Goal: Information Seeking & Learning: Find specific fact

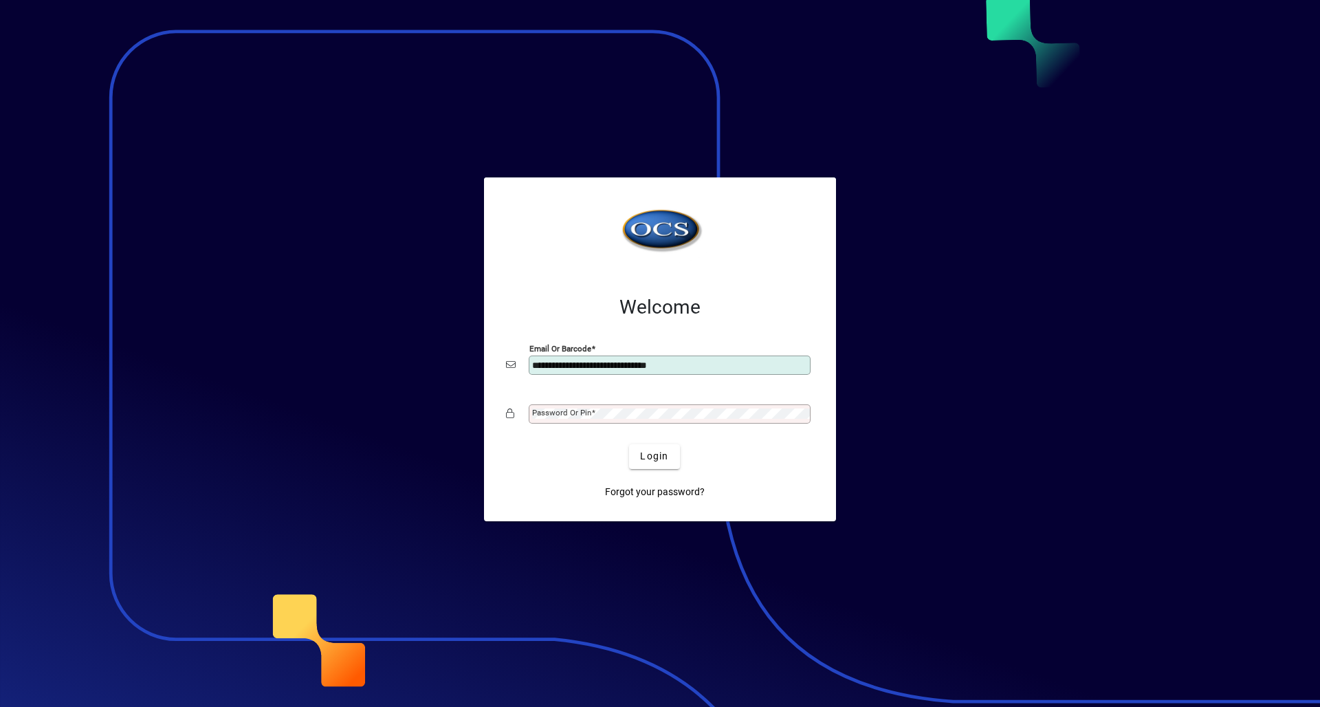
type input "**********"
click at [629, 444] on button "Login" at bounding box center [654, 456] width 50 height 25
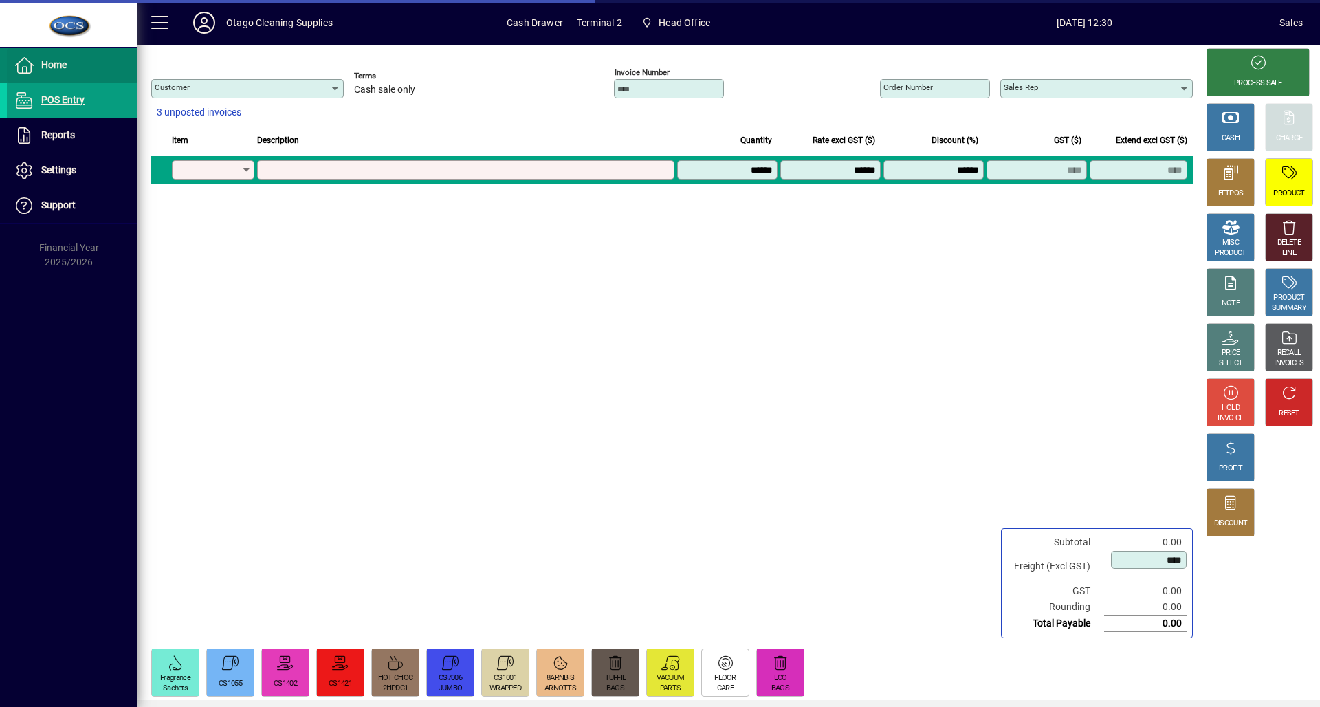
type input "********"
type input "**********"
click at [63, 57] on span "Home" at bounding box center [37, 65] width 60 height 17
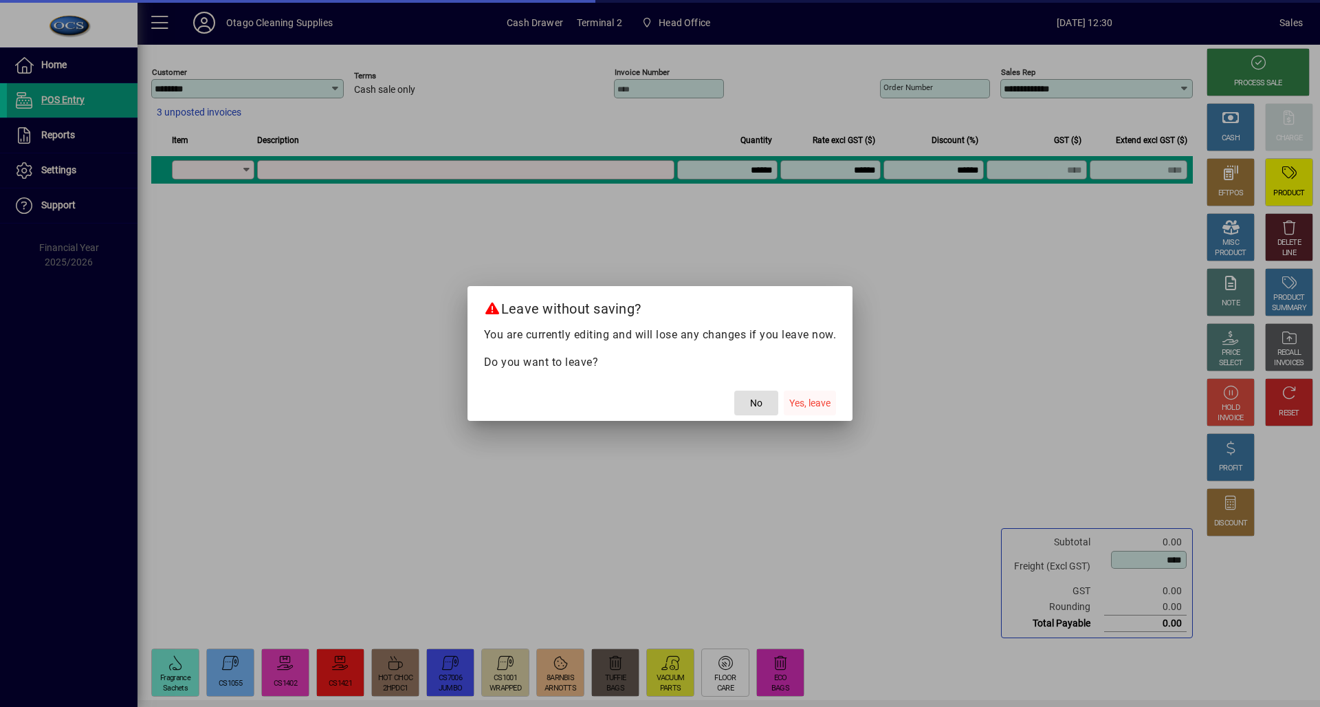
click at [795, 406] on span "Yes, leave" at bounding box center [809, 403] width 41 height 14
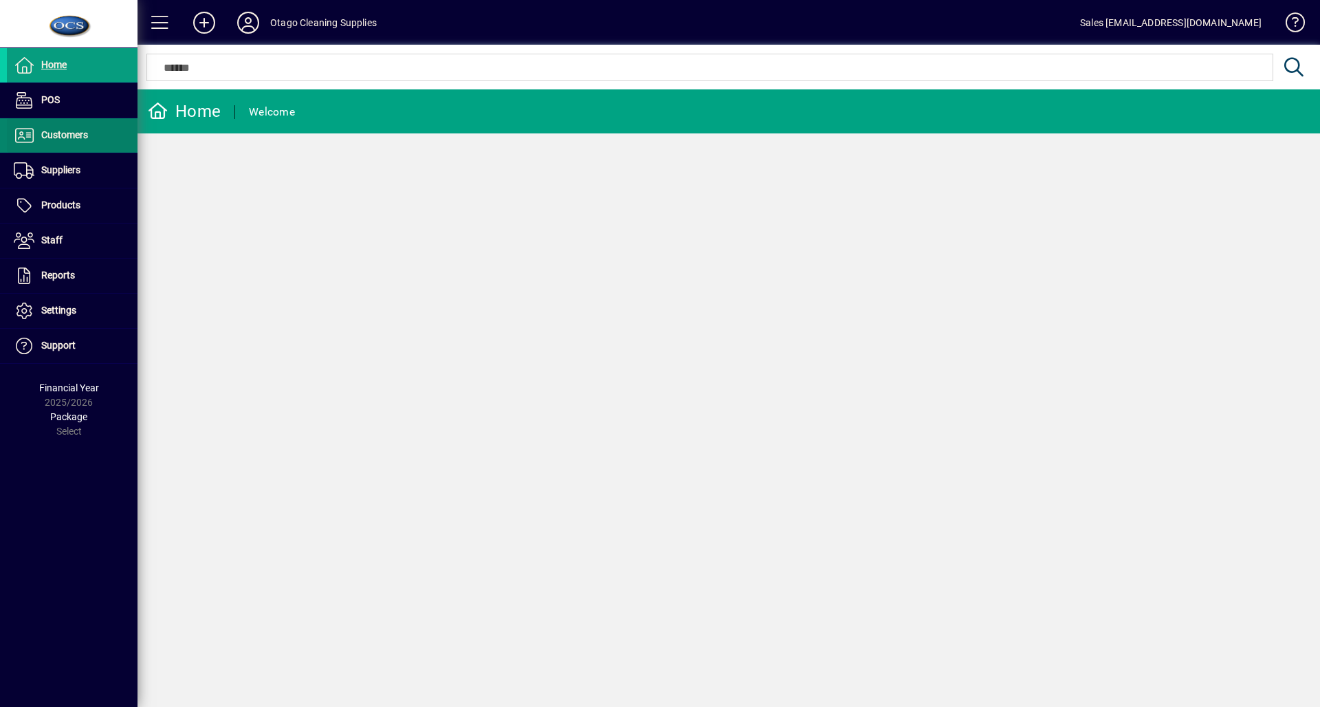
drag, startPoint x: 67, startPoint y: 129, endPoint x: 64, endPoint y: 141, distance: 12.2
click at [67, 131] on span "Customers" at bounding box center [64, 134] width 47 height 11
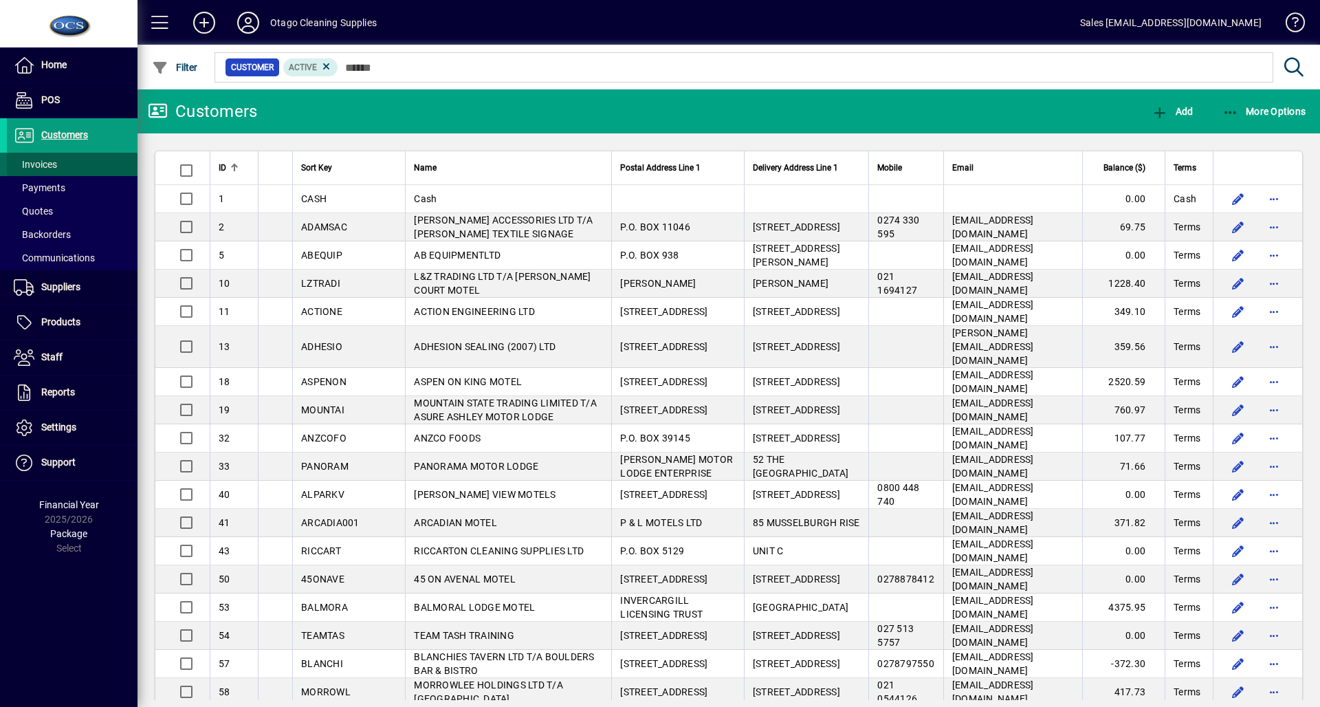
click at [68, 163] on span at bounding box center [72, 164] width 131 height 33
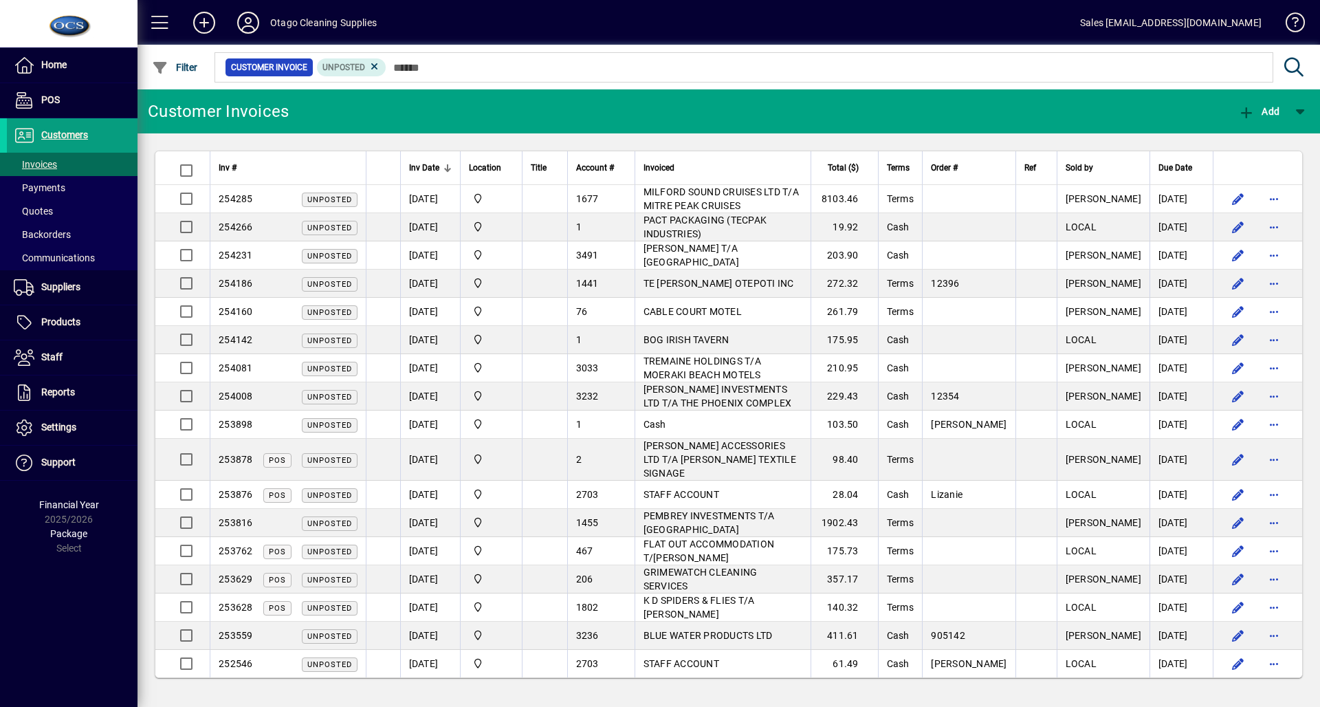
drag, startPoint x: 371, startPoint y: 67, endPoint x: 349, endPoint y: 67, distance: 22.0
click at [371, 67] on icon at bounding box center [375, 67] width 12 height 12
click at [176, 54] on span "button" at bounding box center [175, 67] width 53 height 33
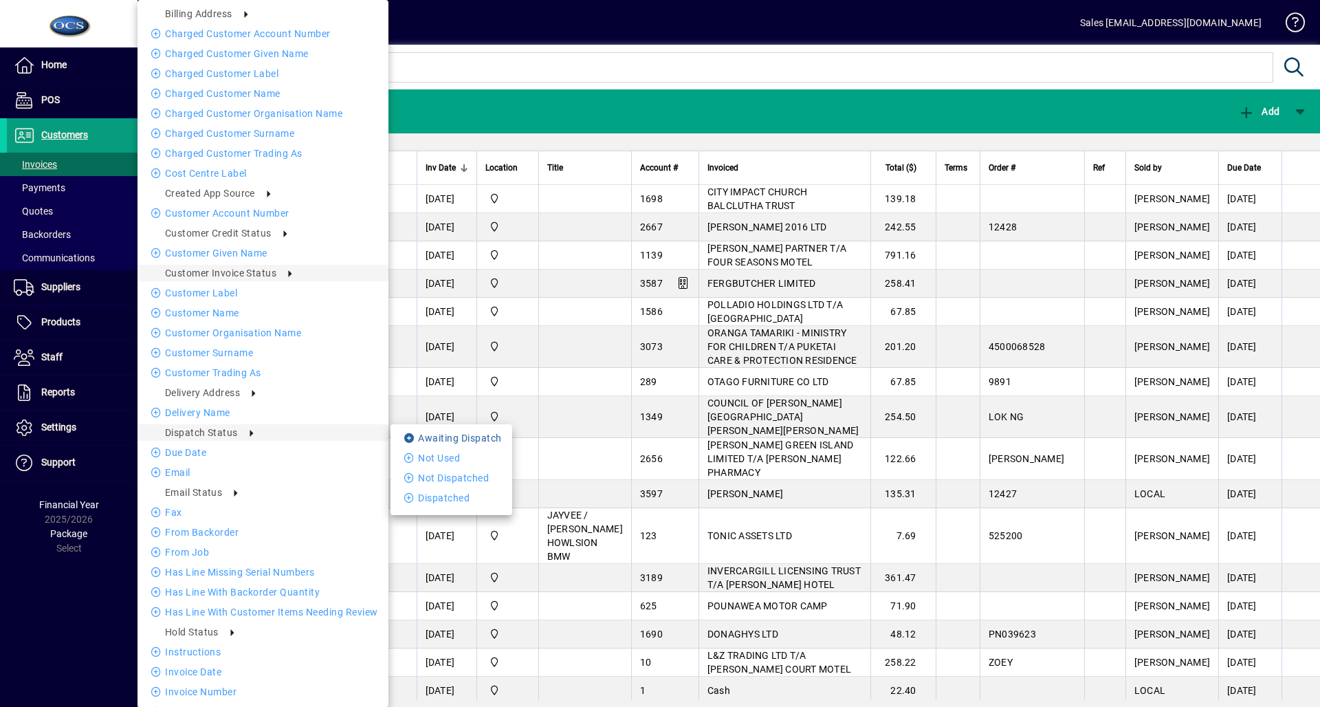
click at [407, 435] on icon at bounding box center [411, 438] width 14 height 10
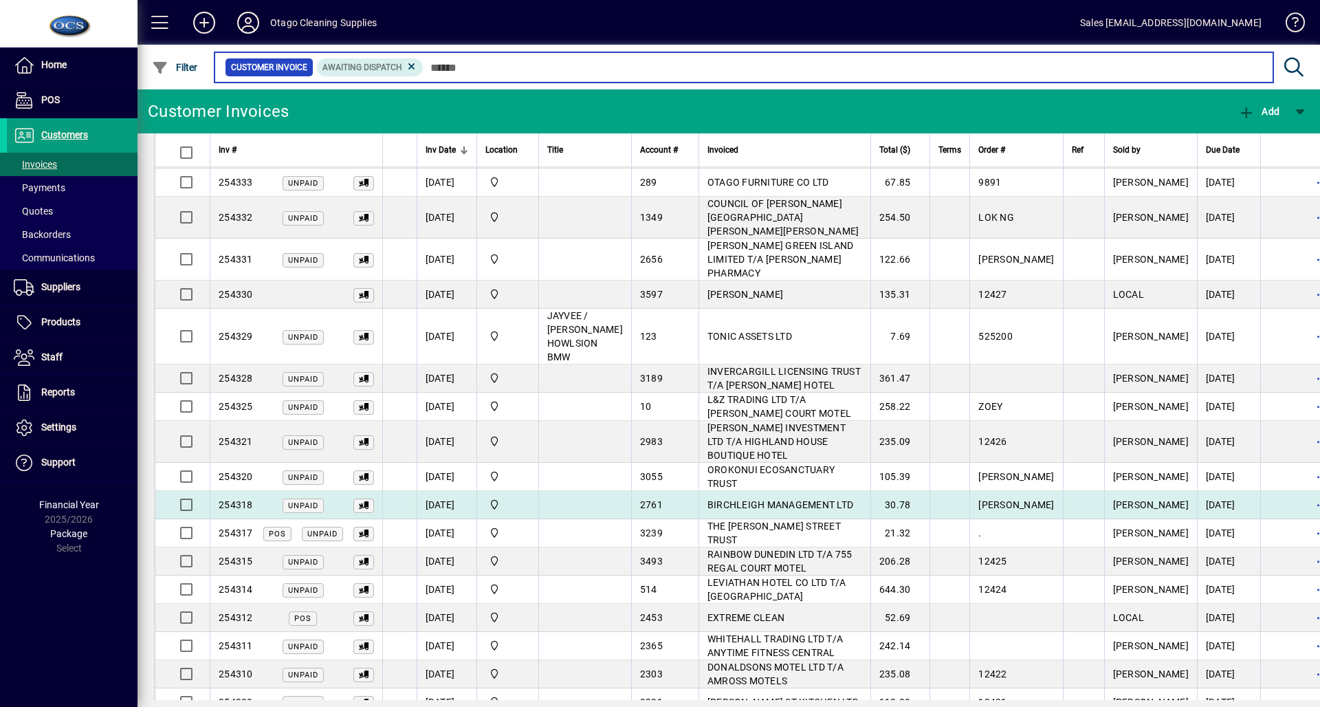
scroll to position [392, 0]
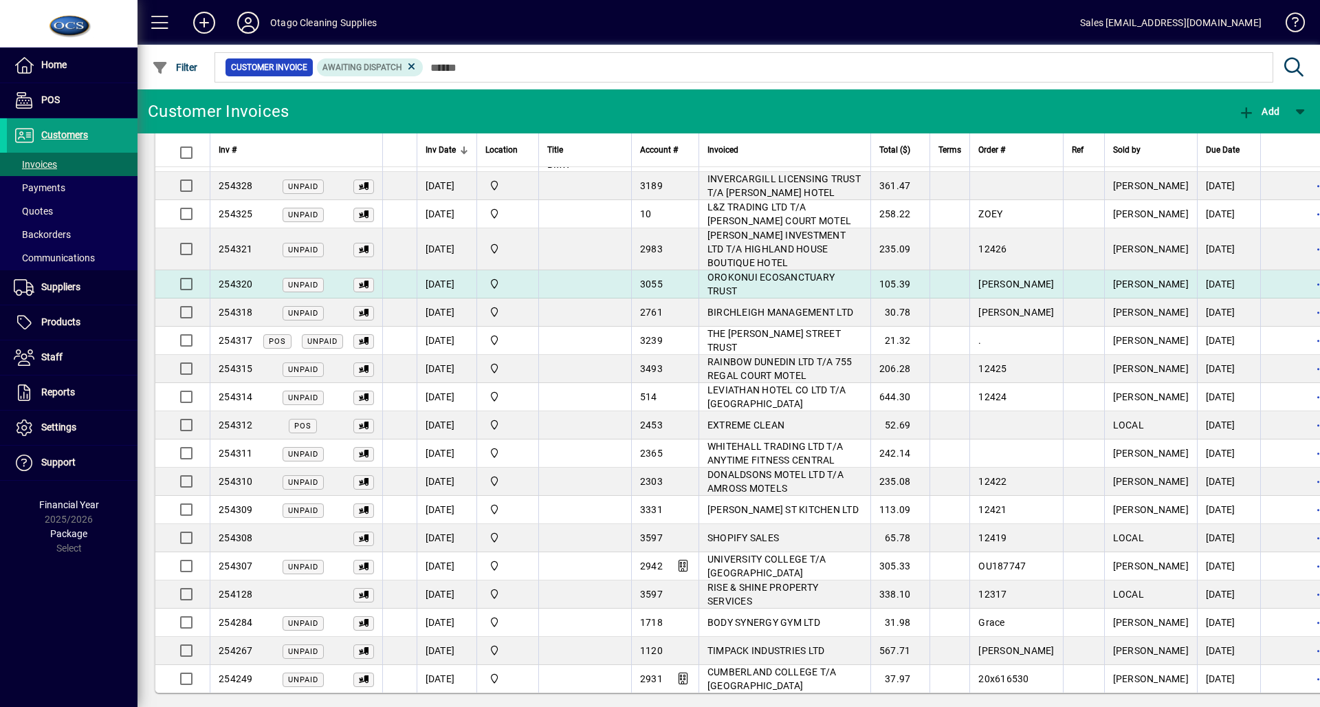
drag, startPoint x: 831, startPoint y: 450, endPoint x: 958, endPoint y: 320, distance: 181.8
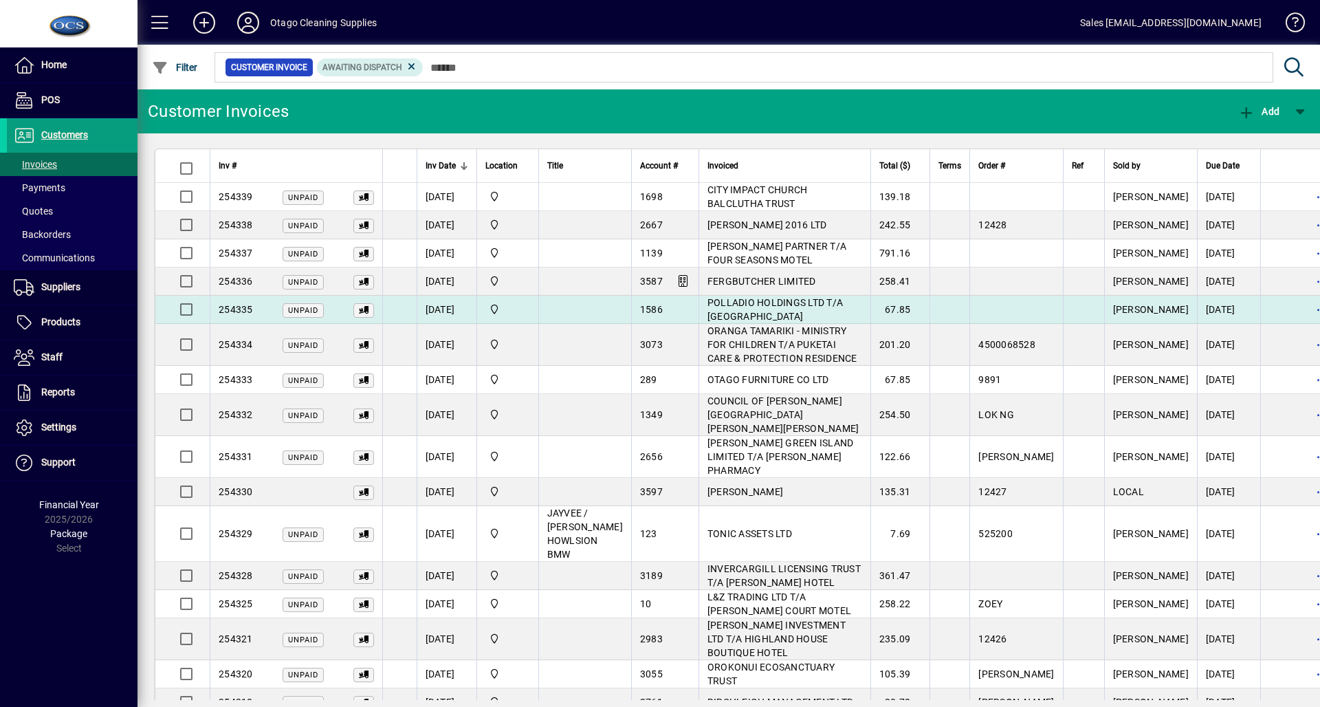
scroll to position [0, 0]
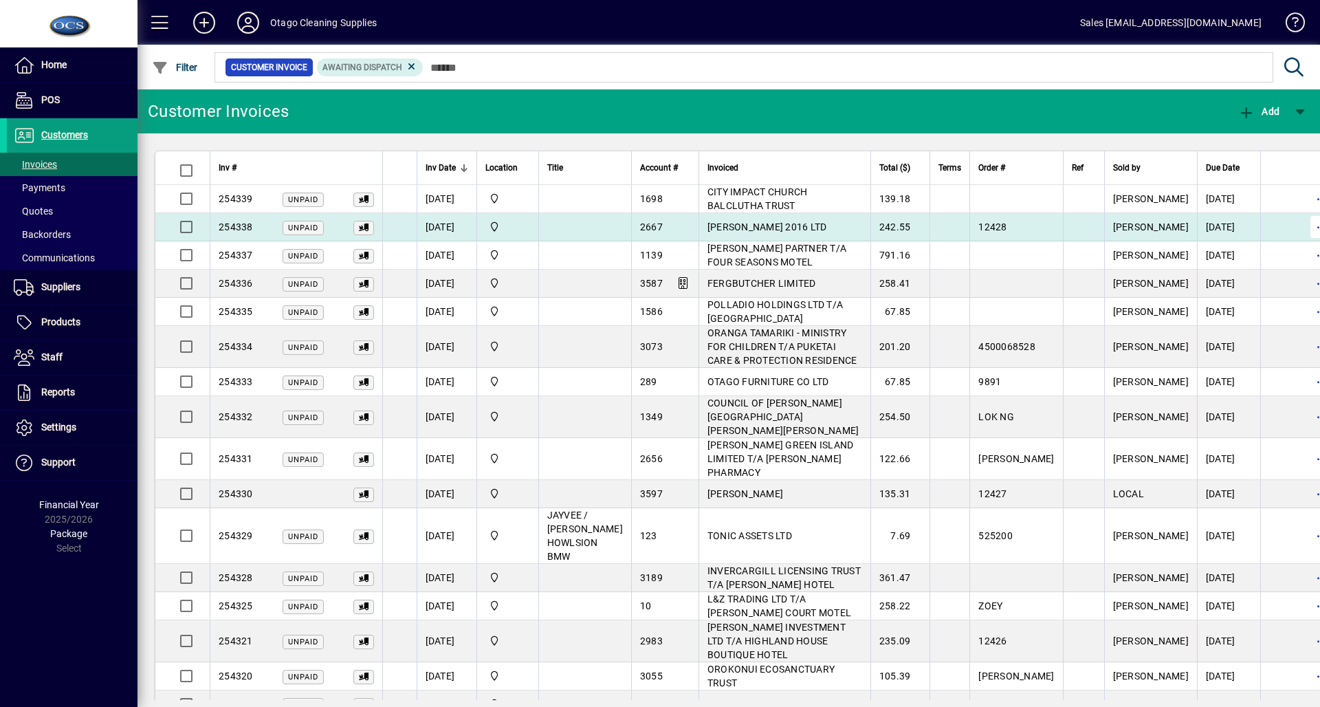
click at [1305, 223] on span "button" at bounding box center [1321, 226] width 33 height 33
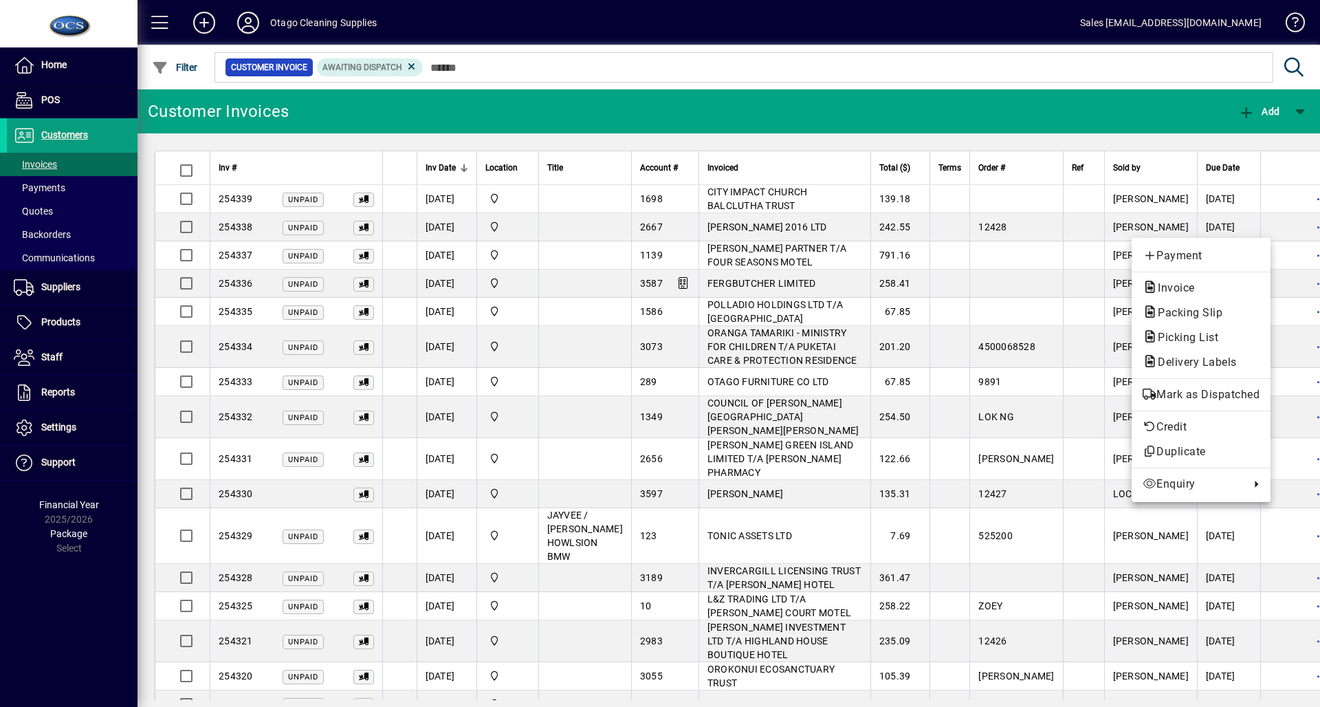
click at [1240, 411] on mat-divider at bounding box center [1201, 410] width 139 height 1
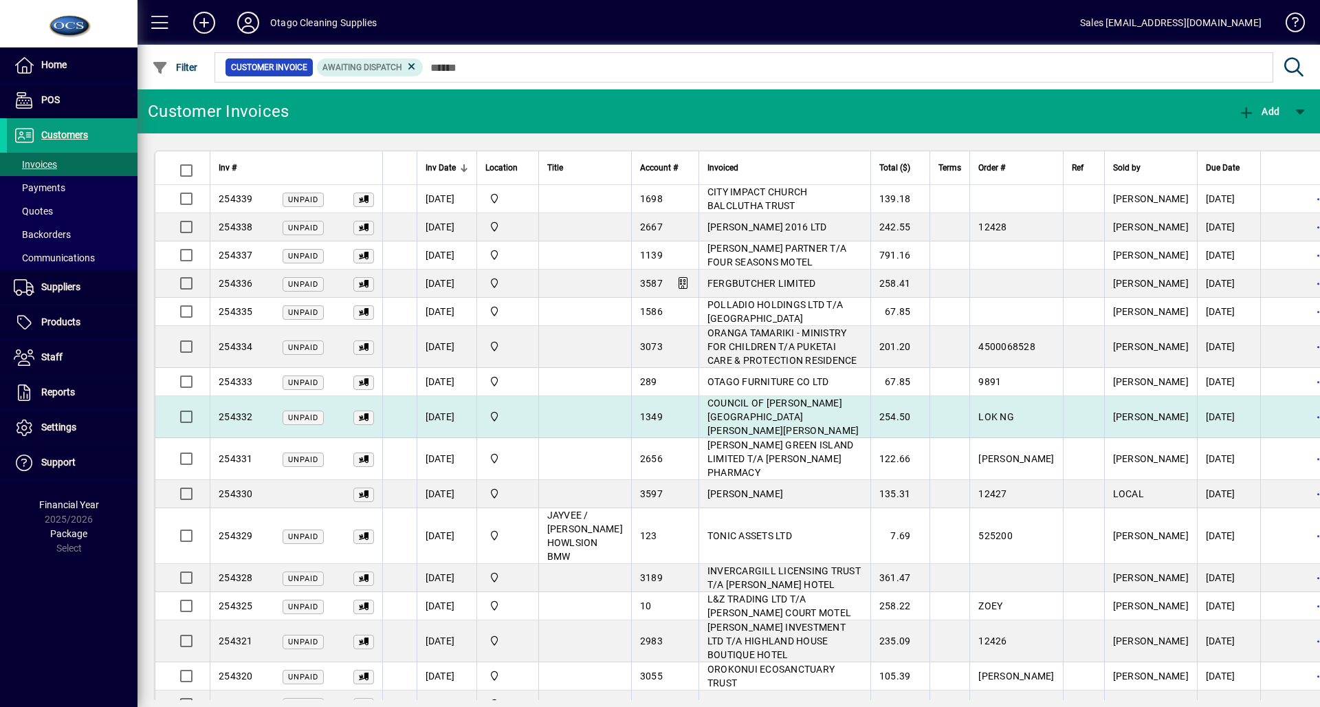
click at [1260, 398] on td at bounding box center [1304, 417] width 89 height 42
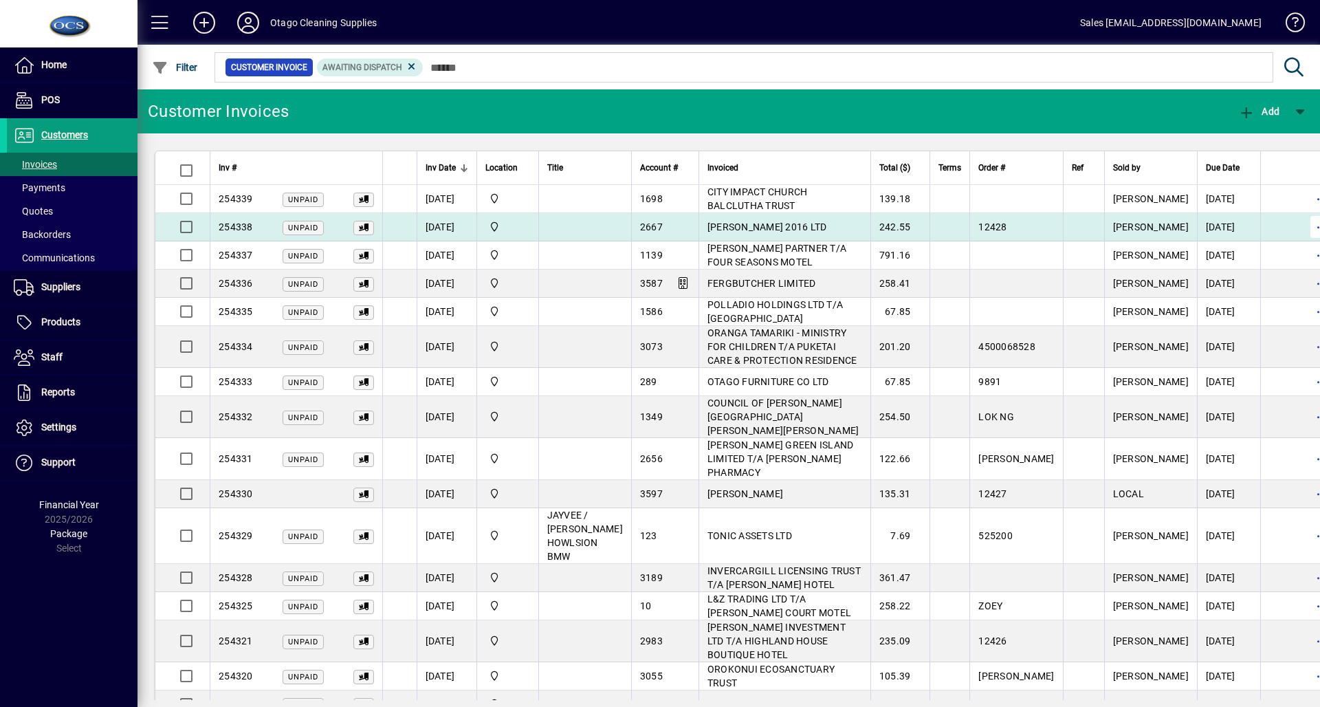
click at [1305, 233] on span "button" at bounding box center [1321, 226] width 33 height 33
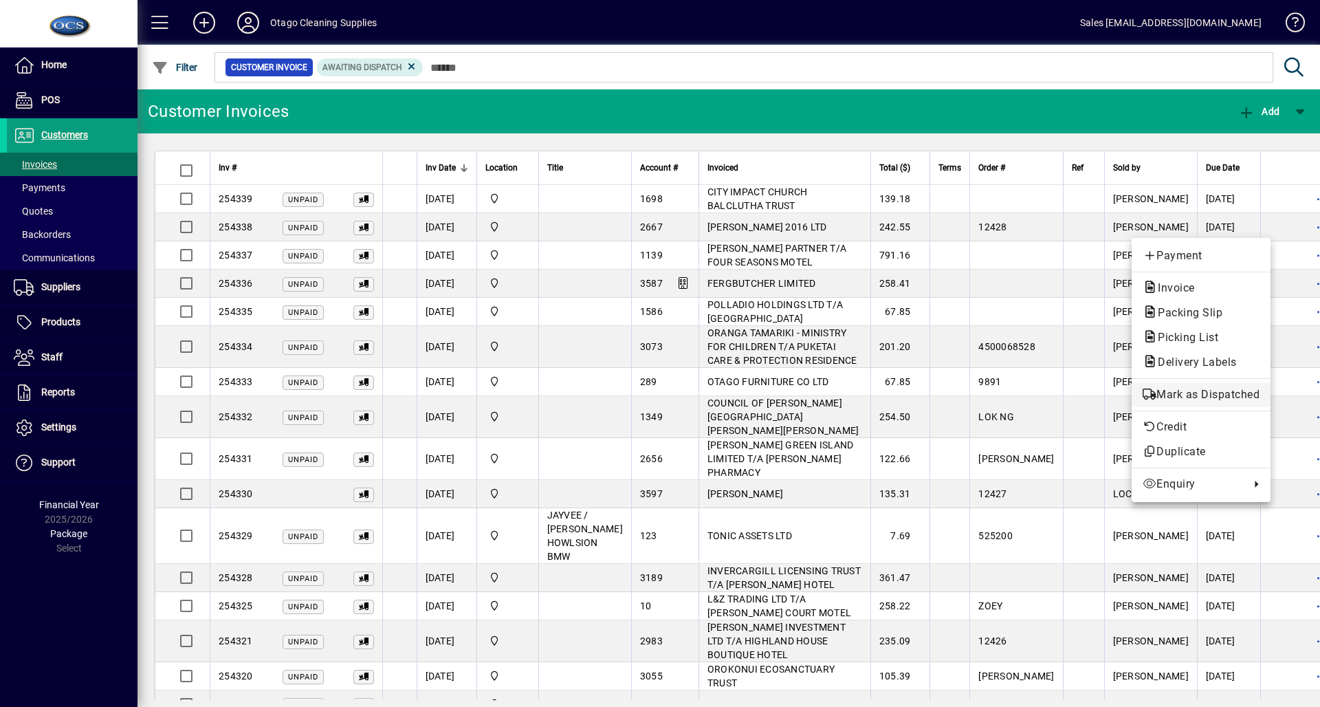
click at [1222, 393] on span "Mark as Dispatched" at bounding box center [1201, 394] width 117 height 17
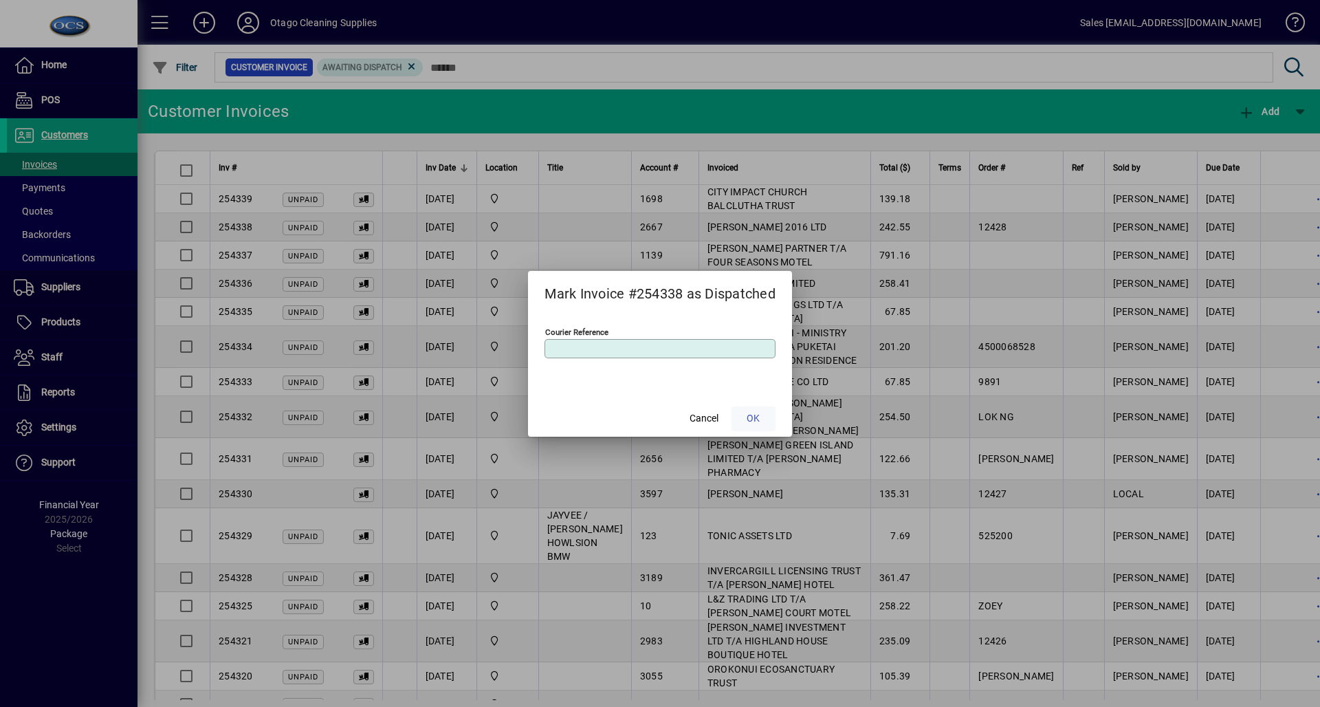
click at [765, 417] on span at bounding box center [754, 418] width 44 height 33
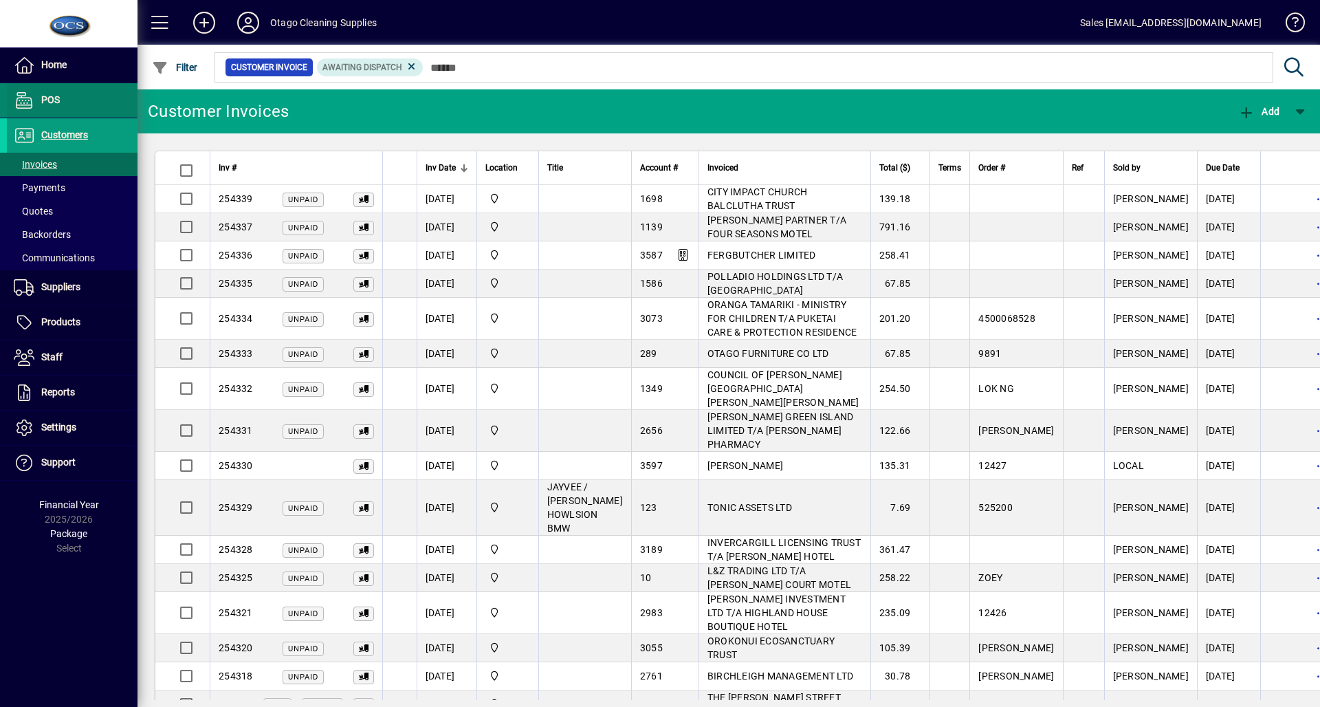
click at [65, 91] on span at bounding box center [72, 100] width 131 height 33
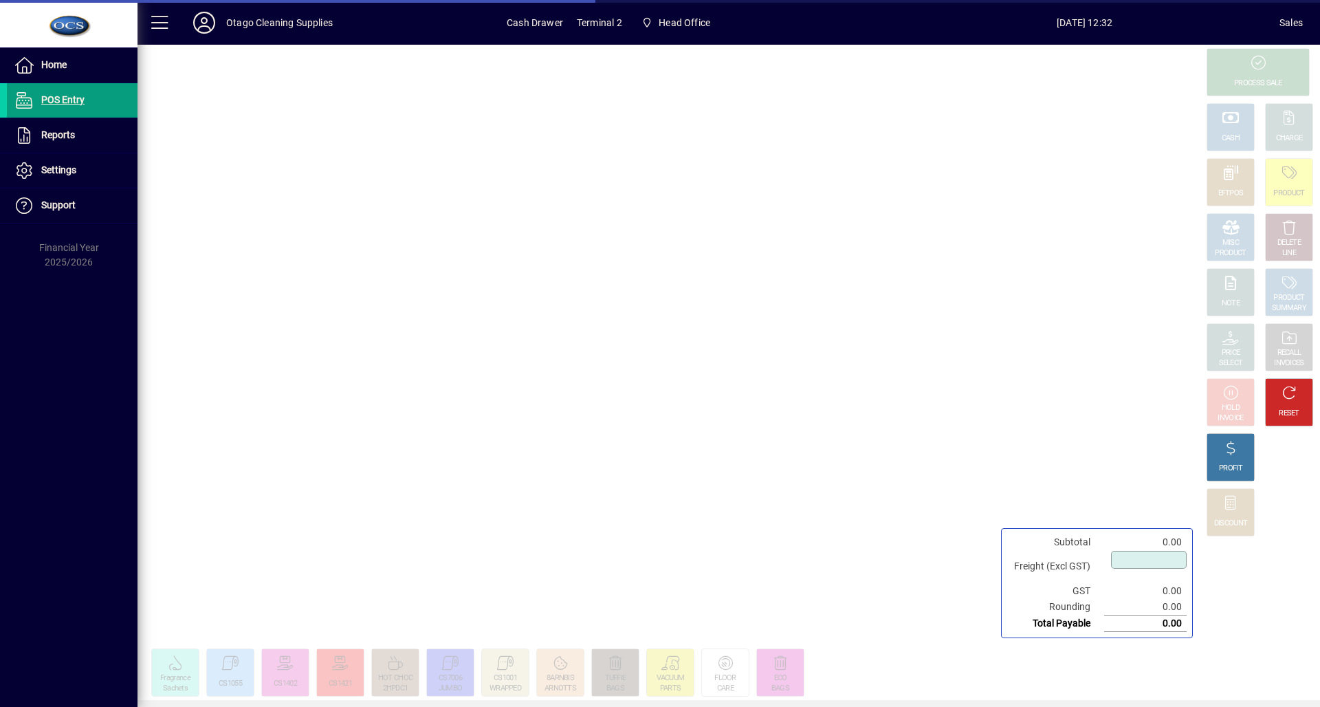
type input "****"
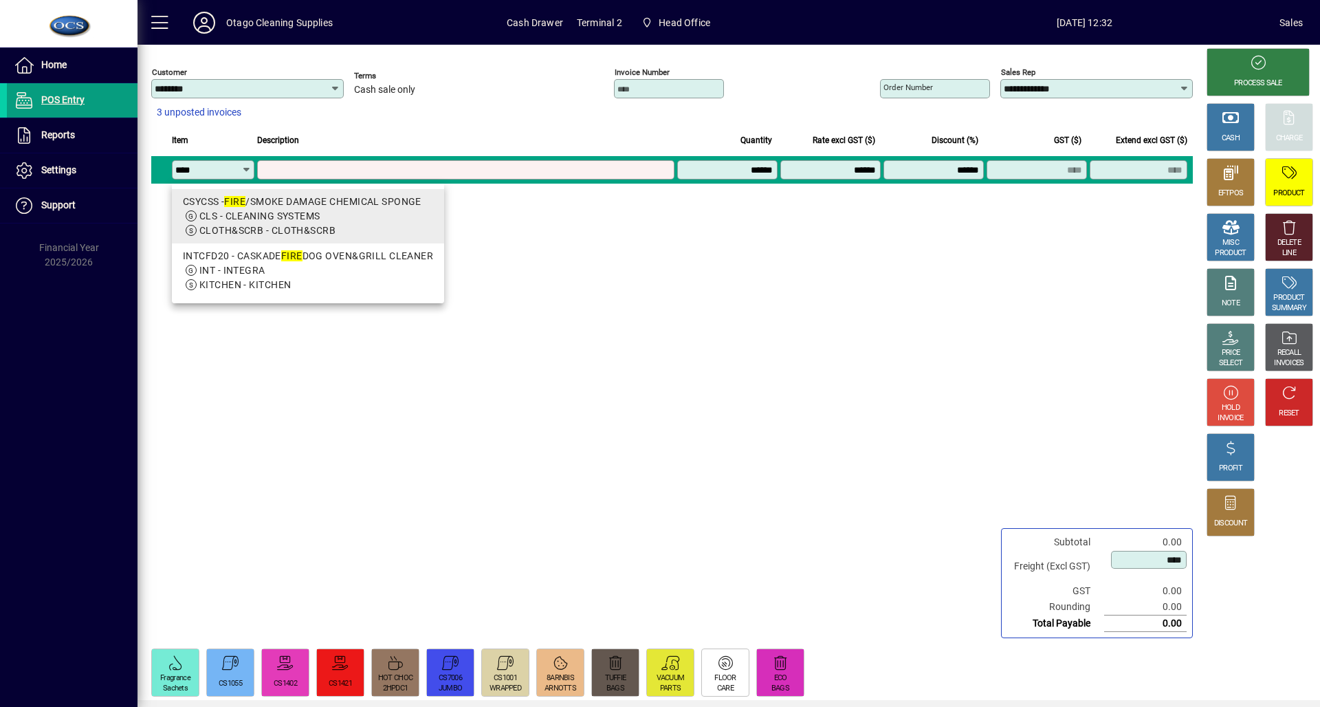
click at [248, 211] on span "CLS - CLEANING SYSTEMS" at bounding box center [259, 215] width 121 height 11
type input "******"
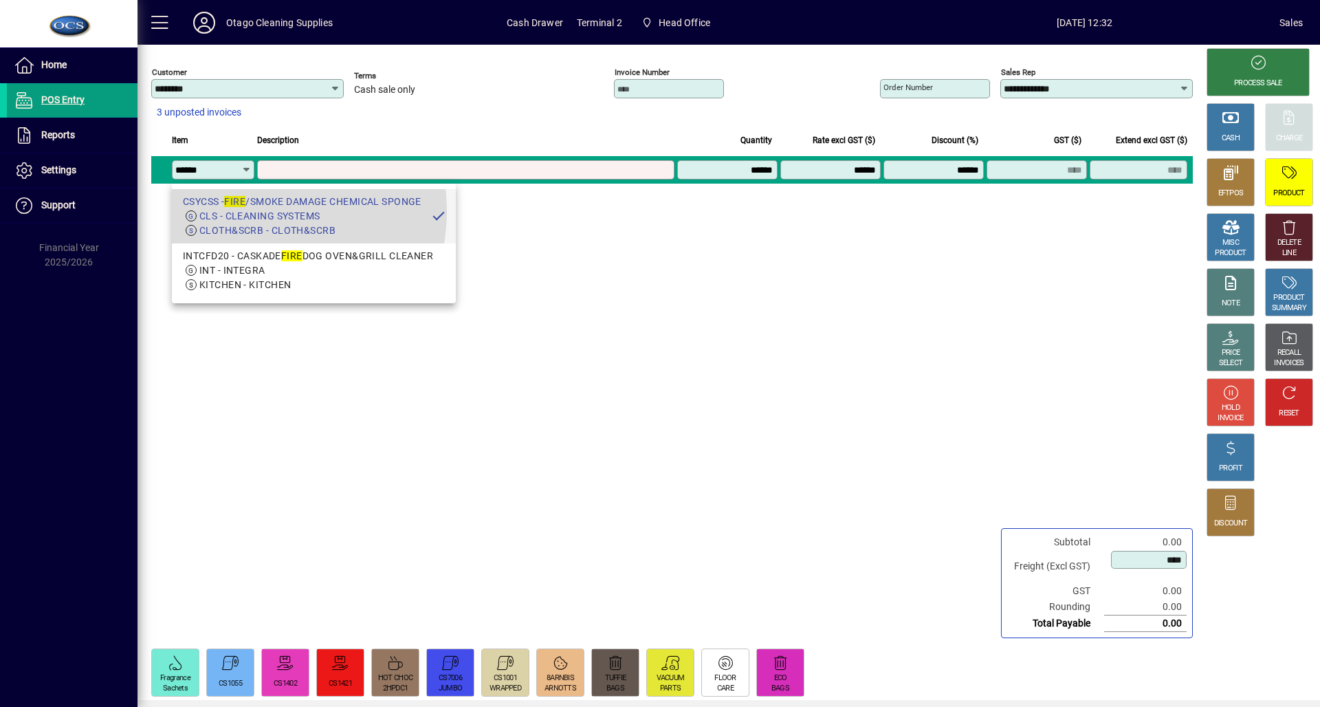
type input "**********"
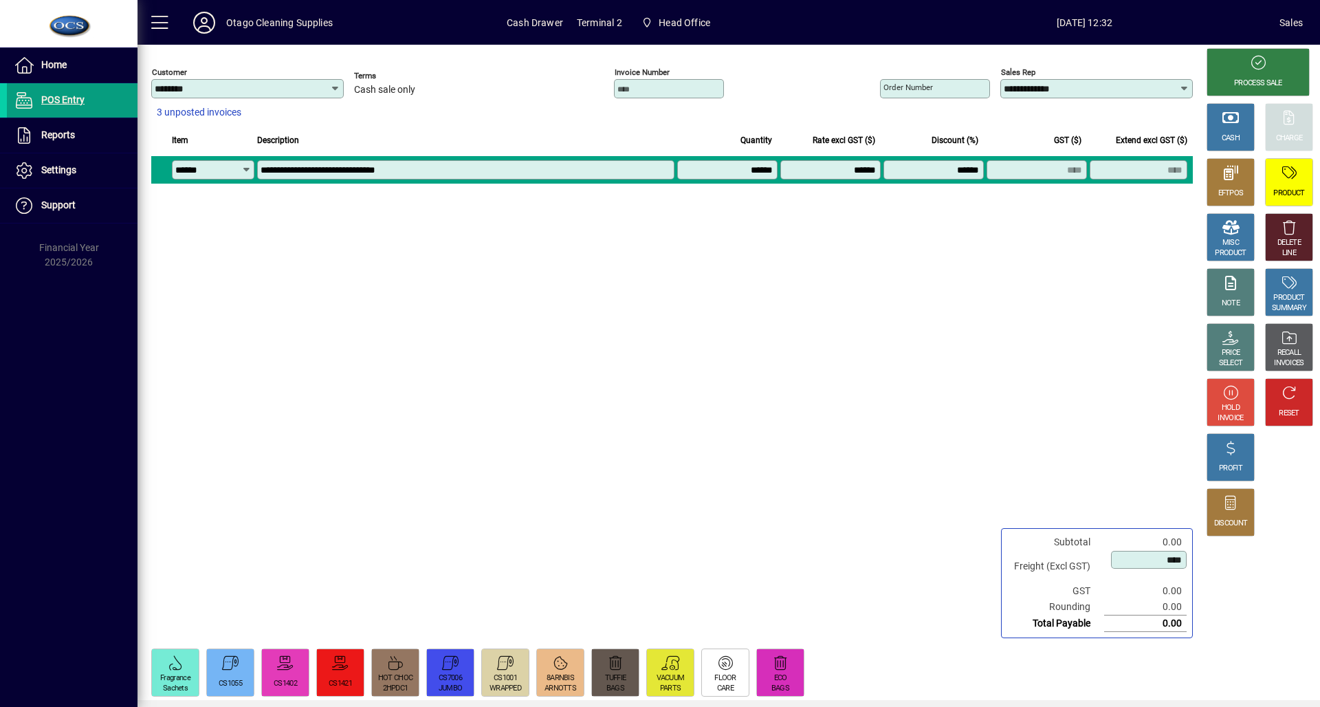
type input "*******"
type input "****"
type input "*****"
click at [1131, 263] on div "**********" at bounding box center [671, 345] width 1066 height 600
click at [1221, 190] on div "EFTPOS" at bounding box center [1229, 192] width 25 height 10
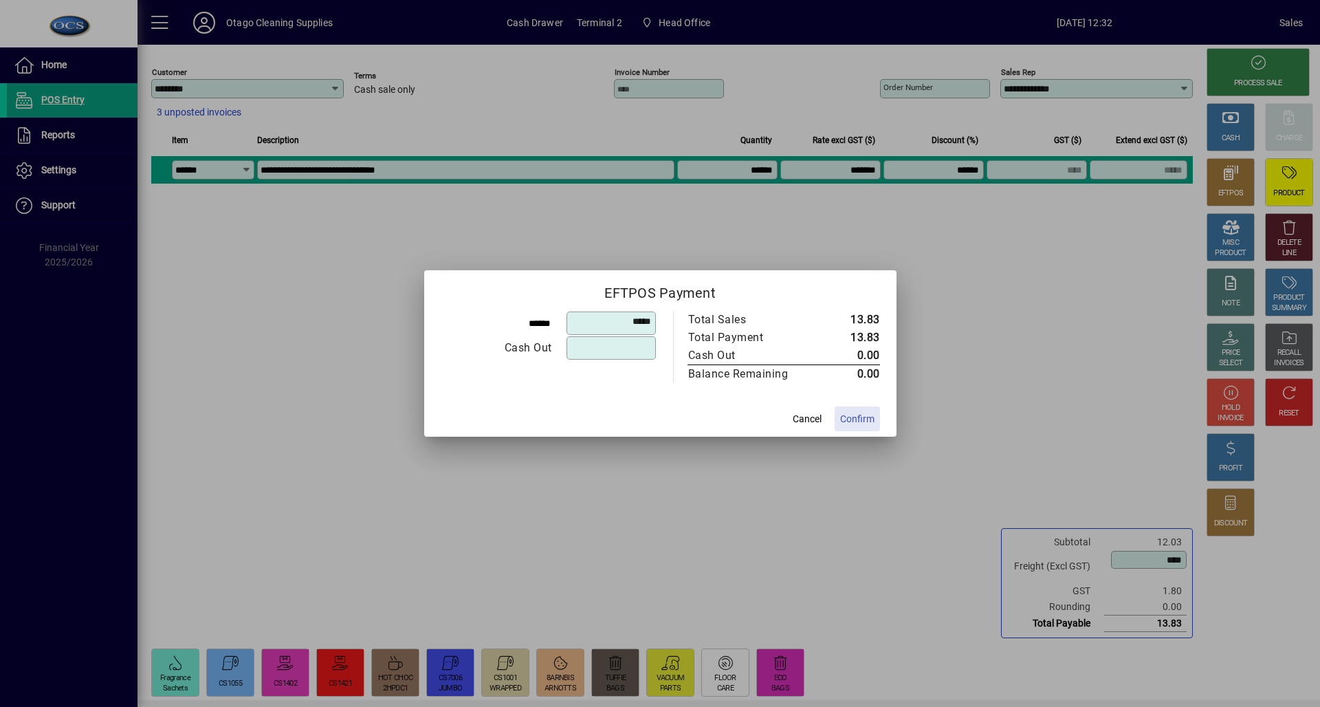
click at [870, 427] on span at bounding box center [857, 418] width 45 height 33
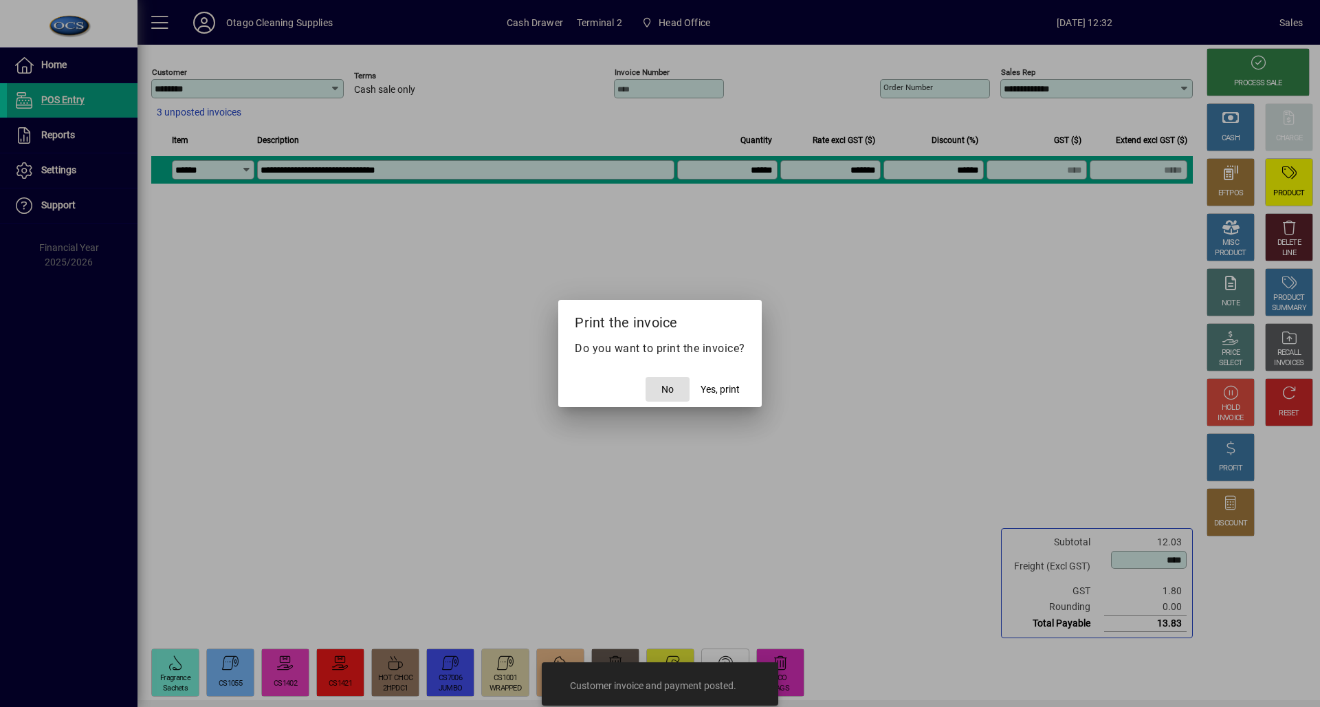
click at [677, 388] on span "button" at bounding box center [668, 389] width 44 height 33
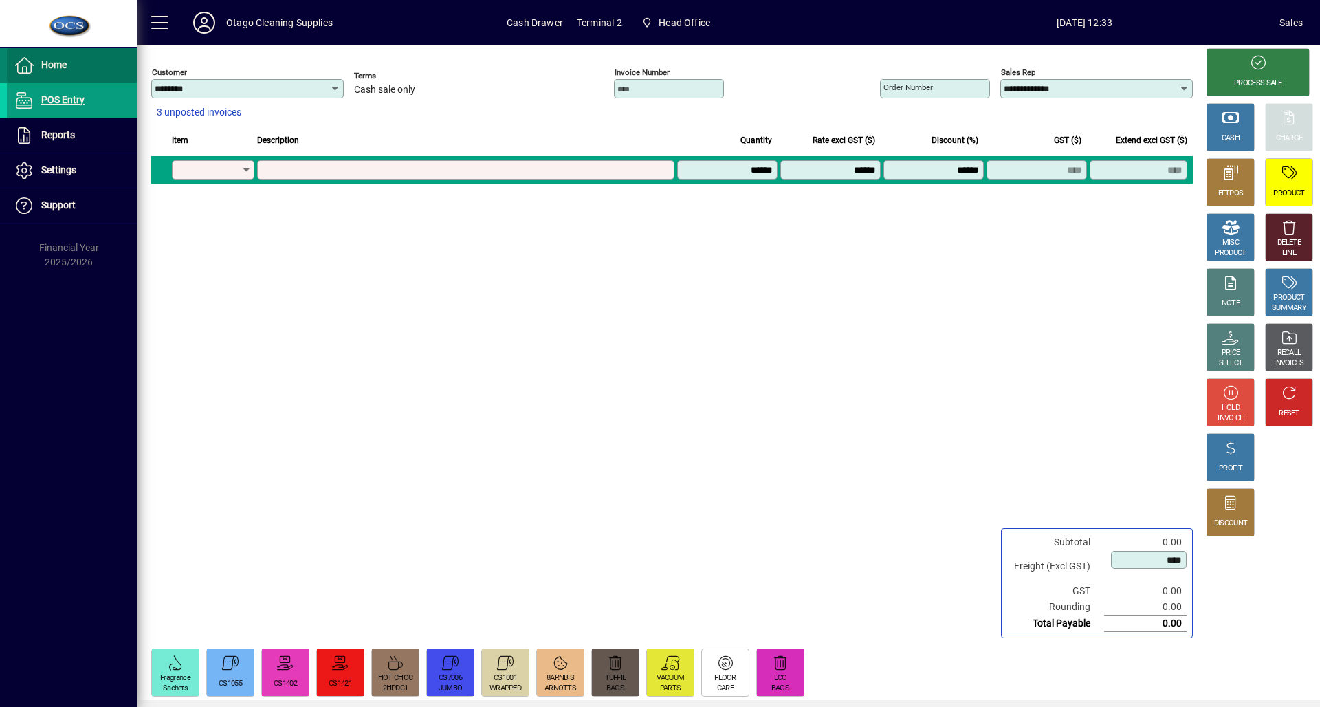
click at [35, 55] on span at bounding box center [72, 65] width 131 height 33
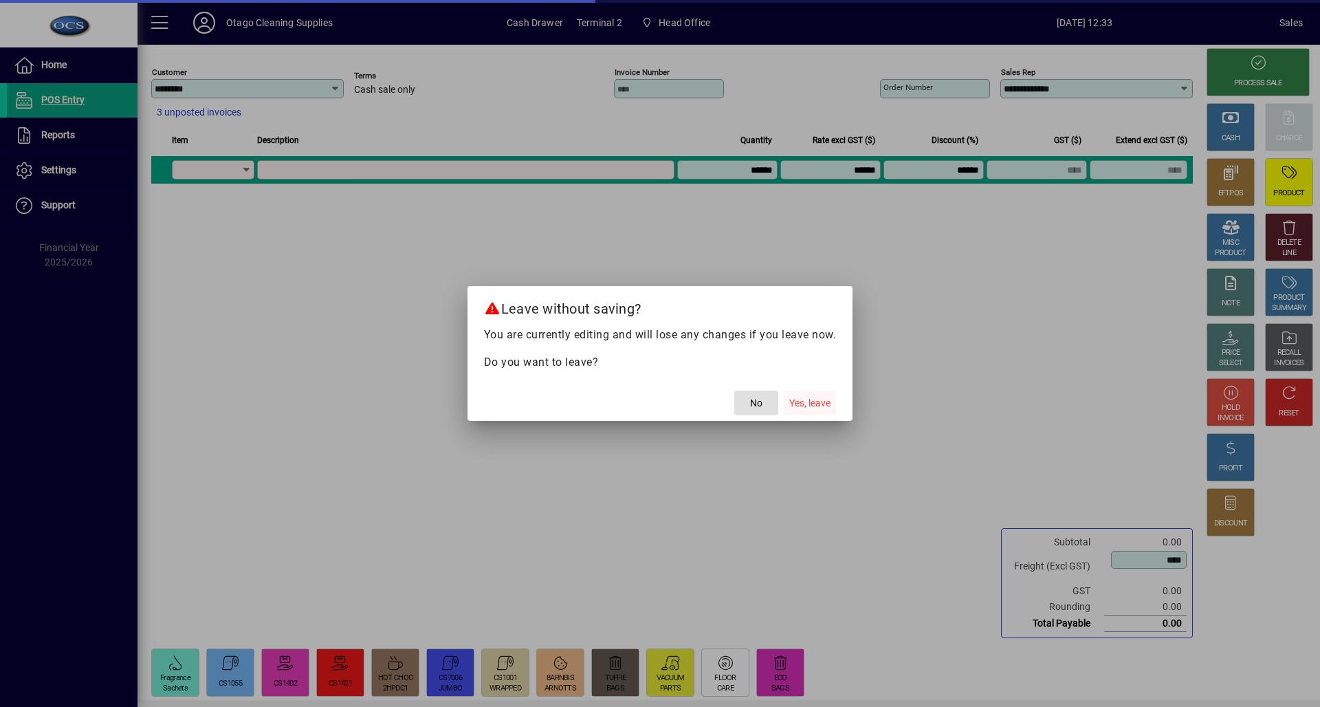
click at [824, 398] on span "Yes, leave" at bounding box center [809, 403] width 41 height 14
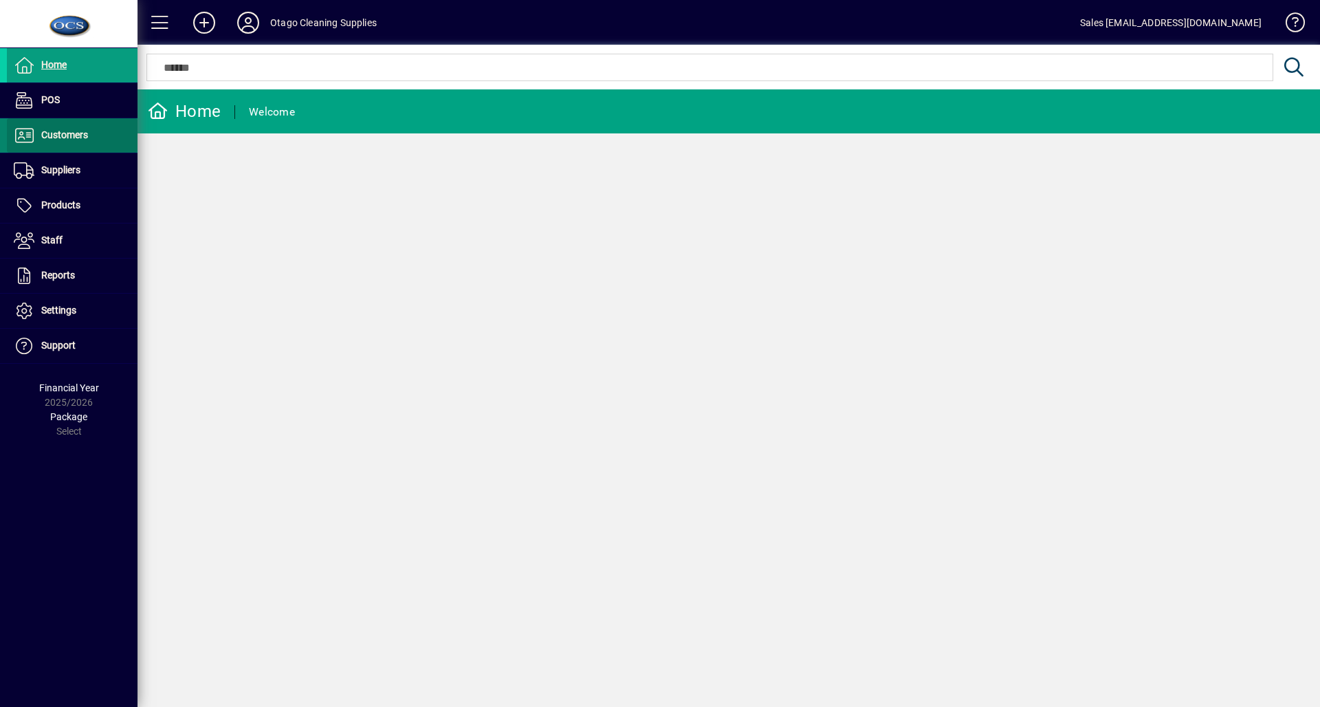
click at [91, 140] on span at bounding box center [72, 135] width 131 height 33
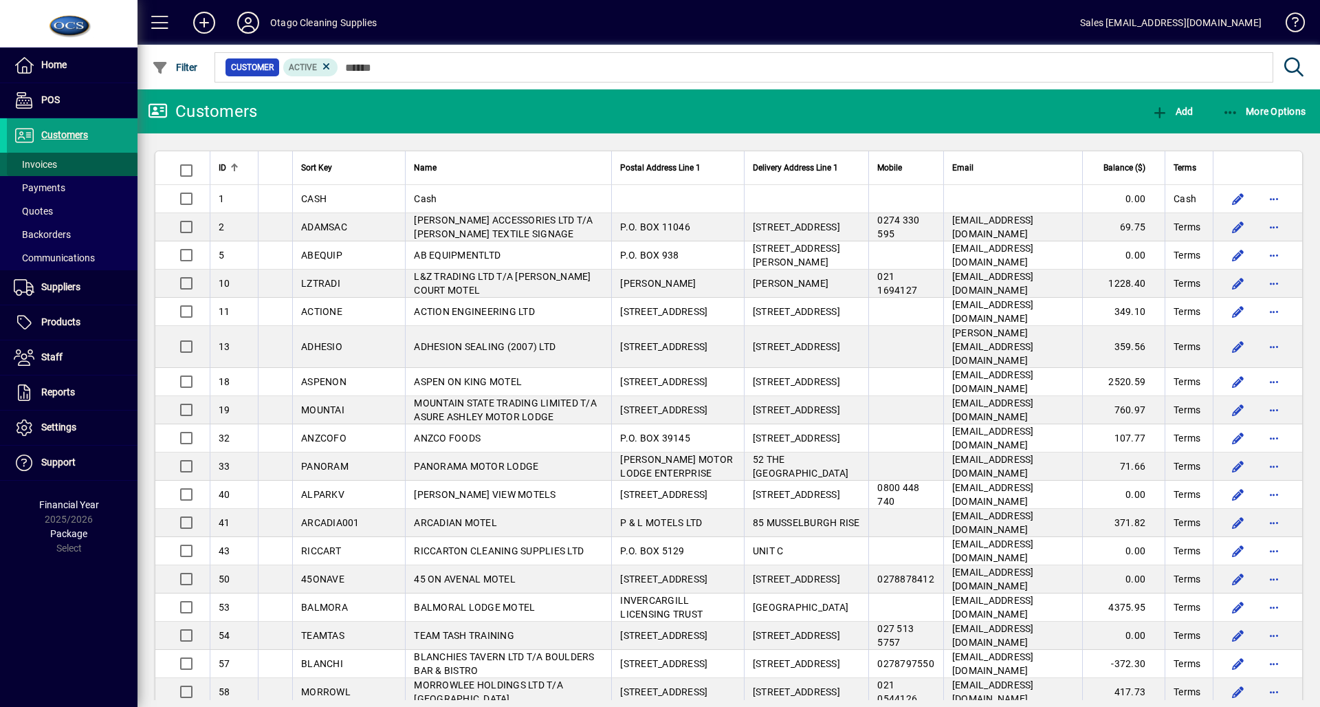
click at [77, 161] on span at bounding box center [72, 164] width 131 height 33
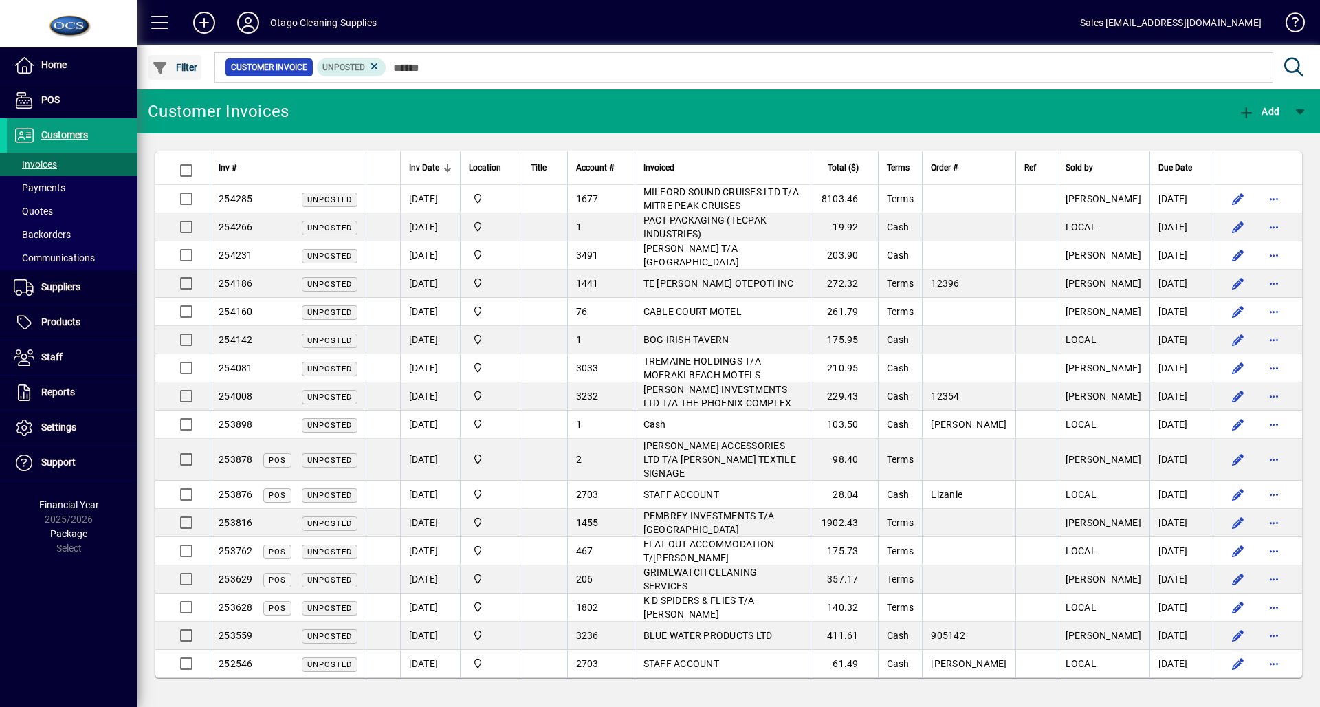
click at [182, 63] on button "Filter" at bounding box center [175, 67] width 53 height 25
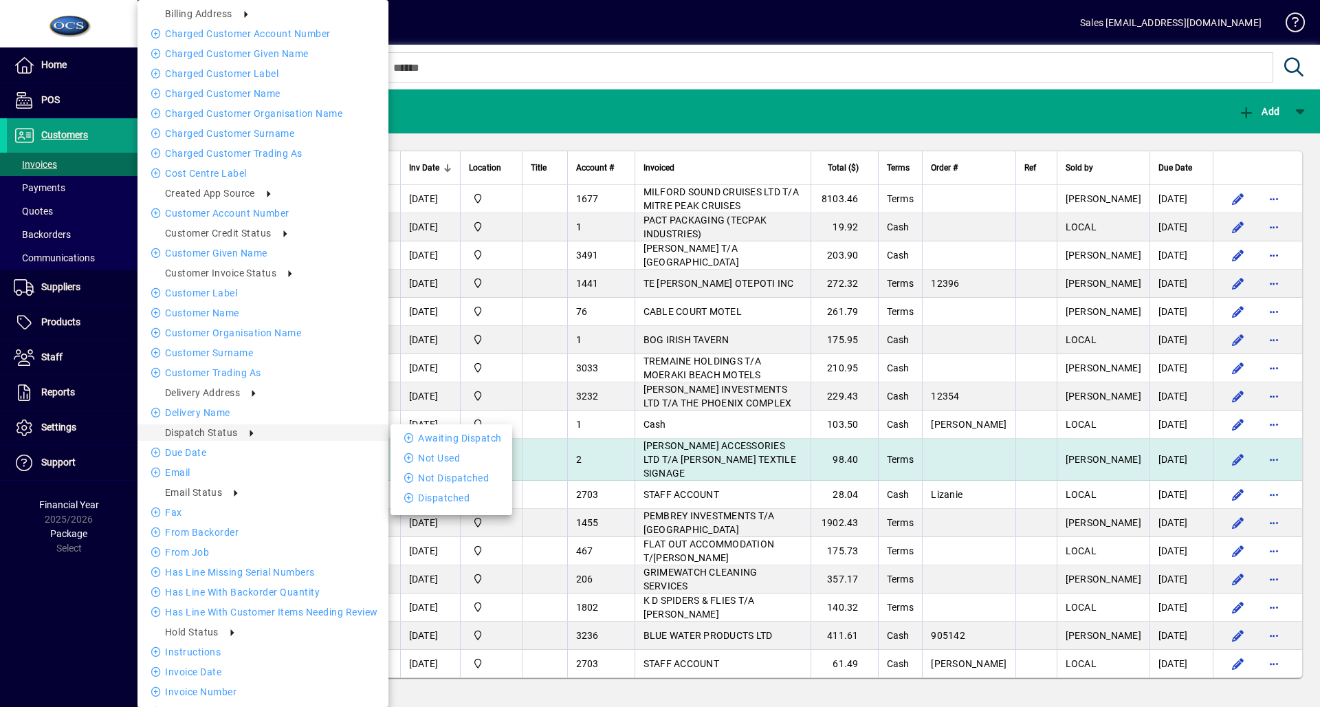
click at [406, 439] on icon at bounding box center [411, 438] width 14 height 10
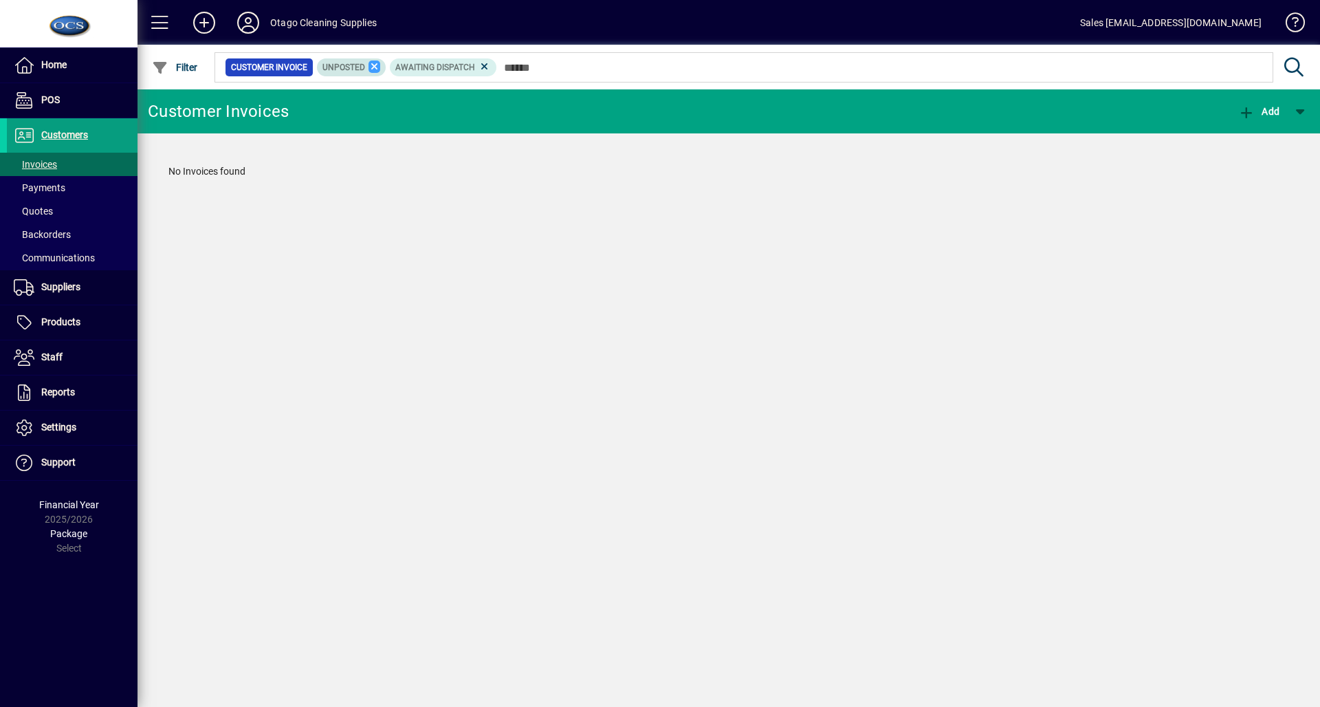
click at [369, 68] on icon at bounding box center [375, 67] width 12 height 12
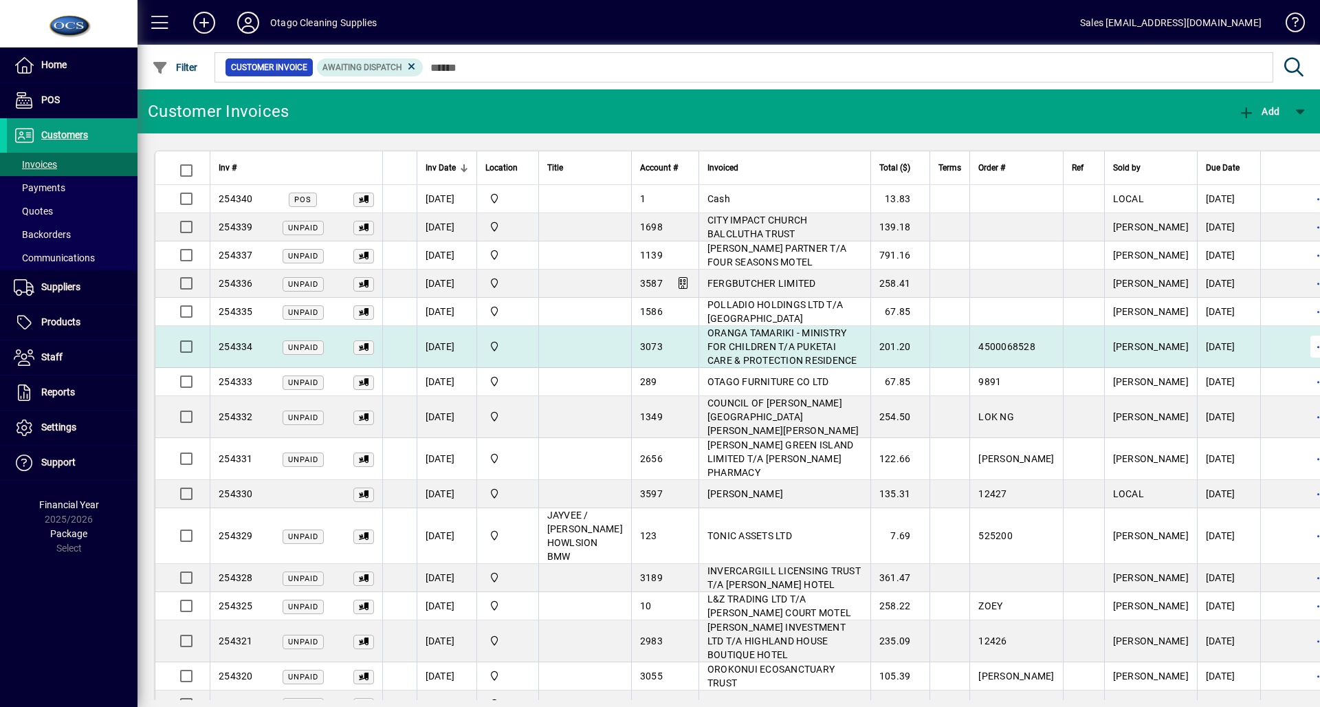
click at [1305, 353] on span "button" at bounding box center [1321, 346] width 33 height 33
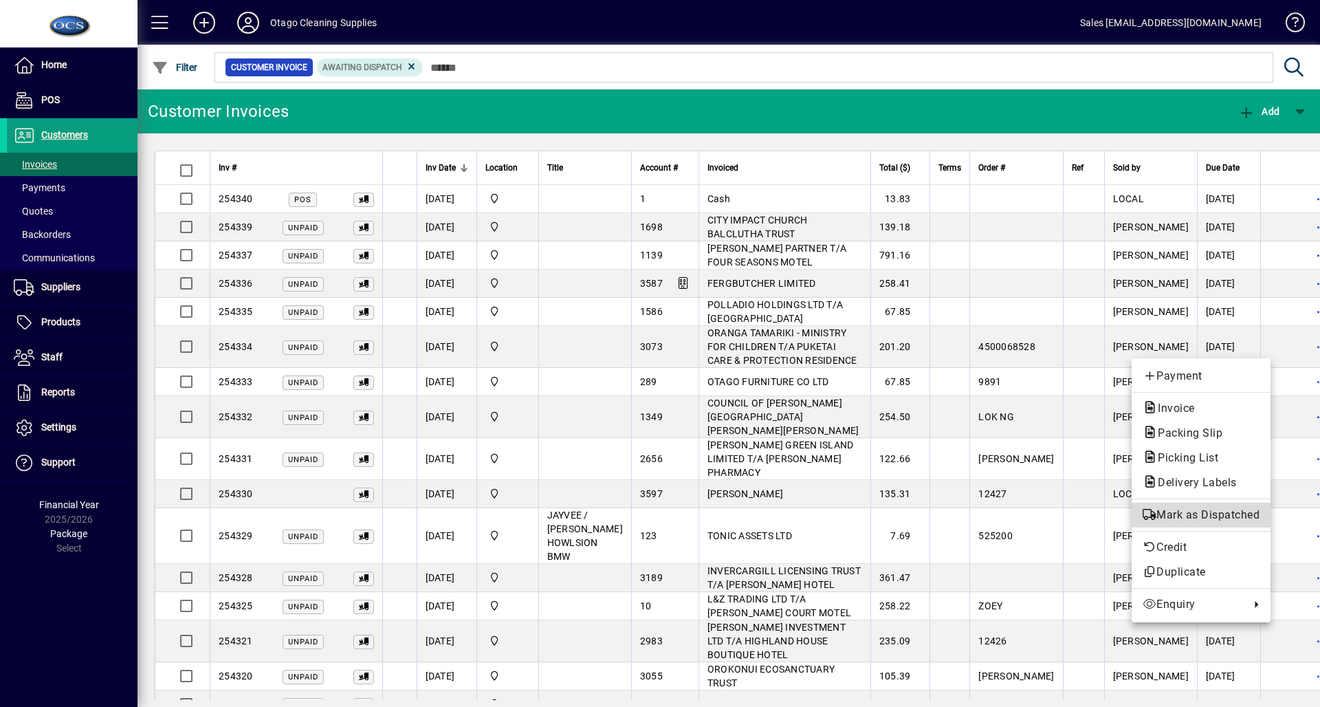
click at [1169, 516] on span "Mark as Dispatched" at bounding box center [1201, 515] width 117 height 17
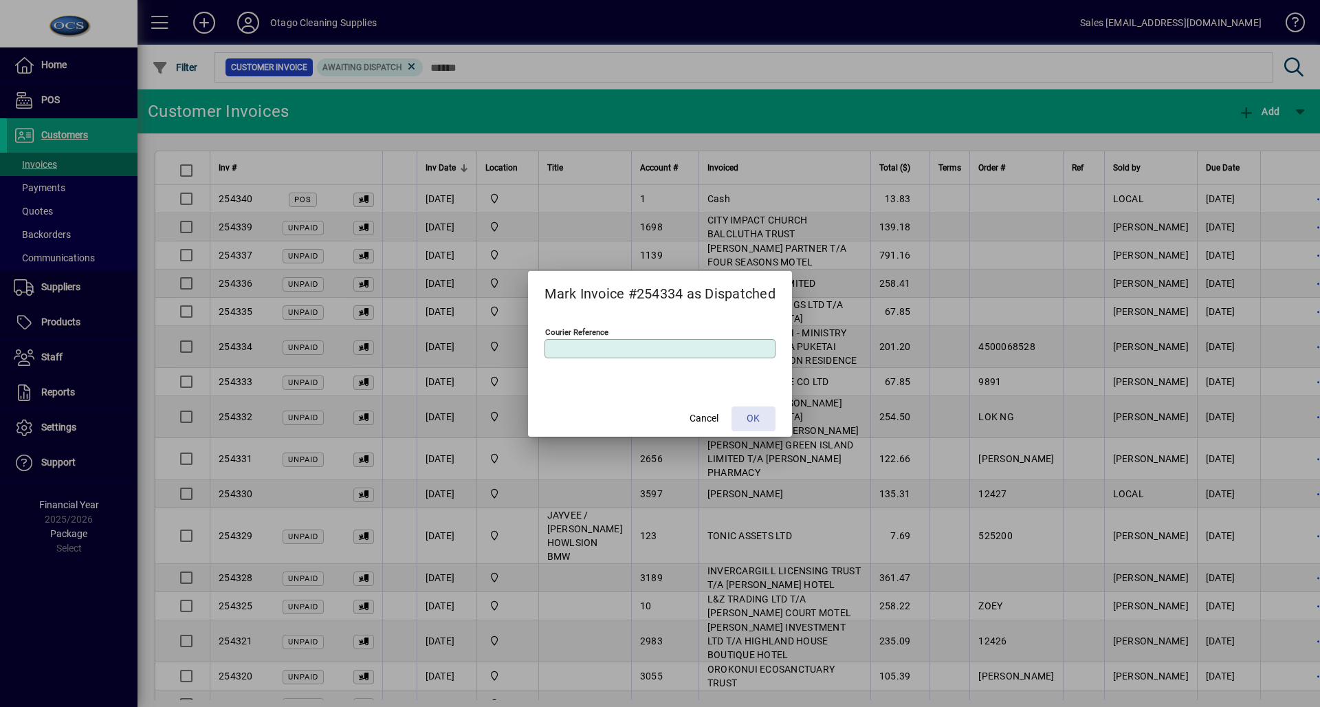
click at [749, 422] on span "OK" at bounding box center [753, 418] width 13 height 14
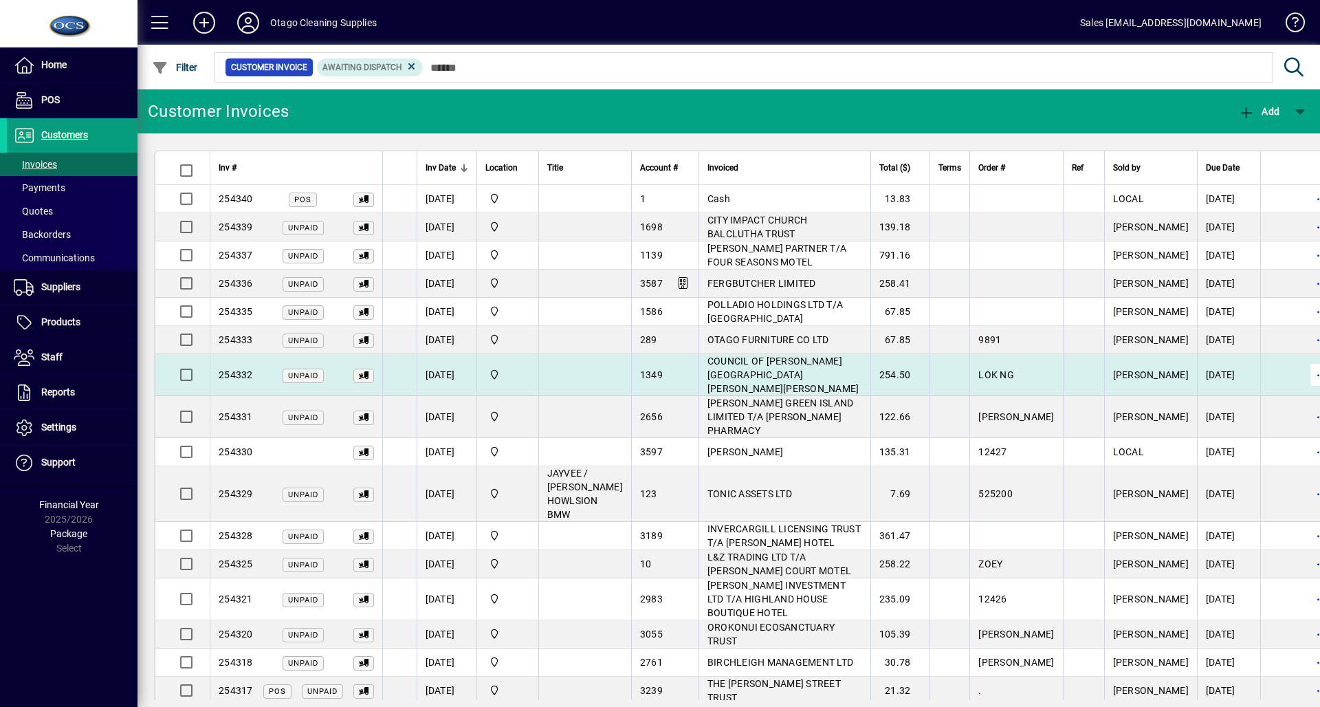
click at [1305, 367] on span "button" at bounding box center [1321, 374] width 33 height 33
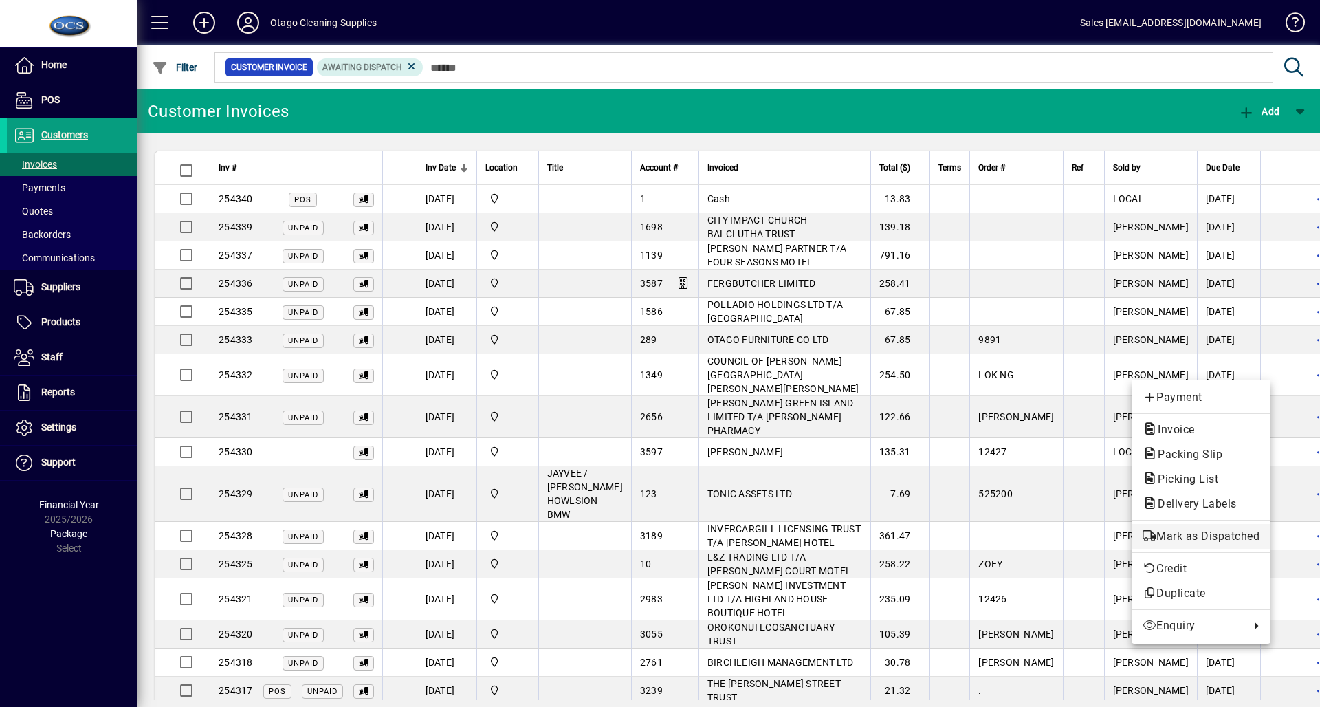
click at [1190, 526] on button "Mark as Dispatched" at bounding box center [1201, 536] width 139 height 25
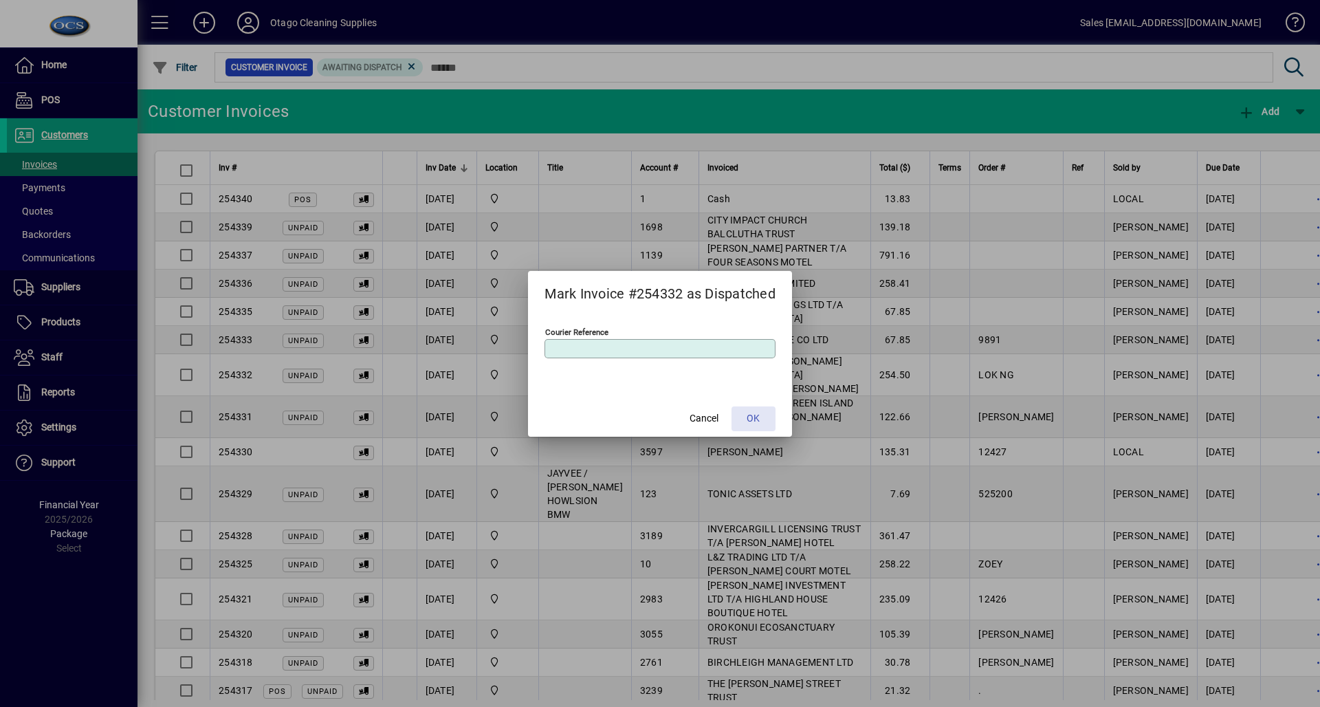
click at [745, 424] on span at bounding box center [754, 418] width 44 height 33
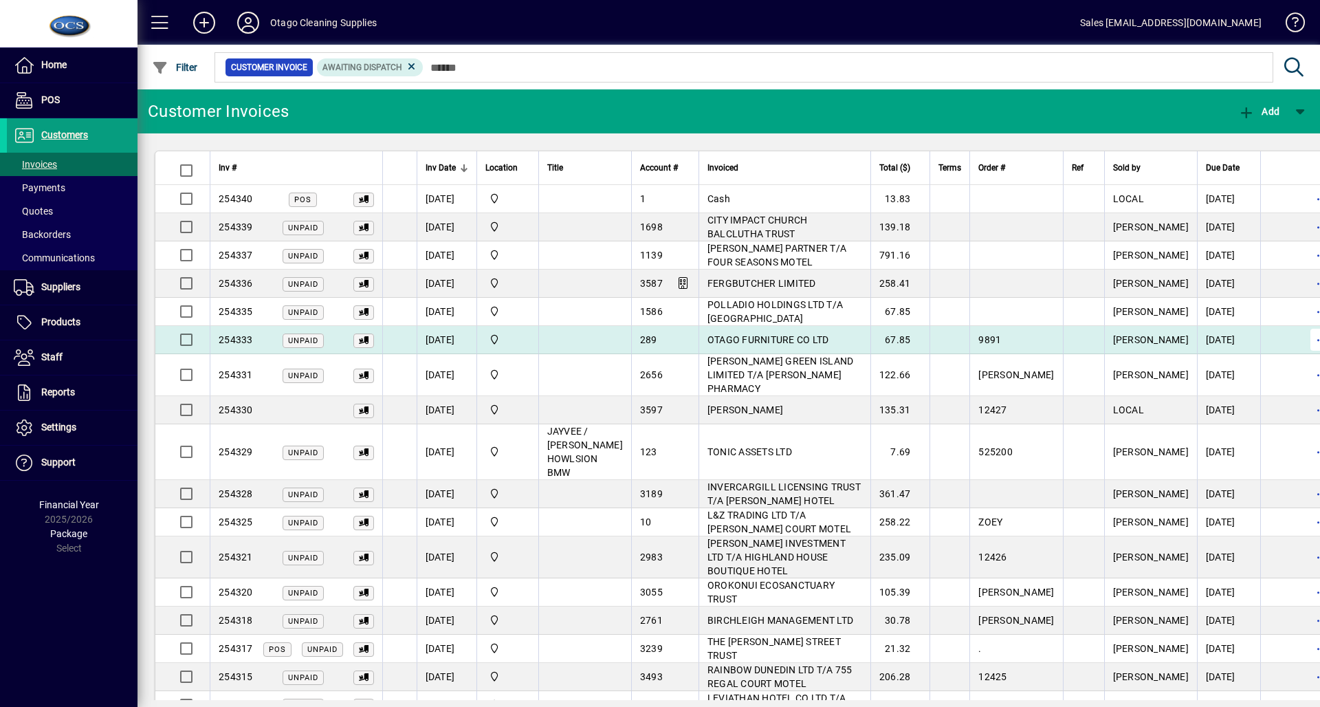
click at [1305, 340] on span "button" at bounding box center [1321, 339] width 33 height 33
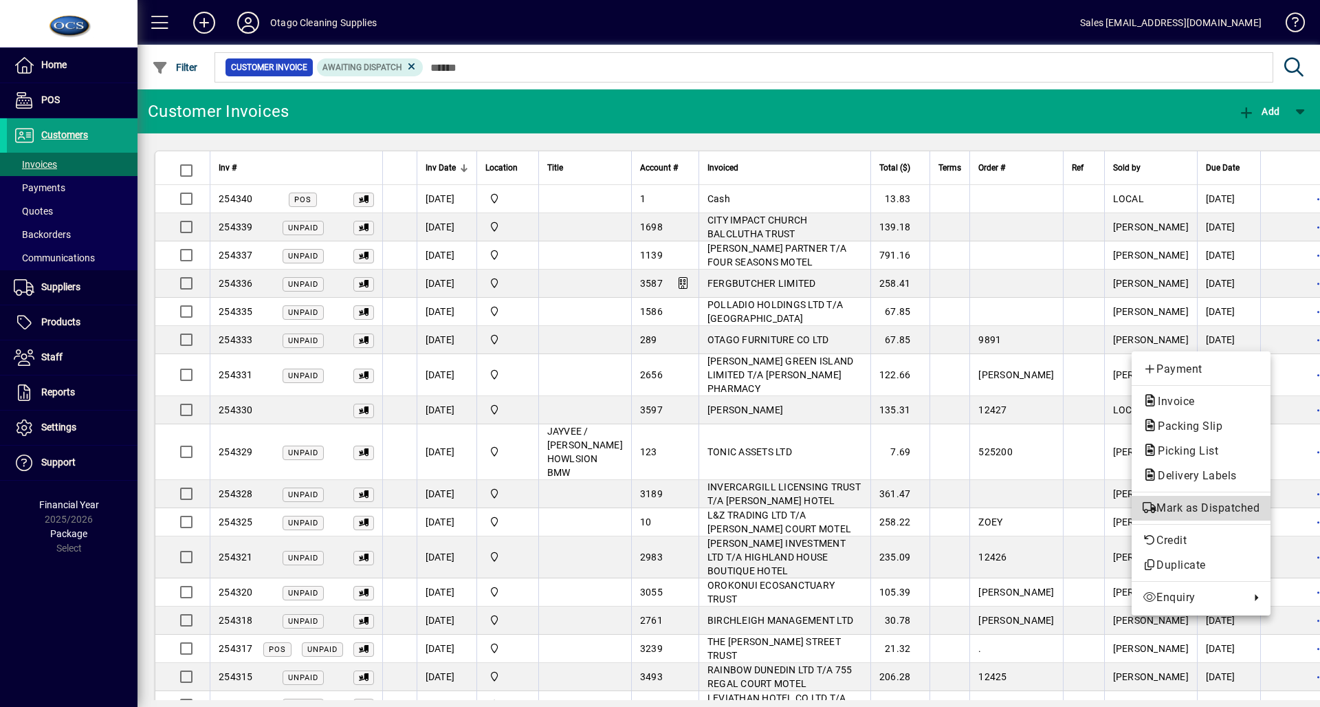
click at [1176, 498] on button "Mark as Dispatched" at bounding box center [1201, 508] width 139 height 25
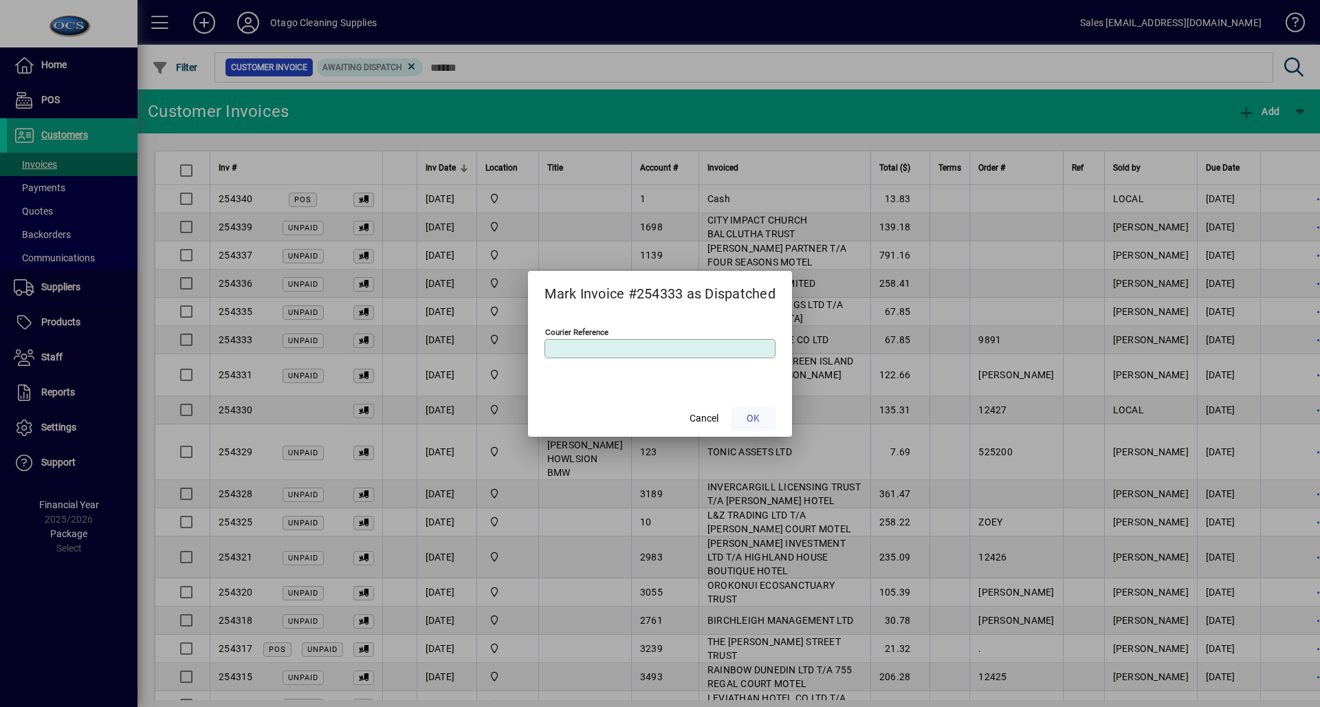
click at [756, 421] on span "OK" at bounding box center [753, 418] width 13 height 14
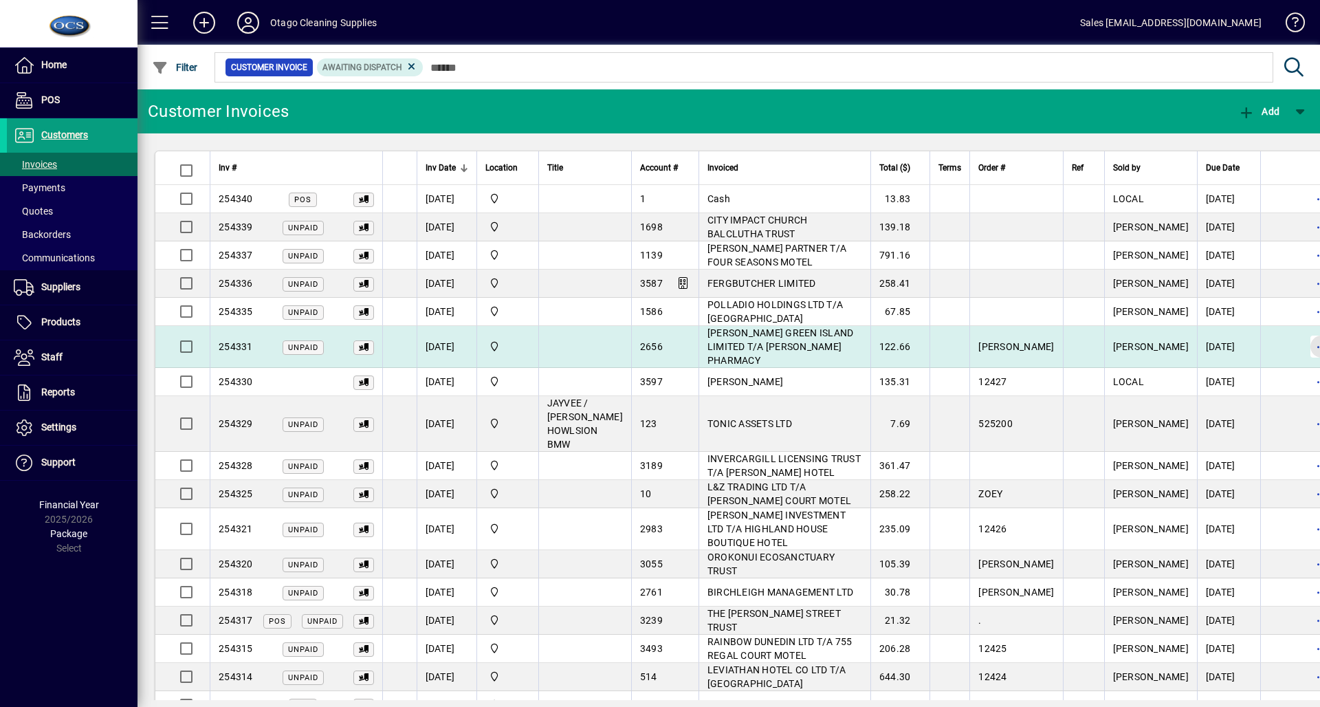
click at [1305, 341] on span "button" at bounding box center [1321, 346] width 33 height 33
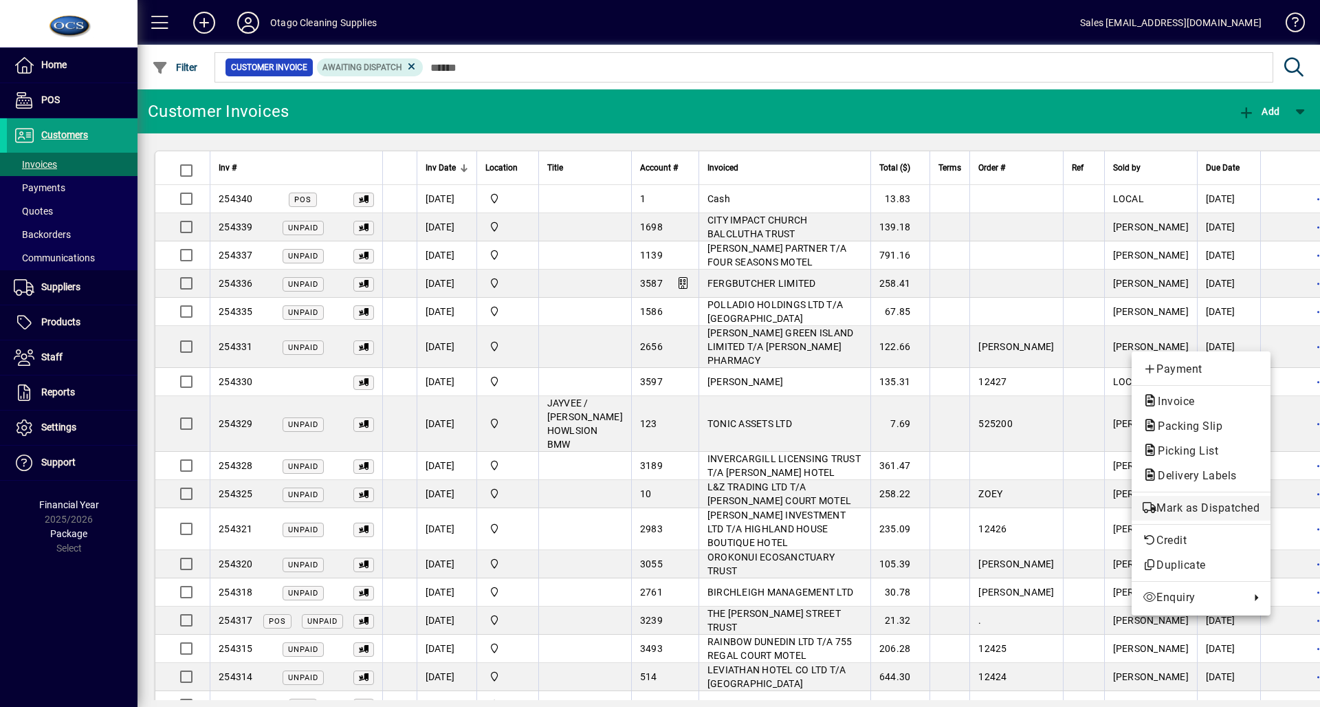
click at [1207, 498] on button "Mark as Dispatched" at bounding box center [1201, 508] width 139 height 25
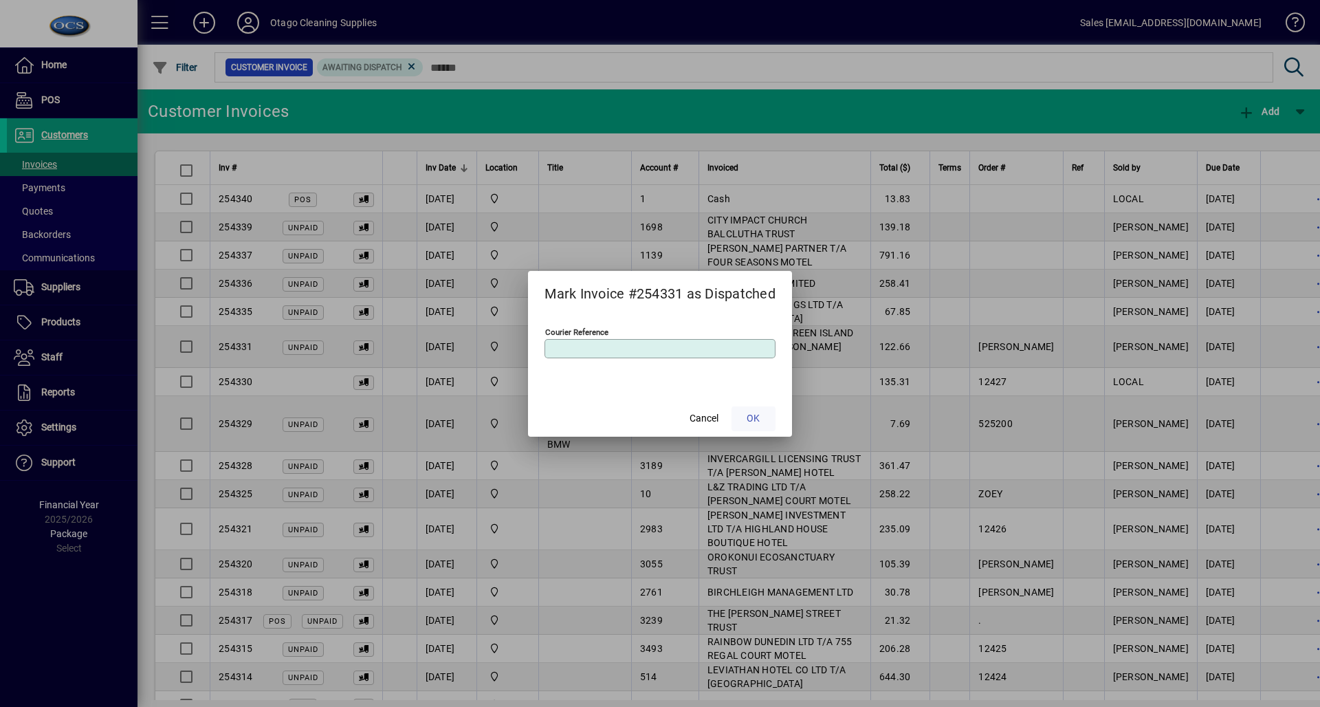
click at [765, 421] on span at bounding box center [754, 418] width 44 height 33
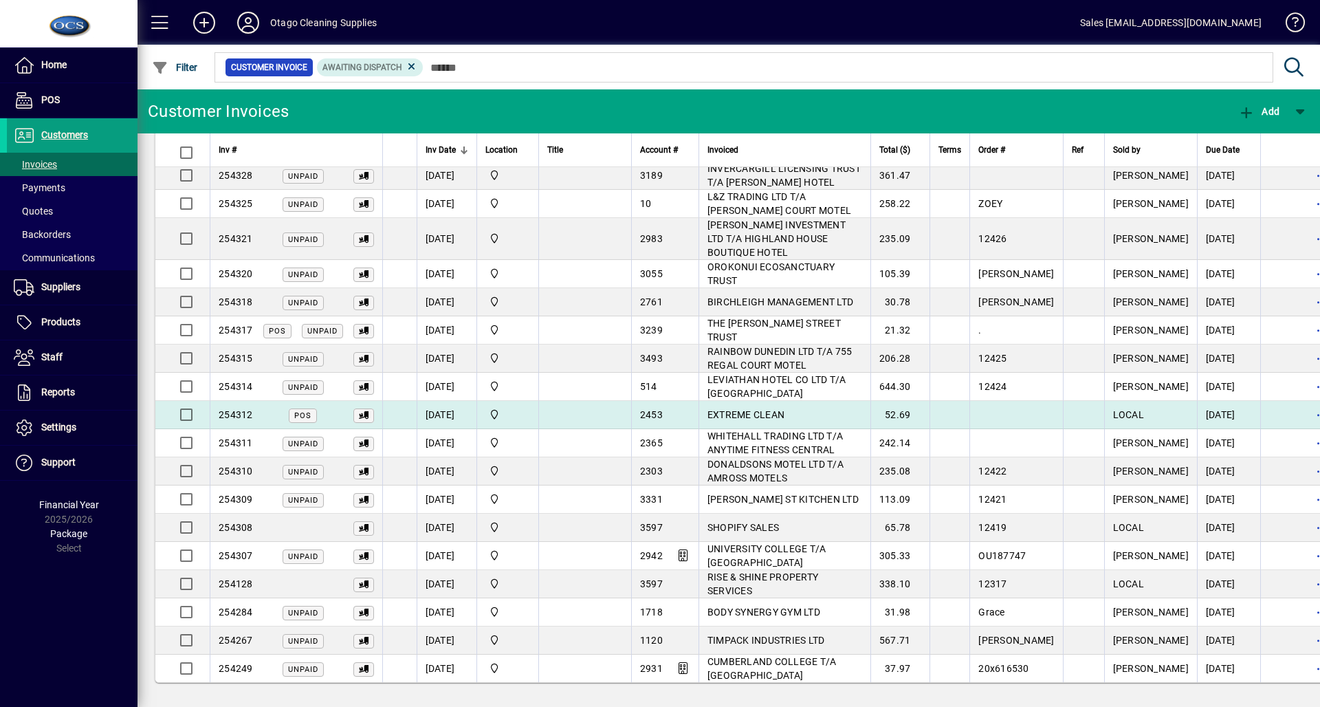
scroll to position [168, 0]
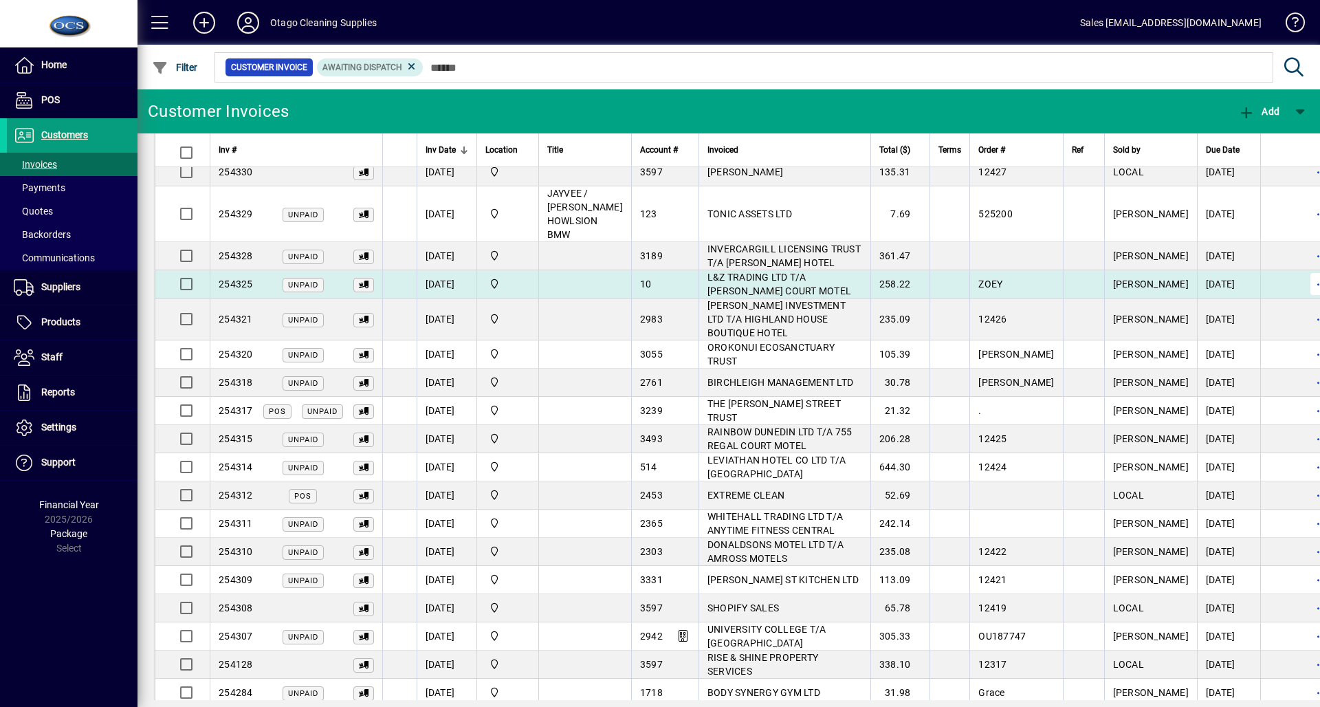
click at [1305, 283] on span "button" at bounding box center [1321, 283] width 33 height 33
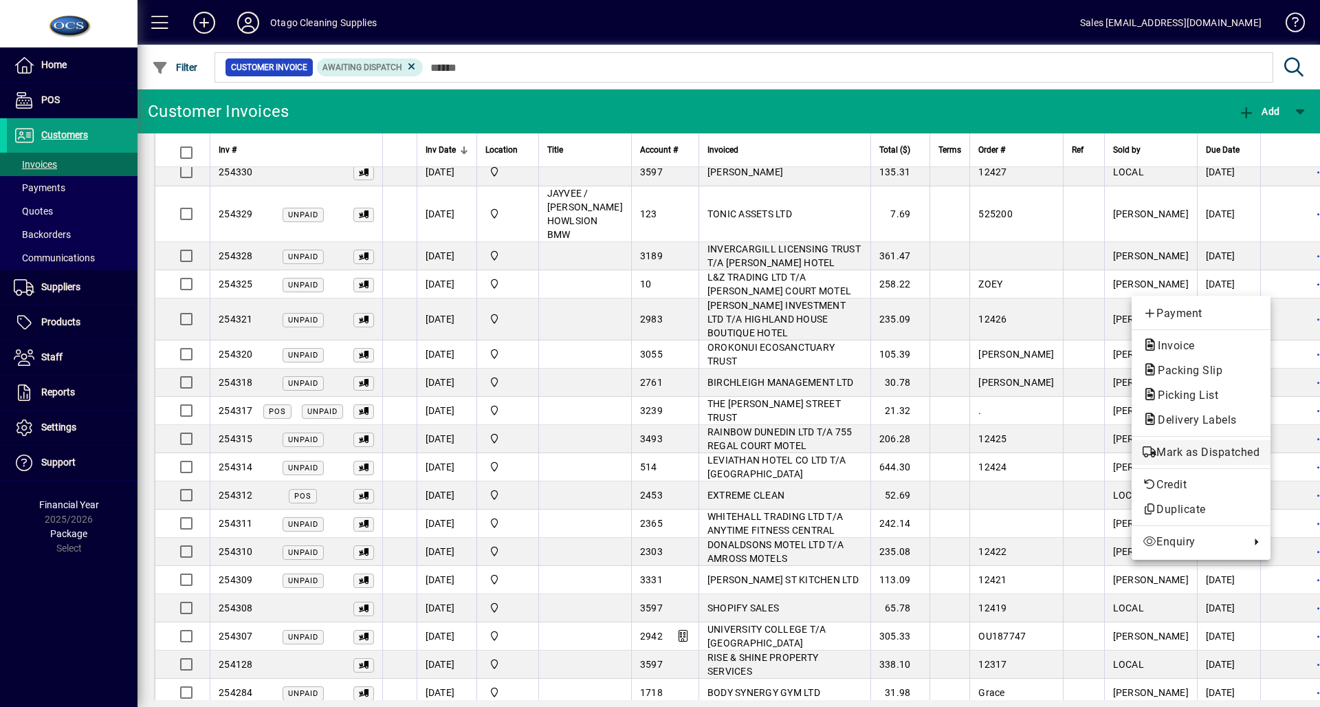
click at [1194, 444] on span "Mark as Dispatched" at bounding box center [1201, 452] width 117 height 17
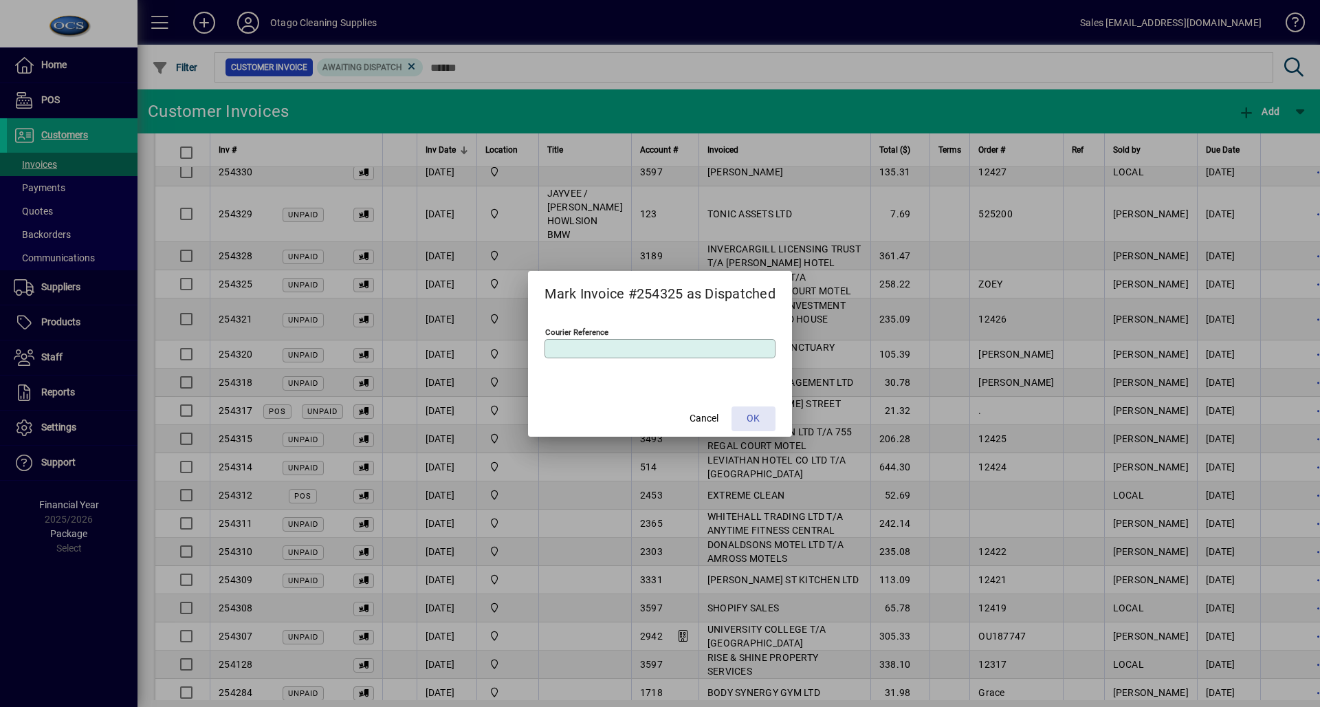
click at [753, 408] on span at bounding box center [754, 418] width 44 height 33
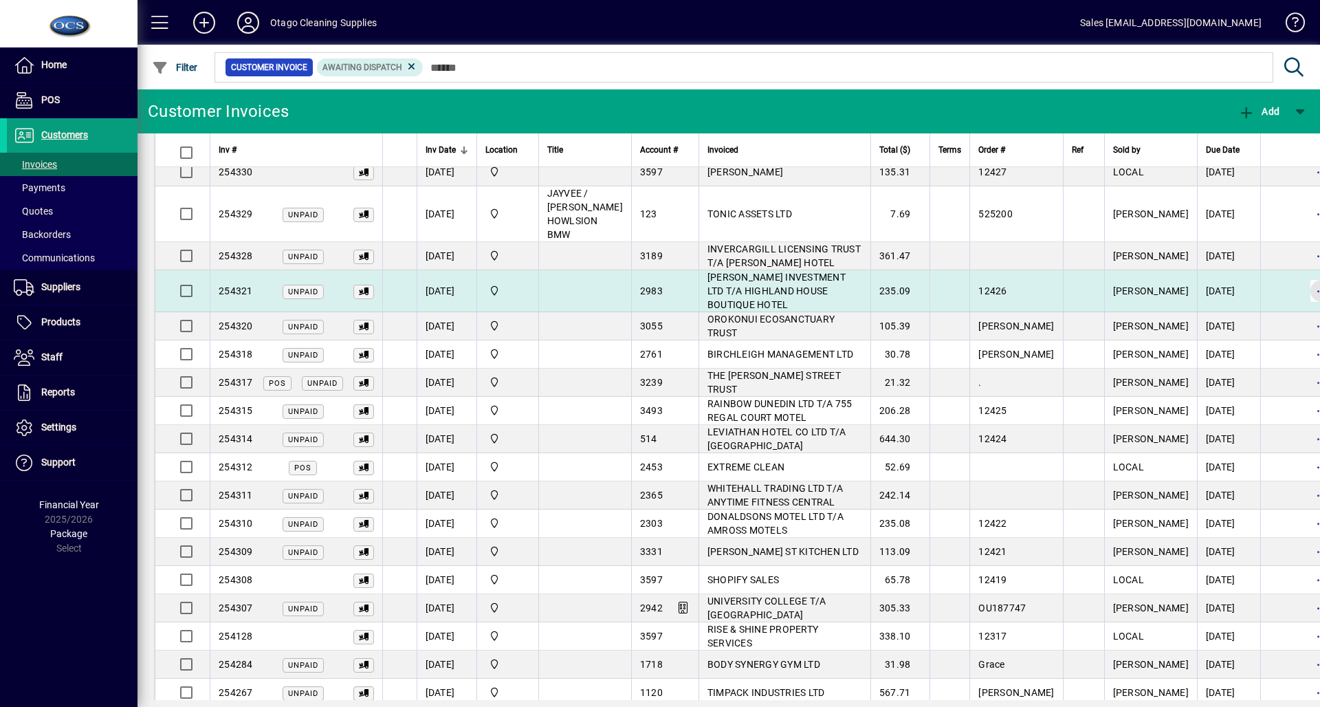
click at [1305, 289] on span "button" at bounding box center [1321, 290] width 33 height 33
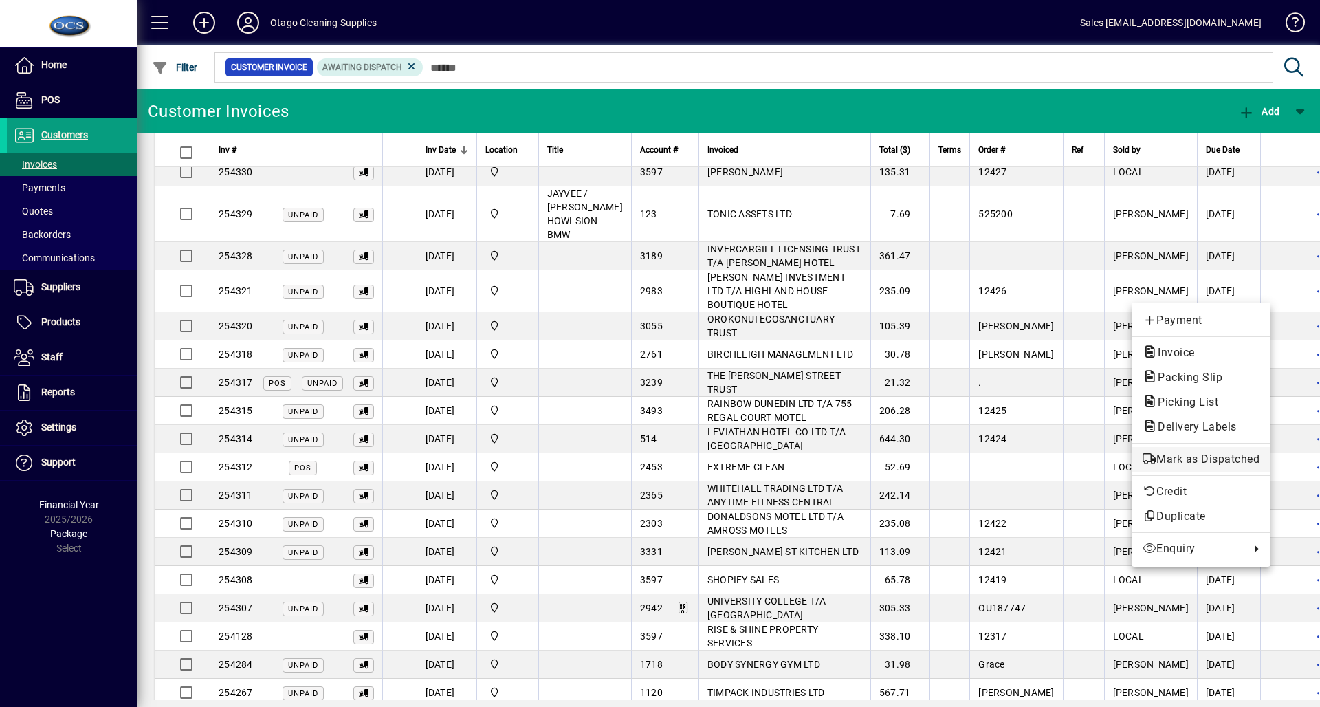
click at [1187, 460] on span "Mark as Dispatched" at bounding box center [1201, 459] width 117 height 17
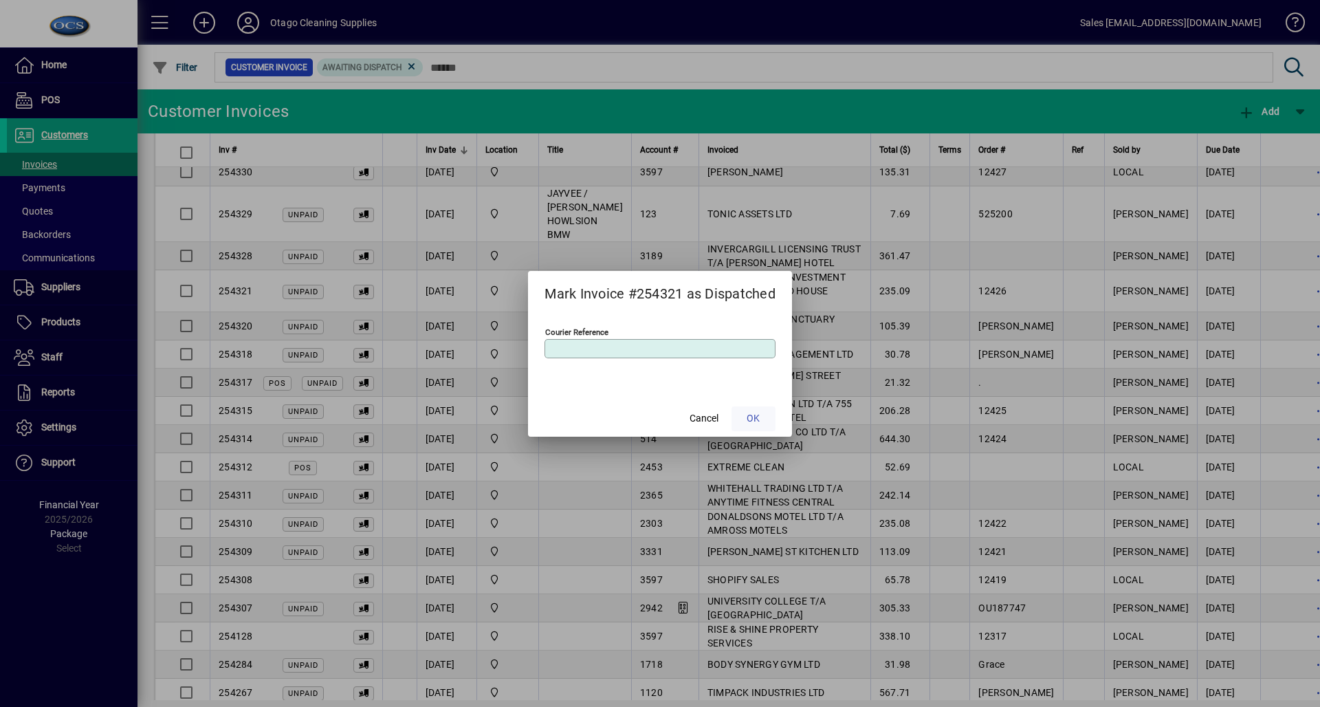
click at [758, 419] on span "OK" at bounding box center [753, 418] width 13 height 14
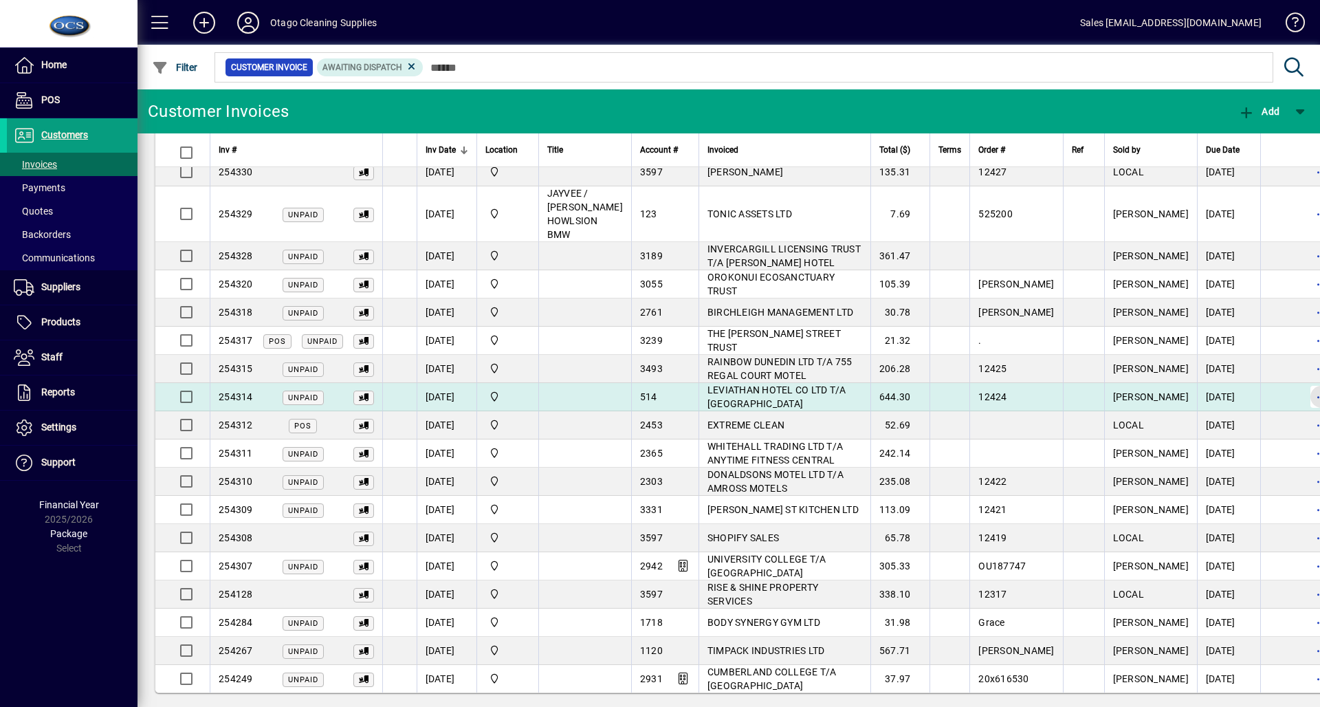
click at [1305, 394] on span "button" at bounding box center [1321, 396] width 33 height 33
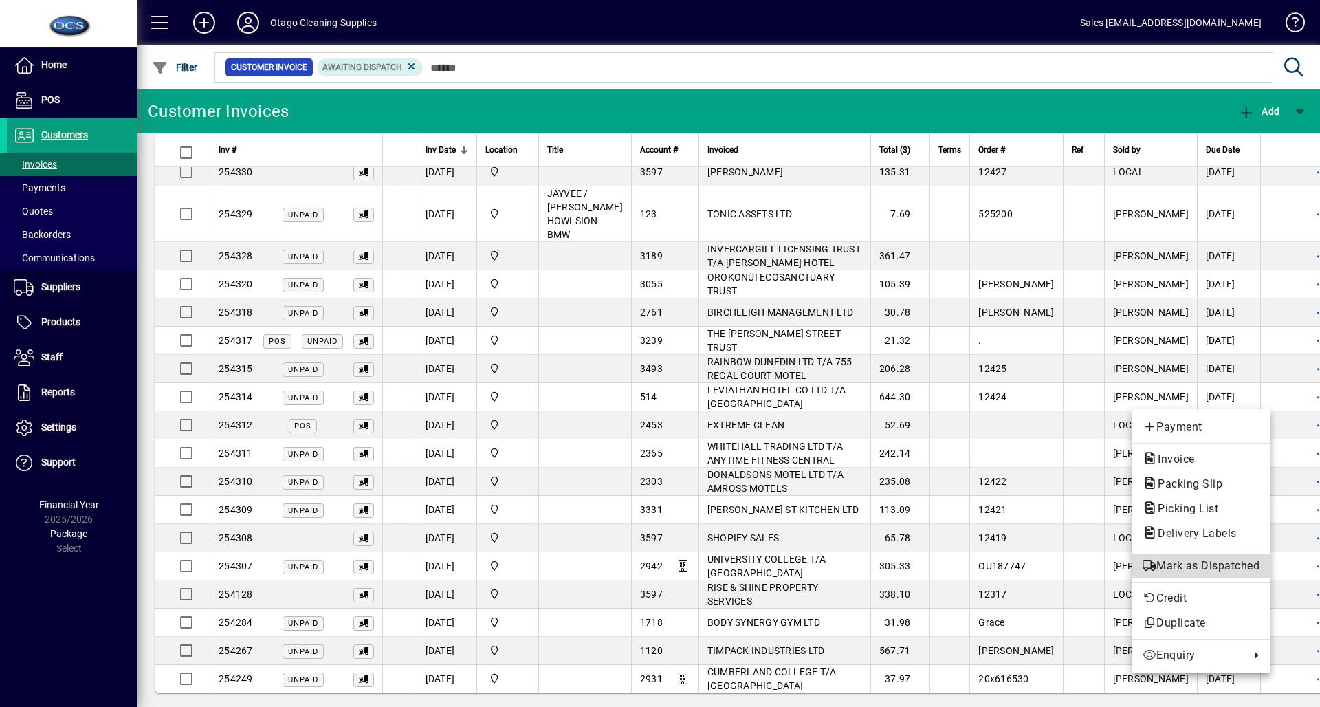
click at [1172, 558] on span "Mark as Dispatched" at bounding box center [1201, 566] width 117 height 17
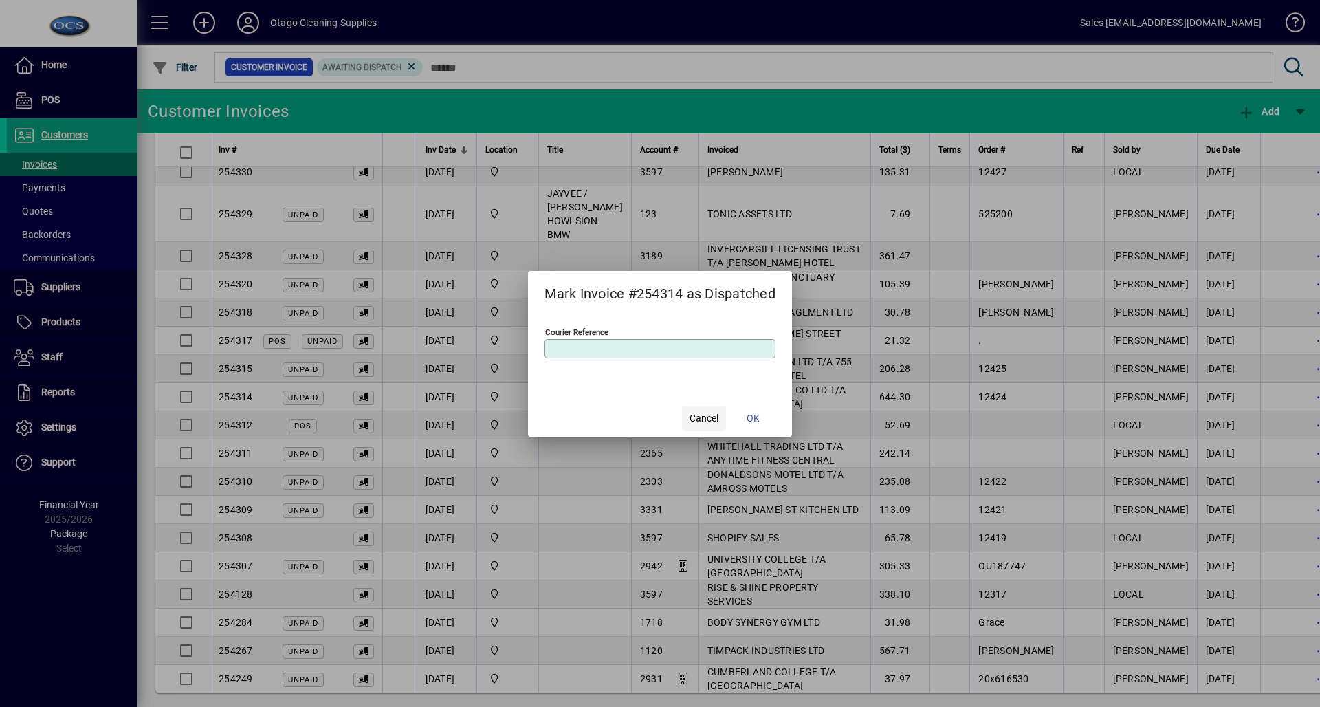
click at [716, 422] on span "Cancel" at bounding box center [704, 418] width 29 height 14
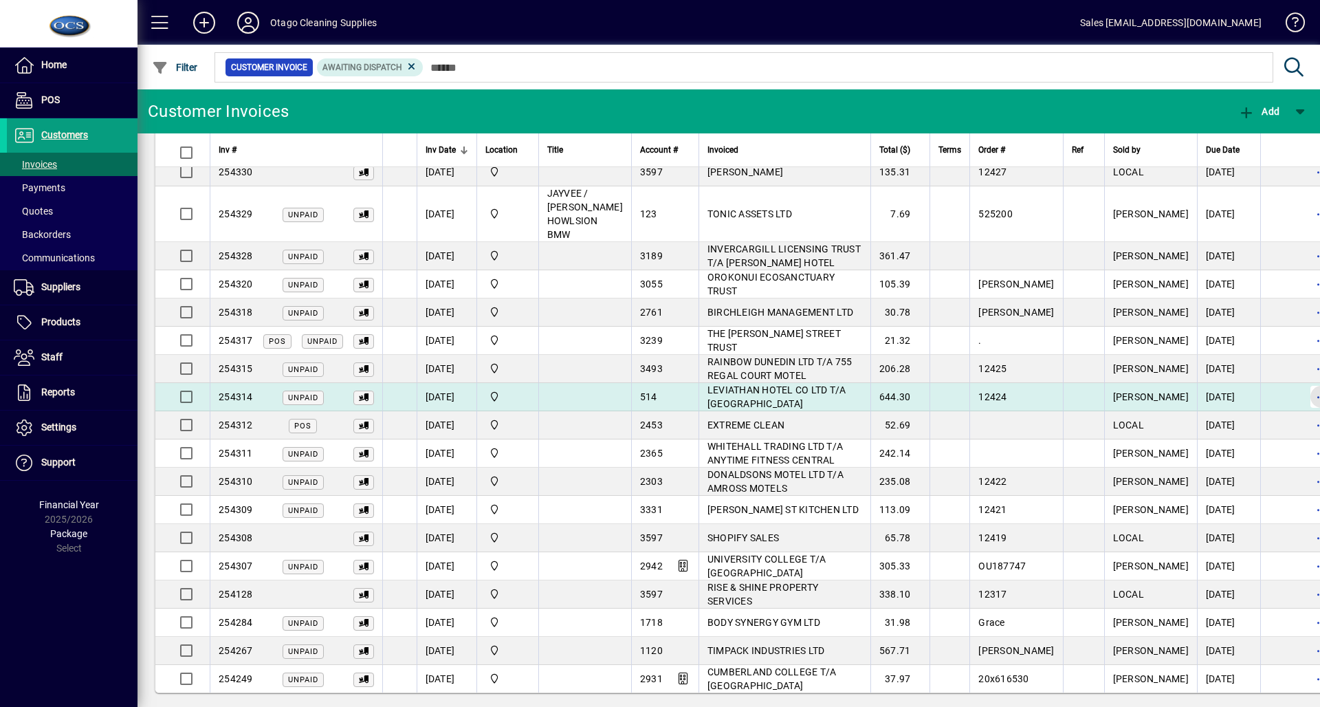
click at [1305, 393] on span "button" at bounding box center [1321, 396] width 33 height 33
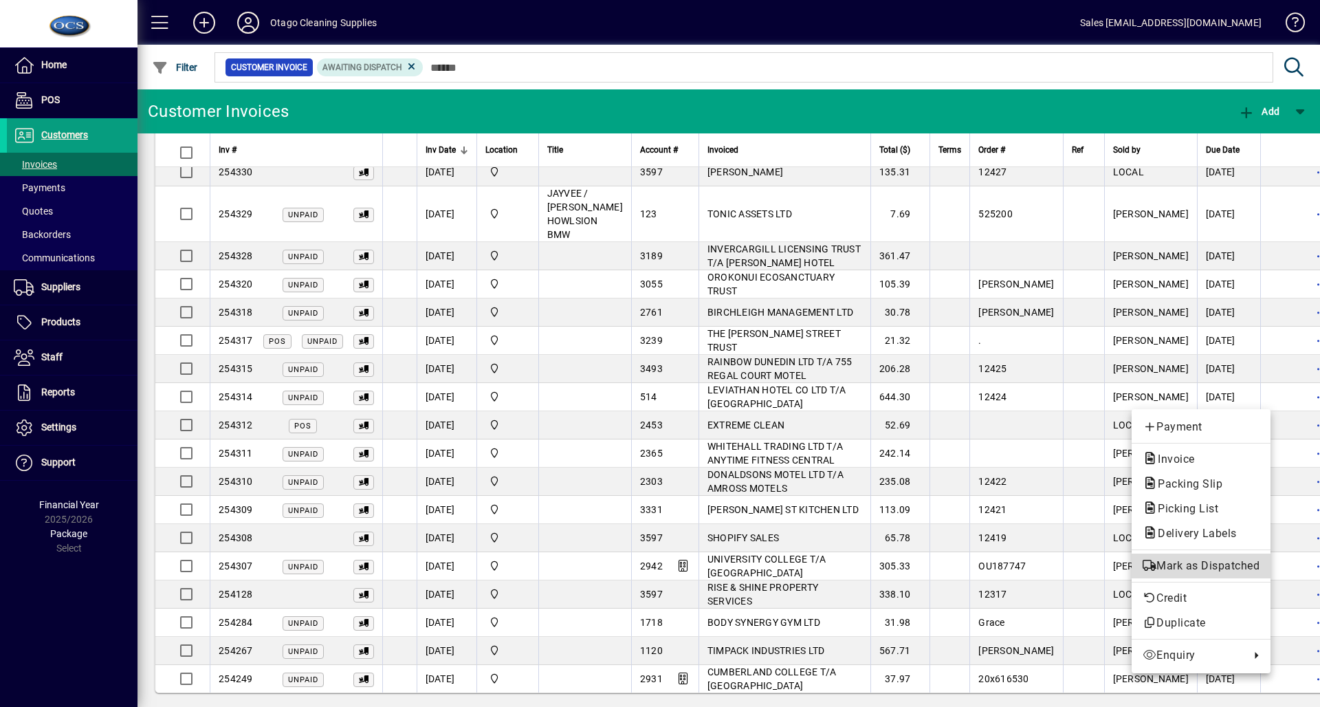
click at [1196, 568] on span "Mark as Dispatched" at bounding box center [1201, 566] width 117 height 17
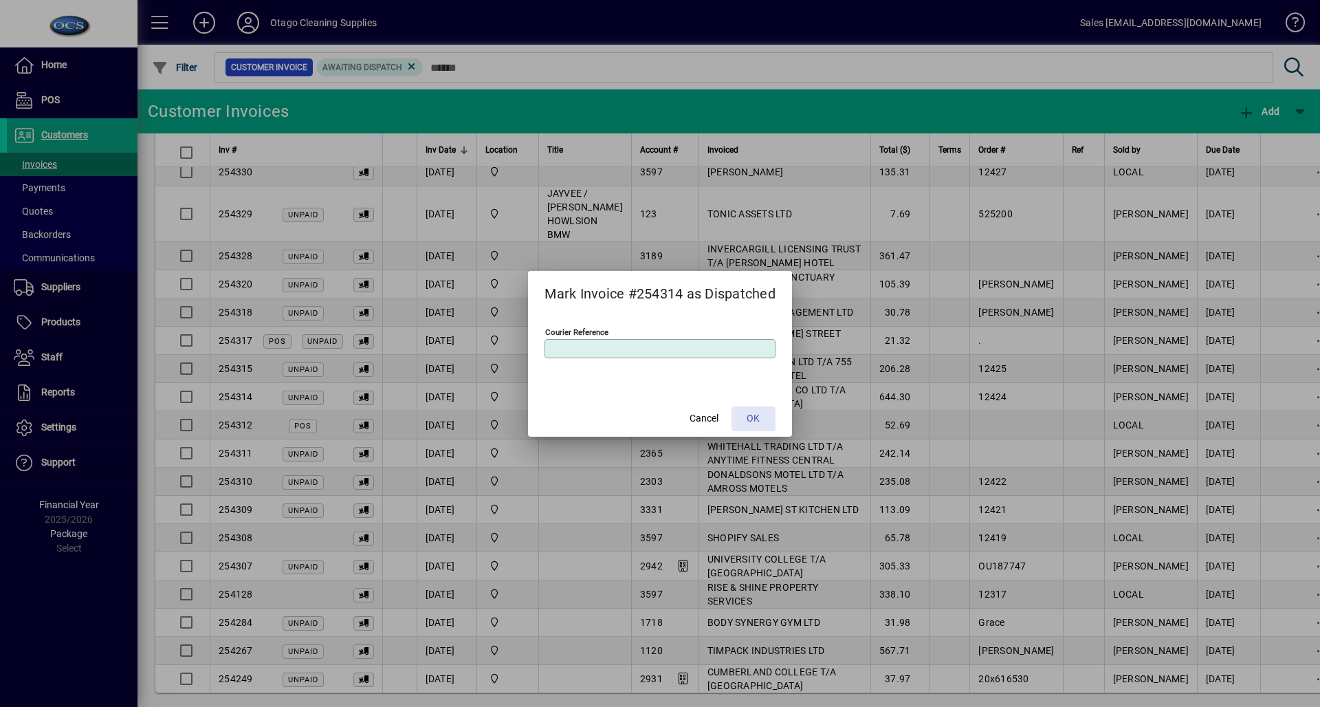
click at [765, 422] on span at bounding box center [754, 418] width 44 height 33
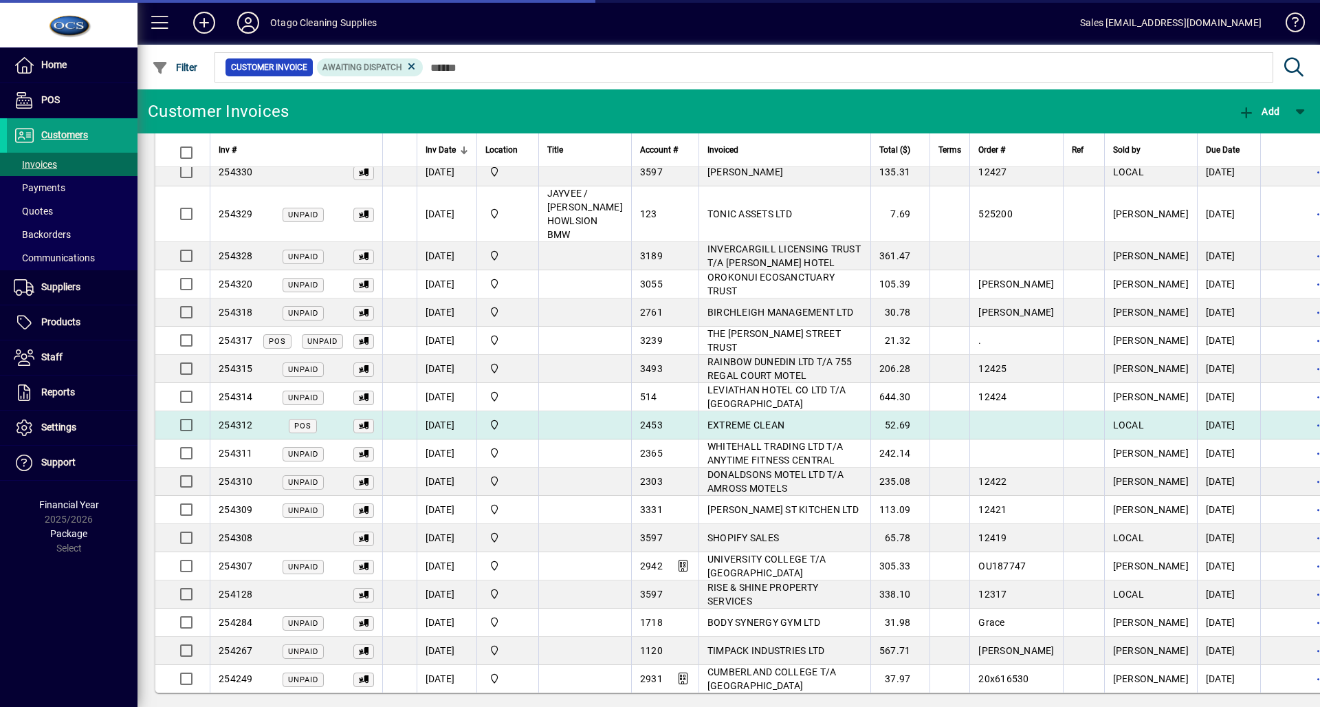
scroll to position [153, 0]
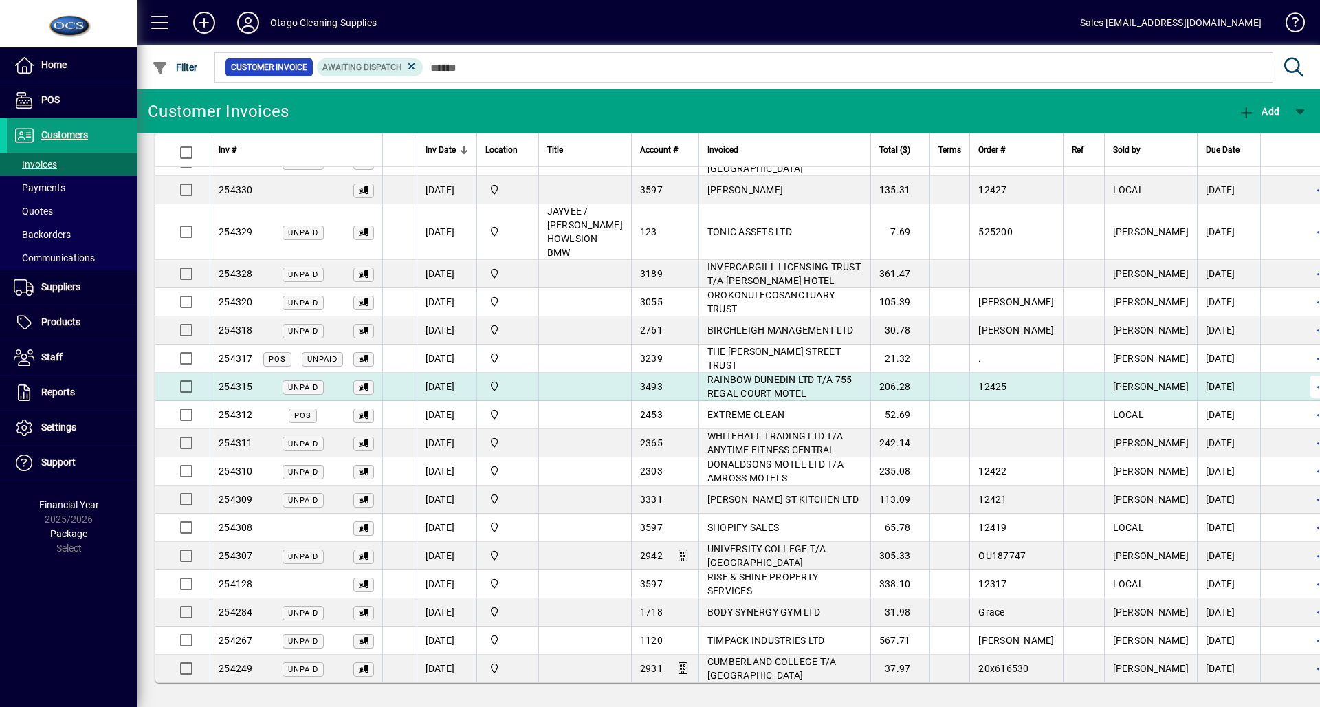
click at [1305, 386] on span "button" at bounding box center [1321, 386] width 33 height 33
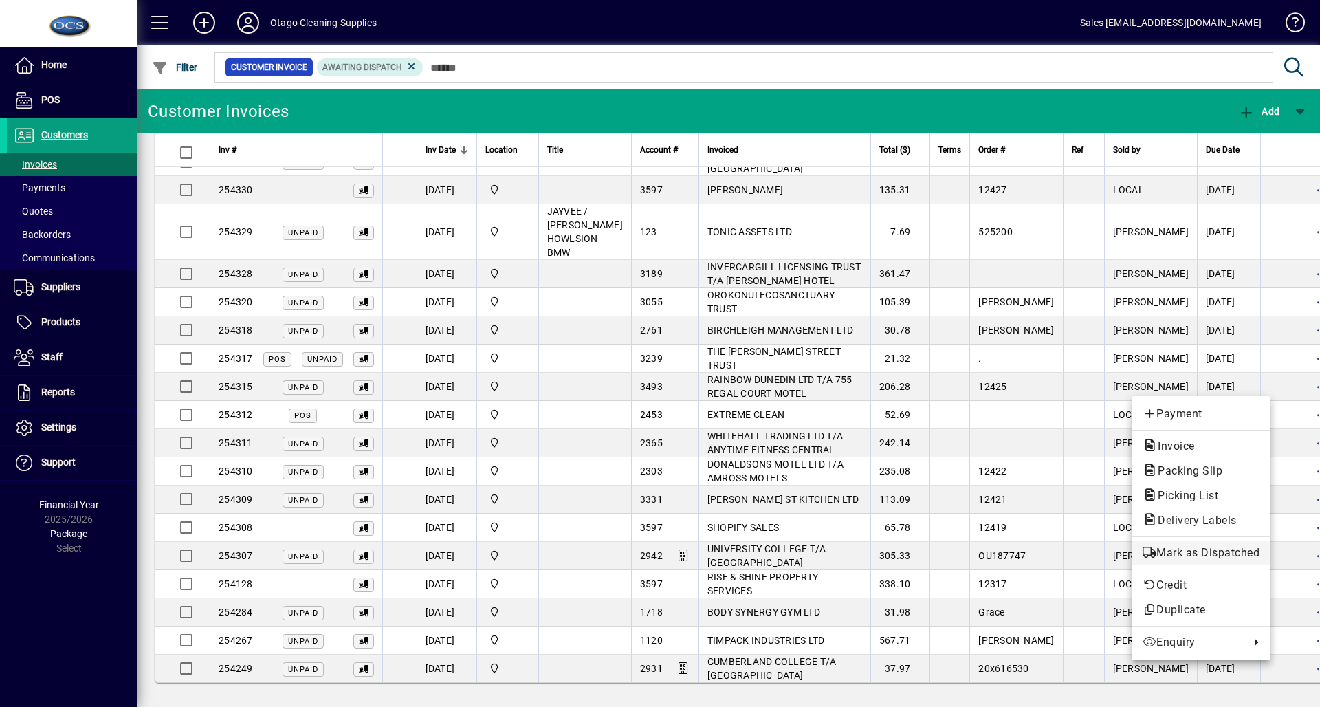
click at [1234, 555] on span "Mark as Dispatched" at bounding box center [1201, 553] width 117 height 17
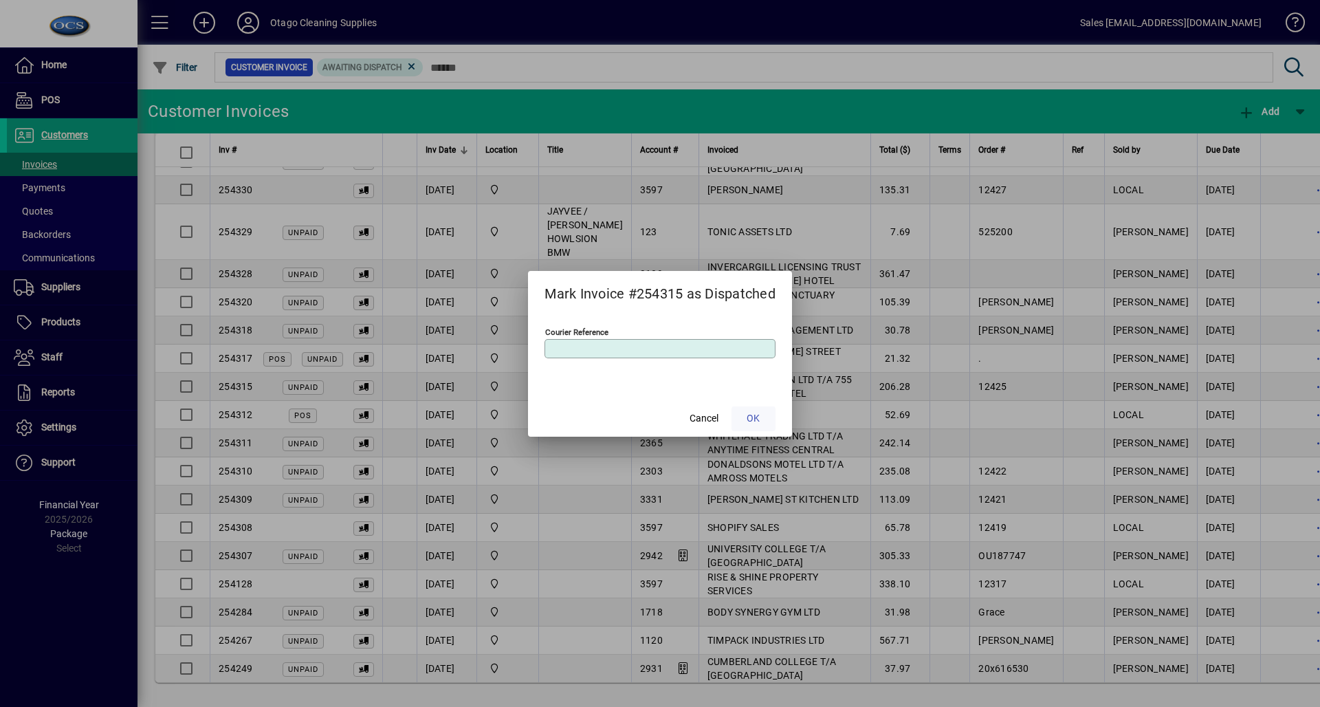
click at [749, 410] on span at bounding box center [754, 418] width 44 height 33
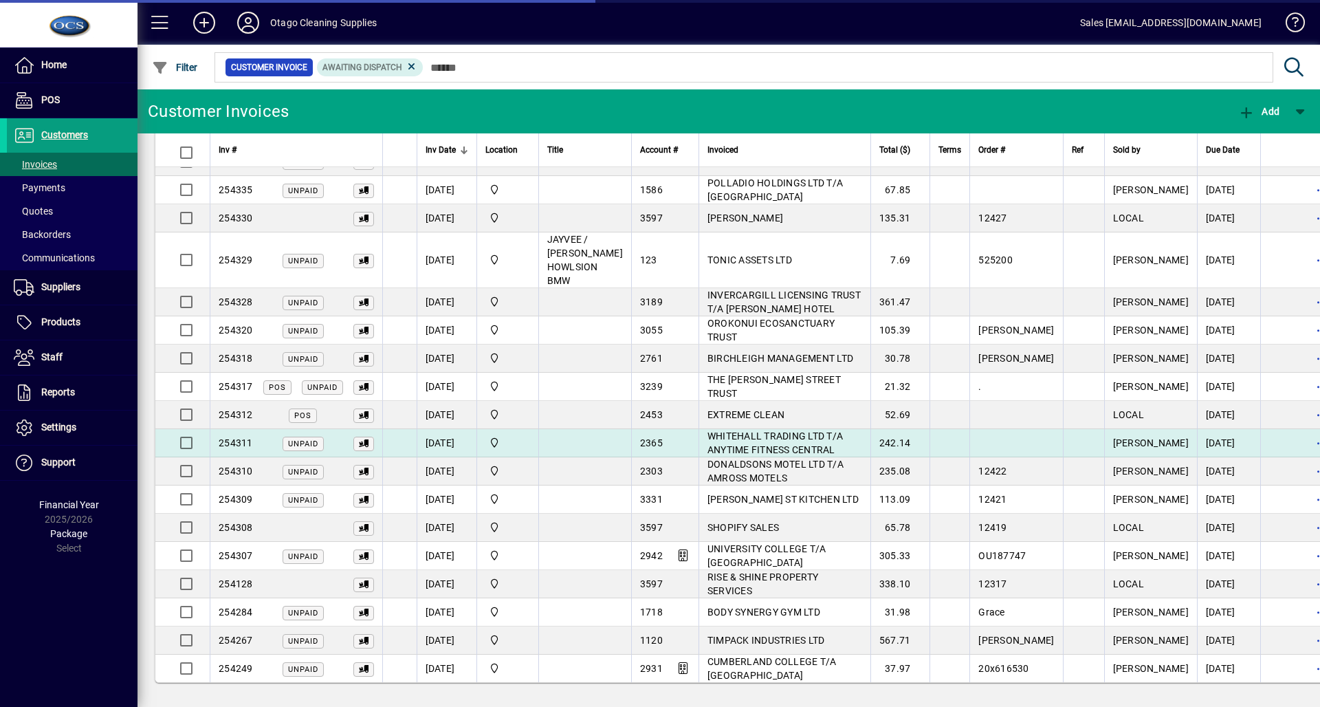
scroll to position [124, 0]
click at [1305, 443] on span "button" at bounding box center [1321, 442] width 33 height 33
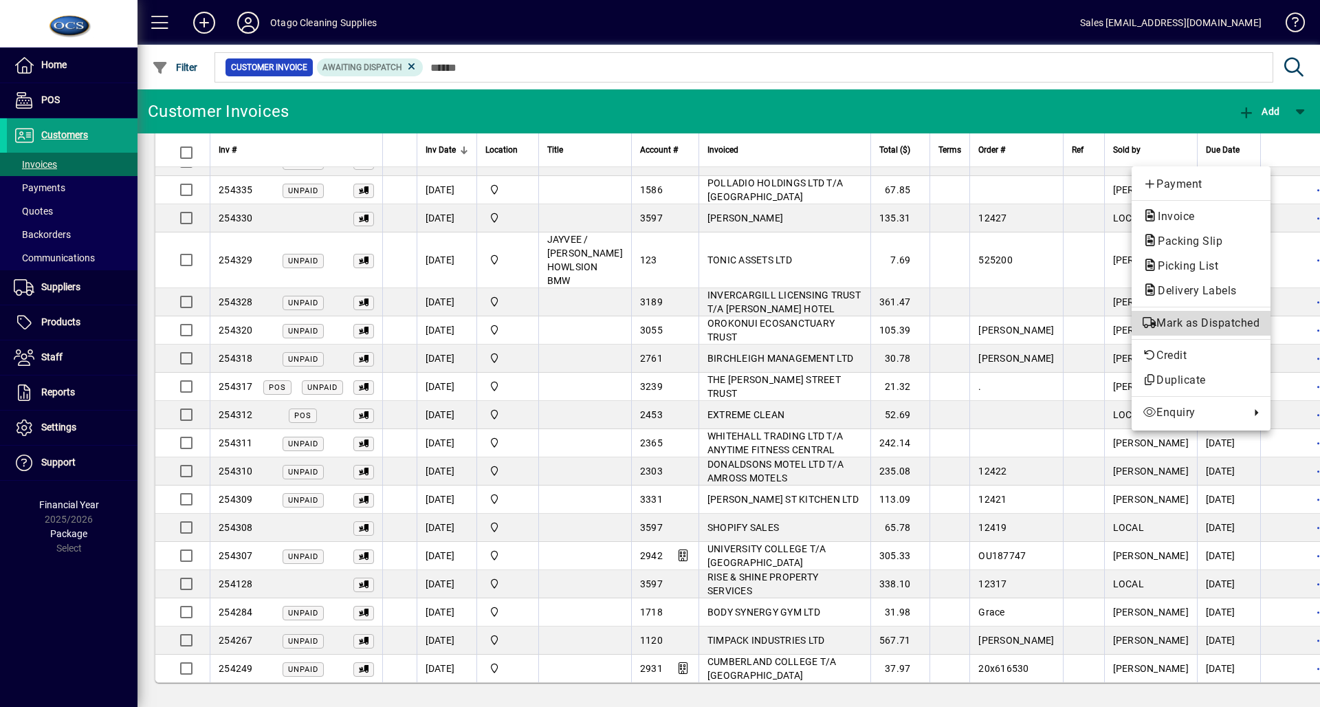
click at [1218, 322] on span "Mark as Dispatched" at bounding box center [1201, 323] width 117 height 17
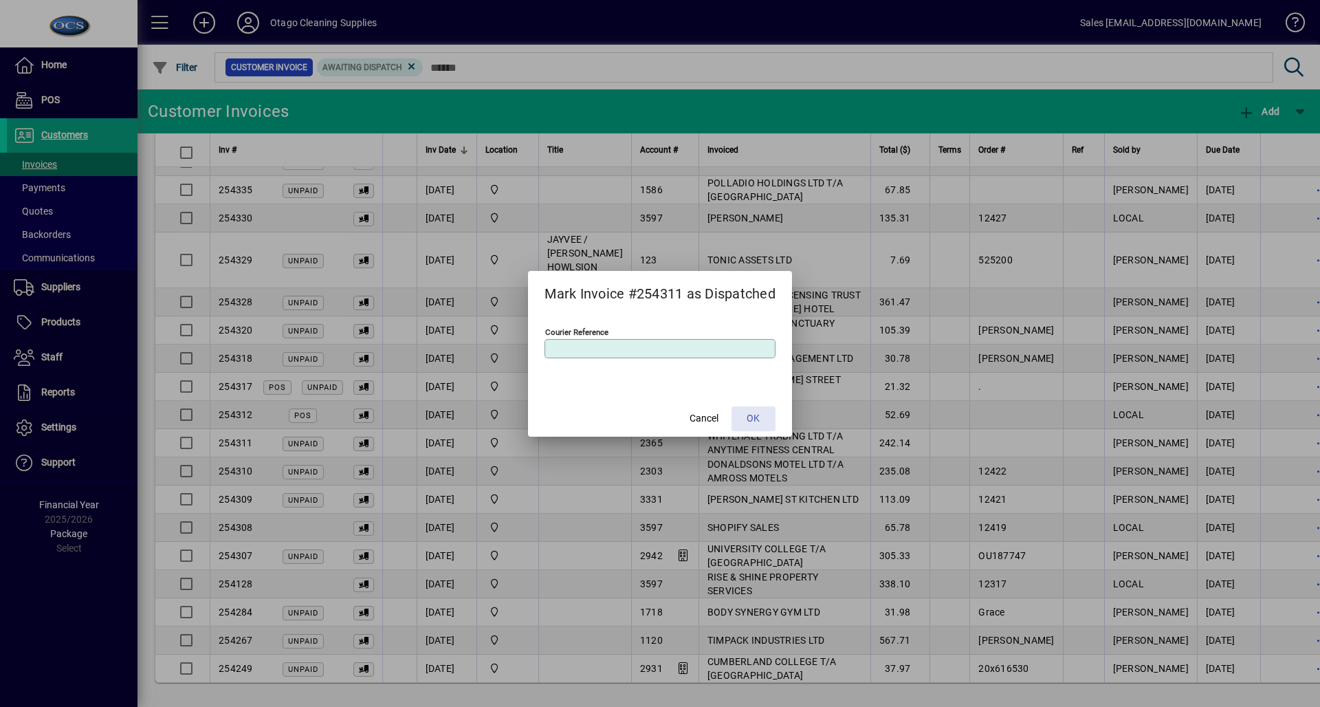
click at [768, 418] on span at bounding box center [754, 418] width 44 height 33
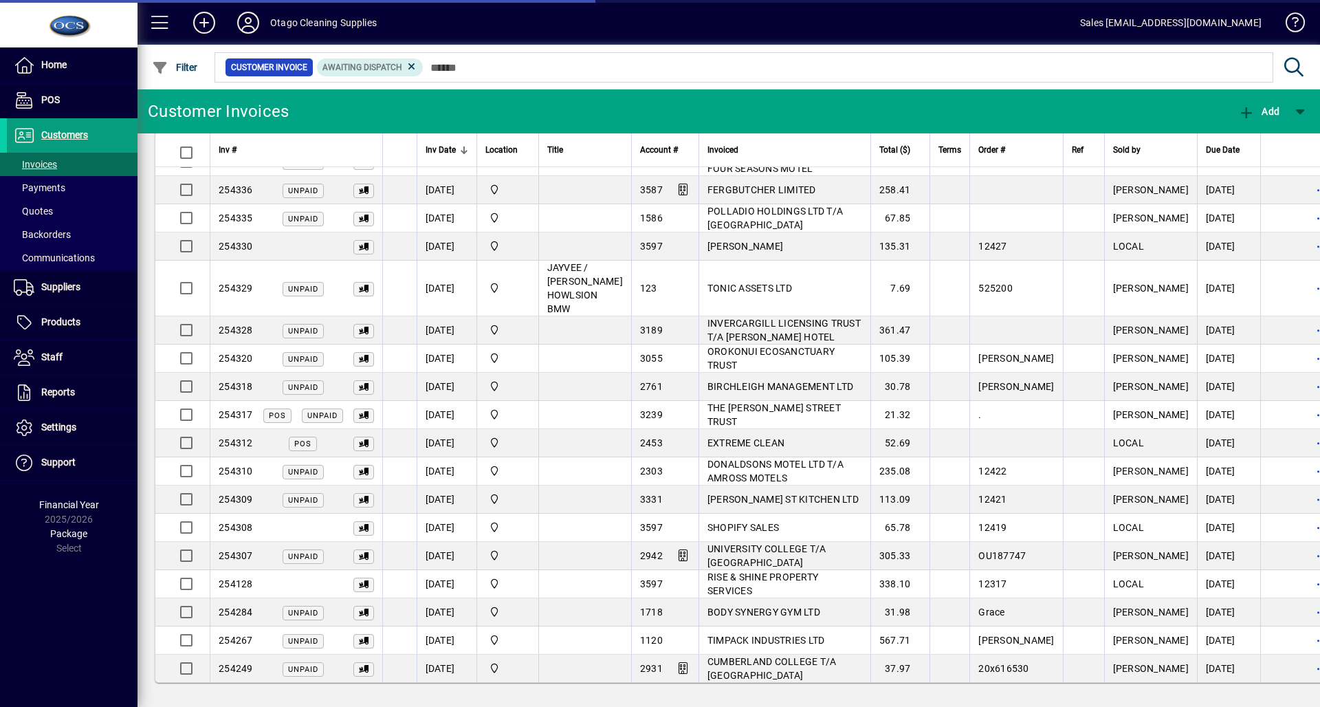
scroll to position [96, 0]
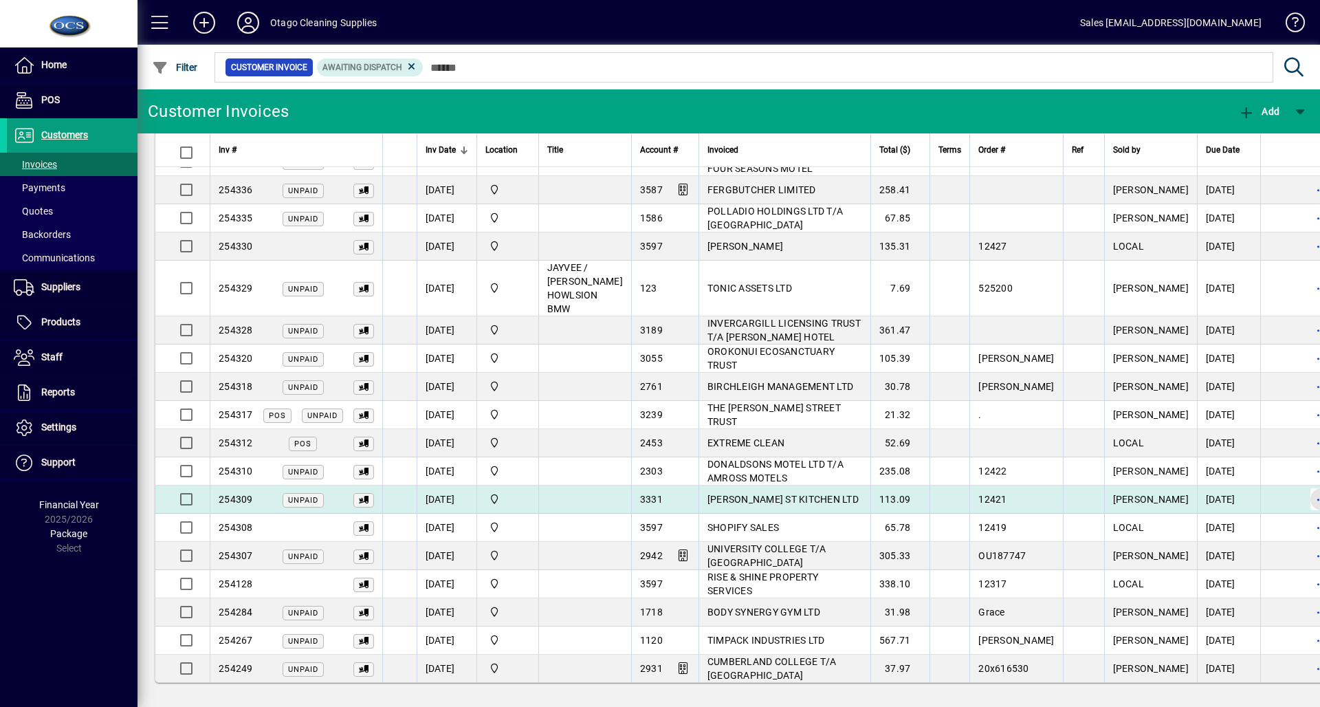
click at [1305, 507] on span "button" at bounding box center [1321, 499] width 33 height 33
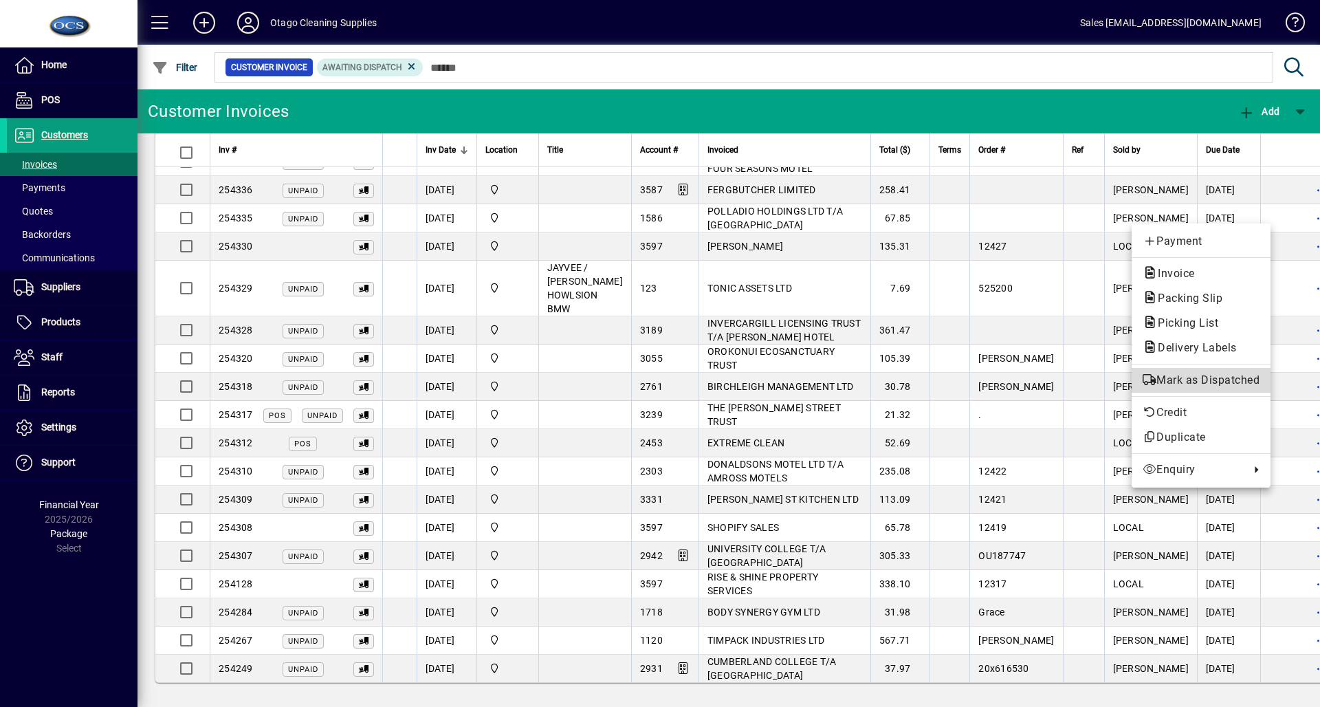
click at [1224, 382] on span "Mark as Dispatched" at bounding box center [1201, 380] width 117 height 17
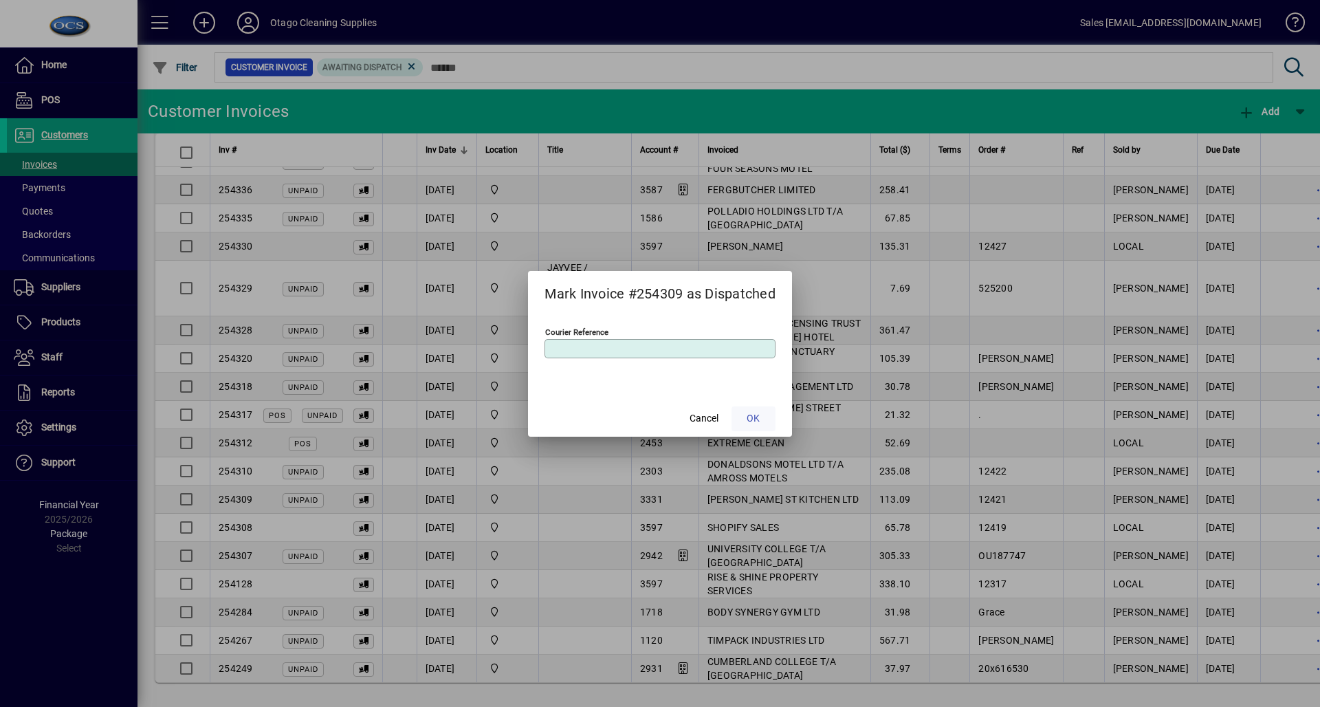
click at [751, 411] on span "OK" at bounding box center [753, 418] width 13 height 14
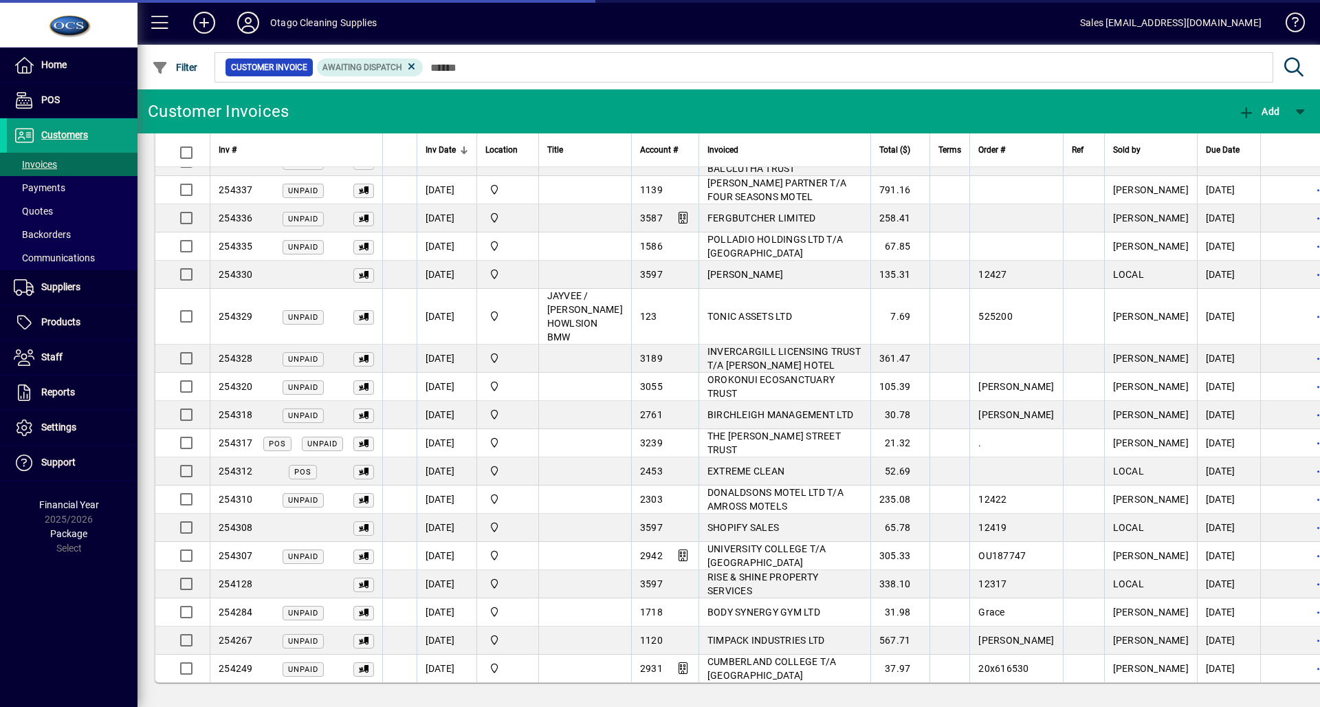
scroll to position [67, 0]
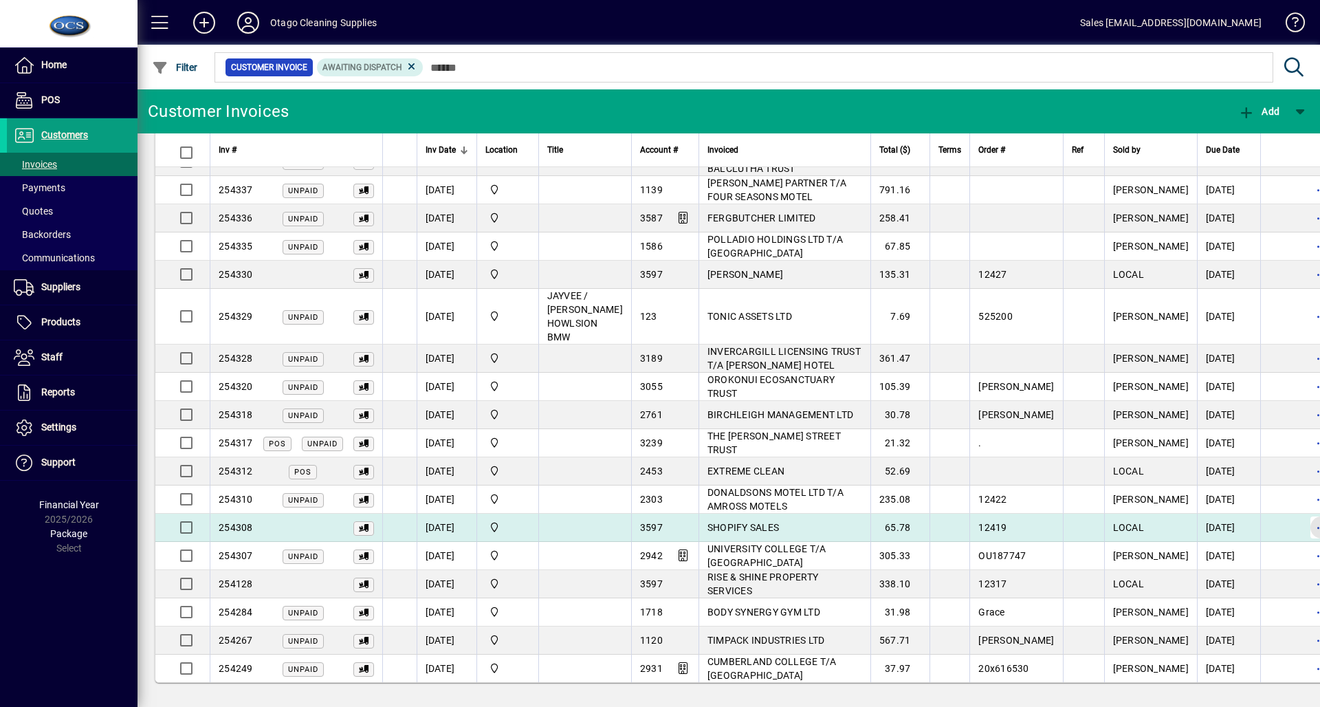
click at [1305, 524] on span "button" at bounding box center [1321, 527] width 33 height 33
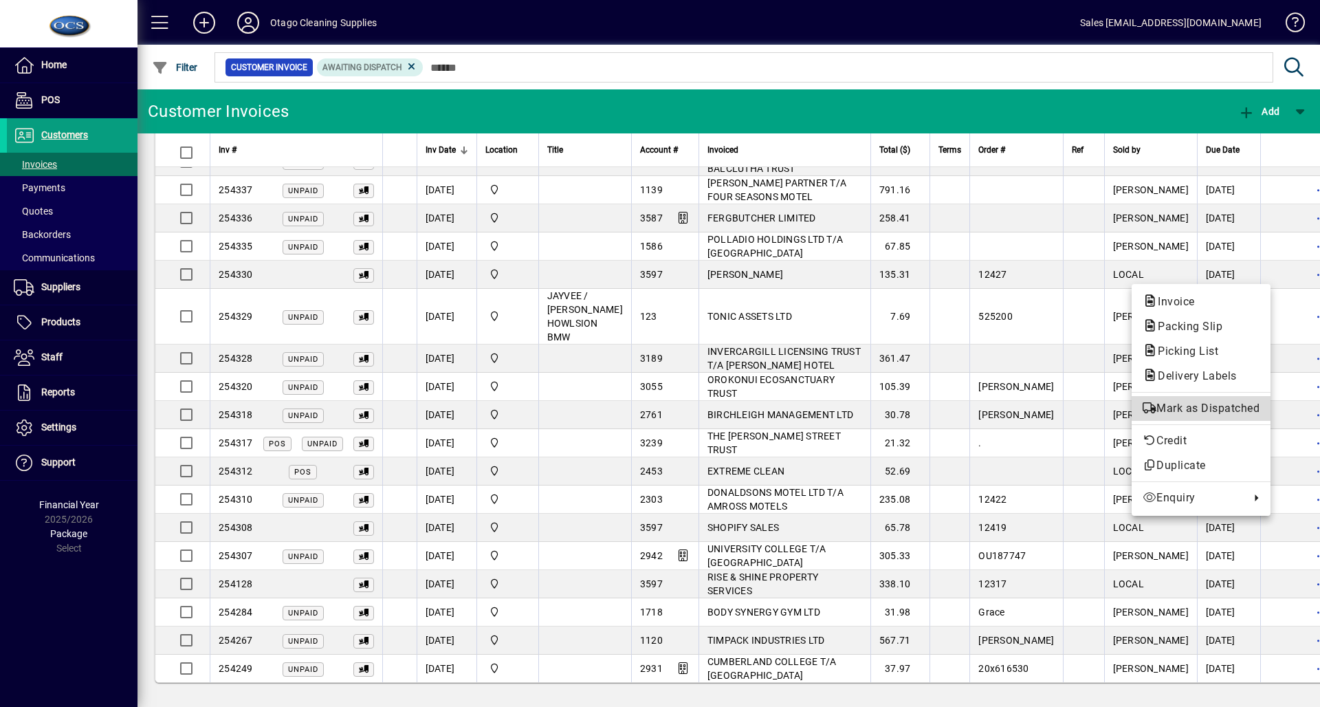
click at [1222, 404] on span "Mark as Dispatched" at bounding box center [1201, 408] width 117 height 17
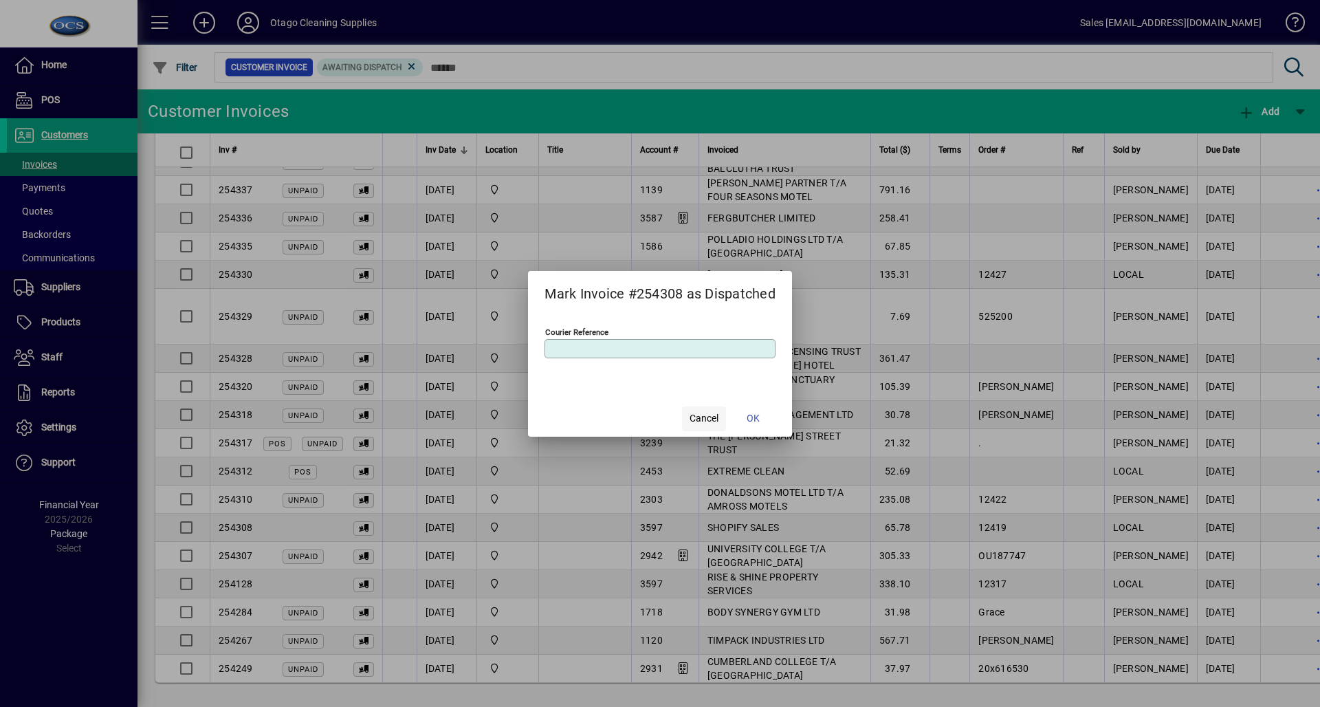
click at [704, 421] on span "Cancel" at bounding box center [704, 418] width 29 height 14
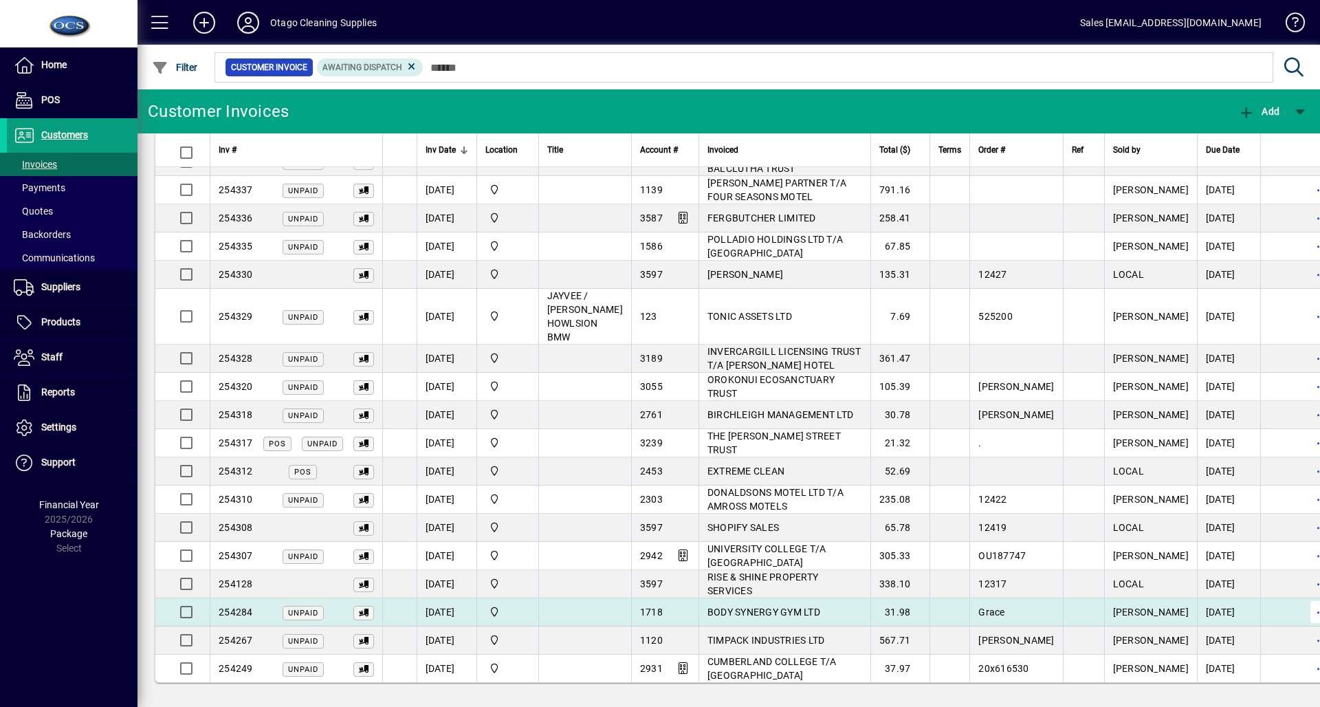
click at [1305, 611] on span "button" at bounding box center [1321, 611] width 33 height 33
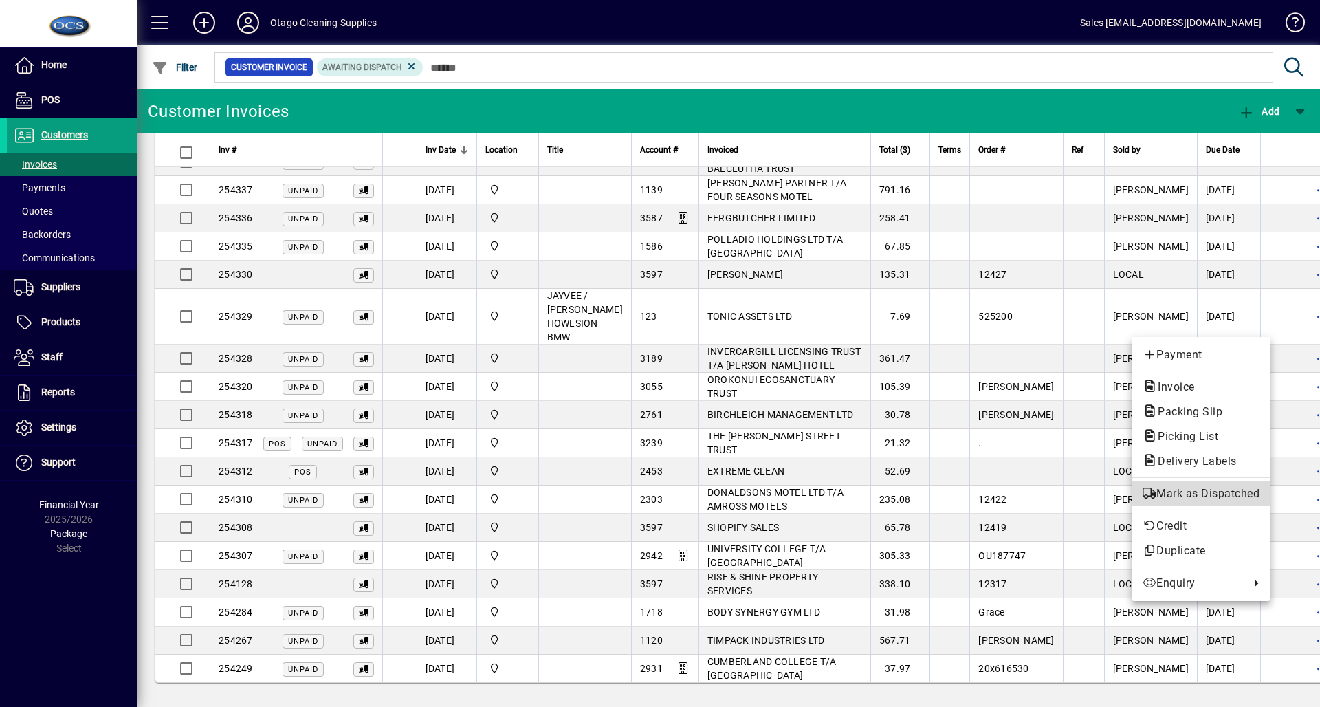
click at [1242, 492] on span "Mark as Dispatched" at bounding box center [1201, 493] width 117 height 17
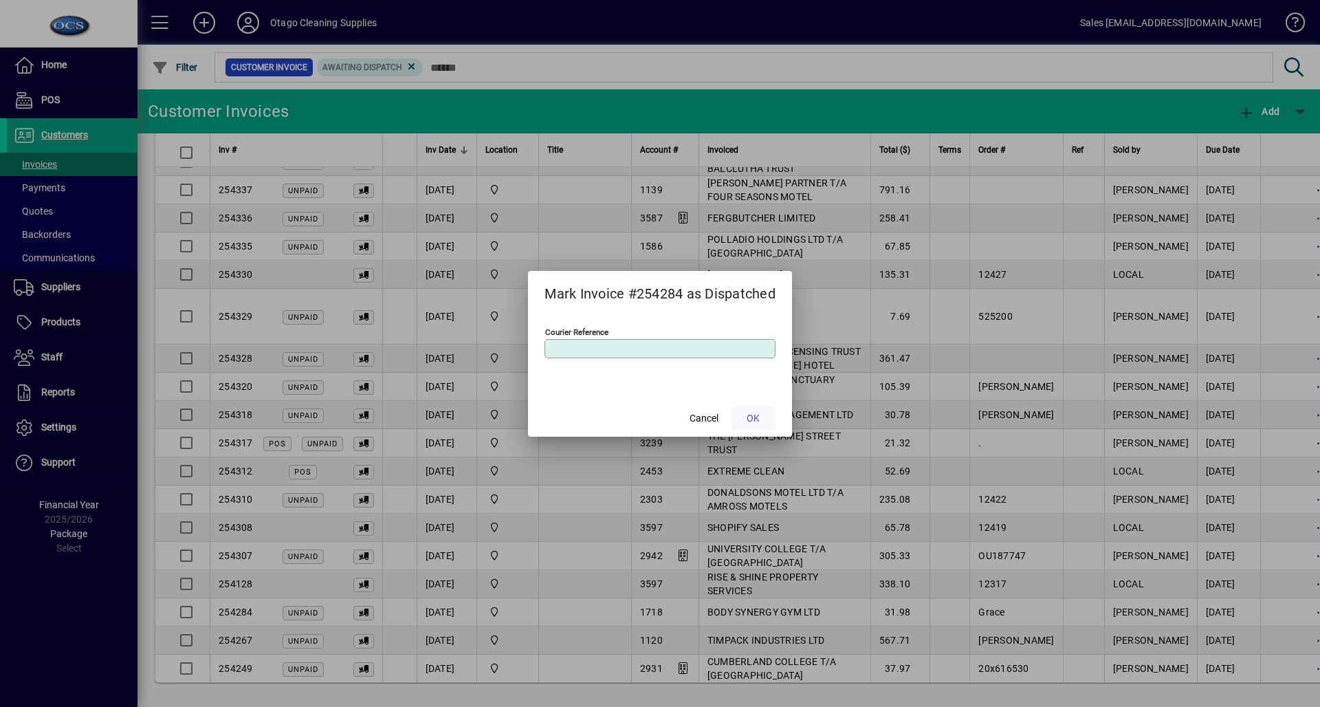
click at [759, 413] on span "OK" at bounding box center [753, 418] width 13 height 14
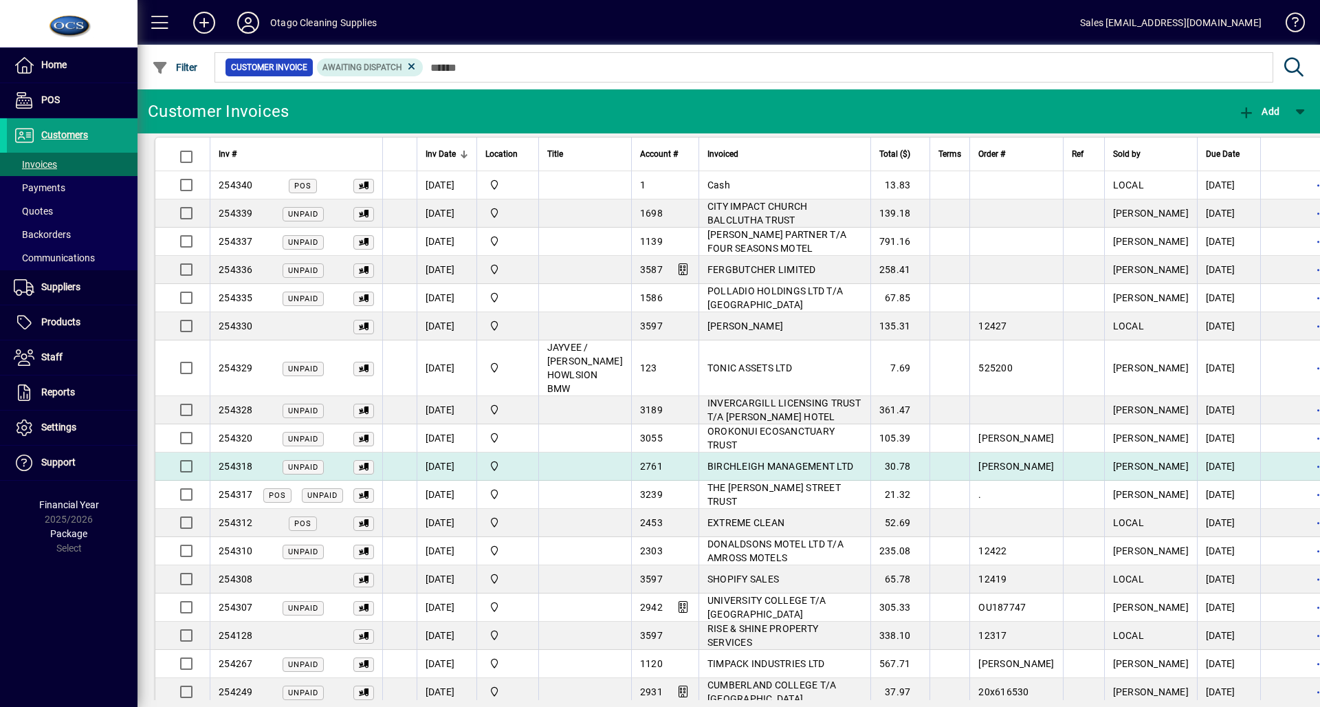
scroll to position [0, 0]
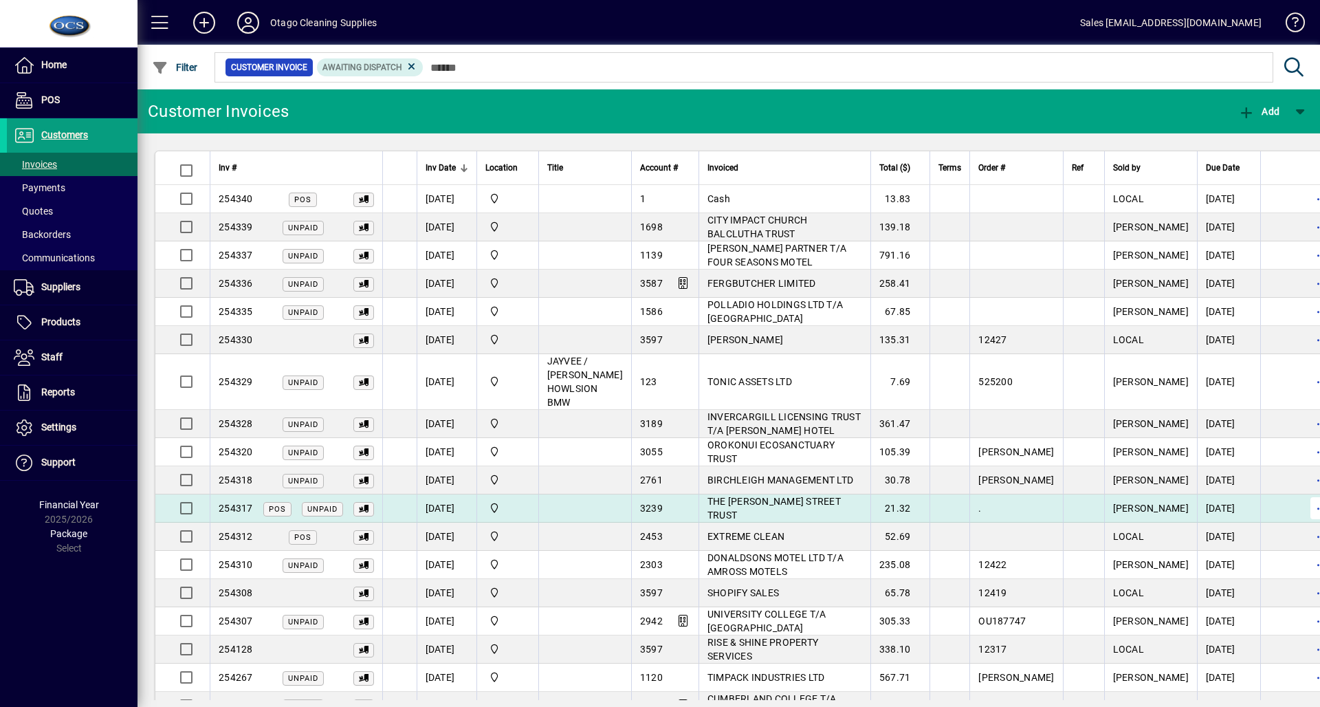
click at [1305, 505] on span "button" at bounding box center [1321, 508] width 33 height 33
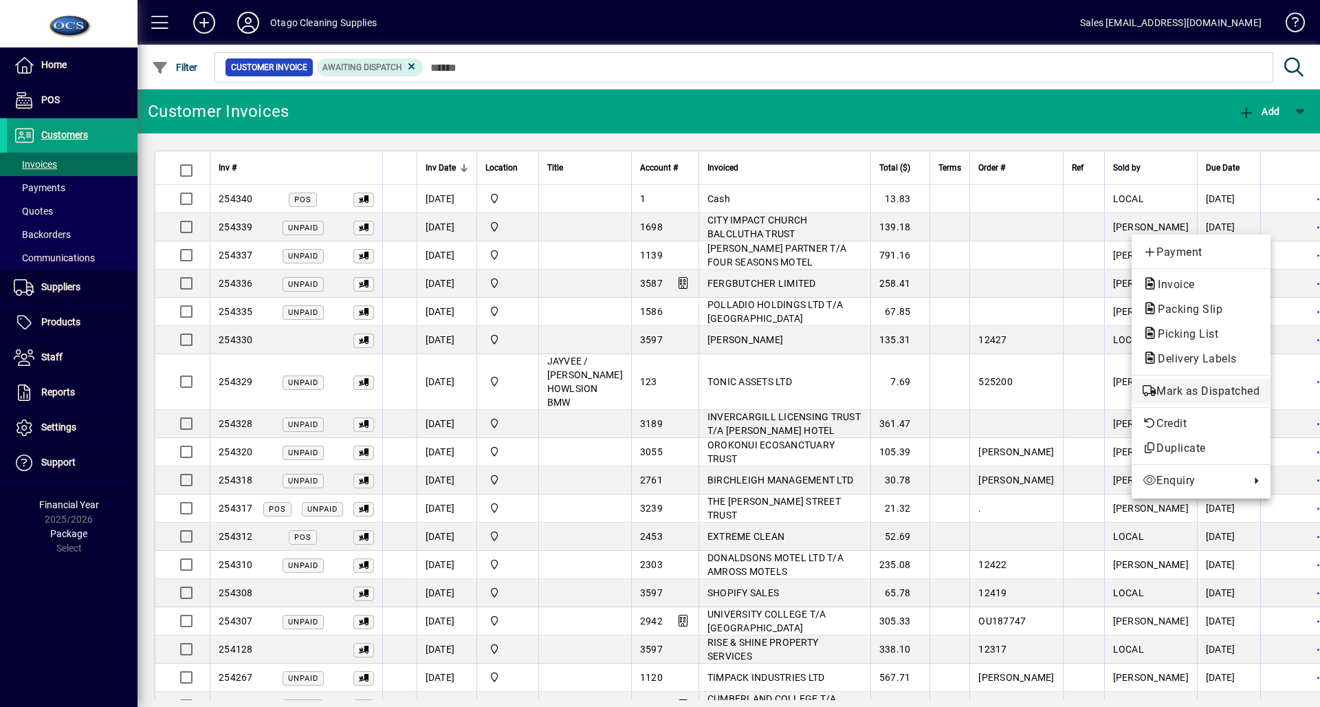
click at [1215, 386] on span "Mark as Dispatched" at bounding box center [1201, 391] width 117 height 17
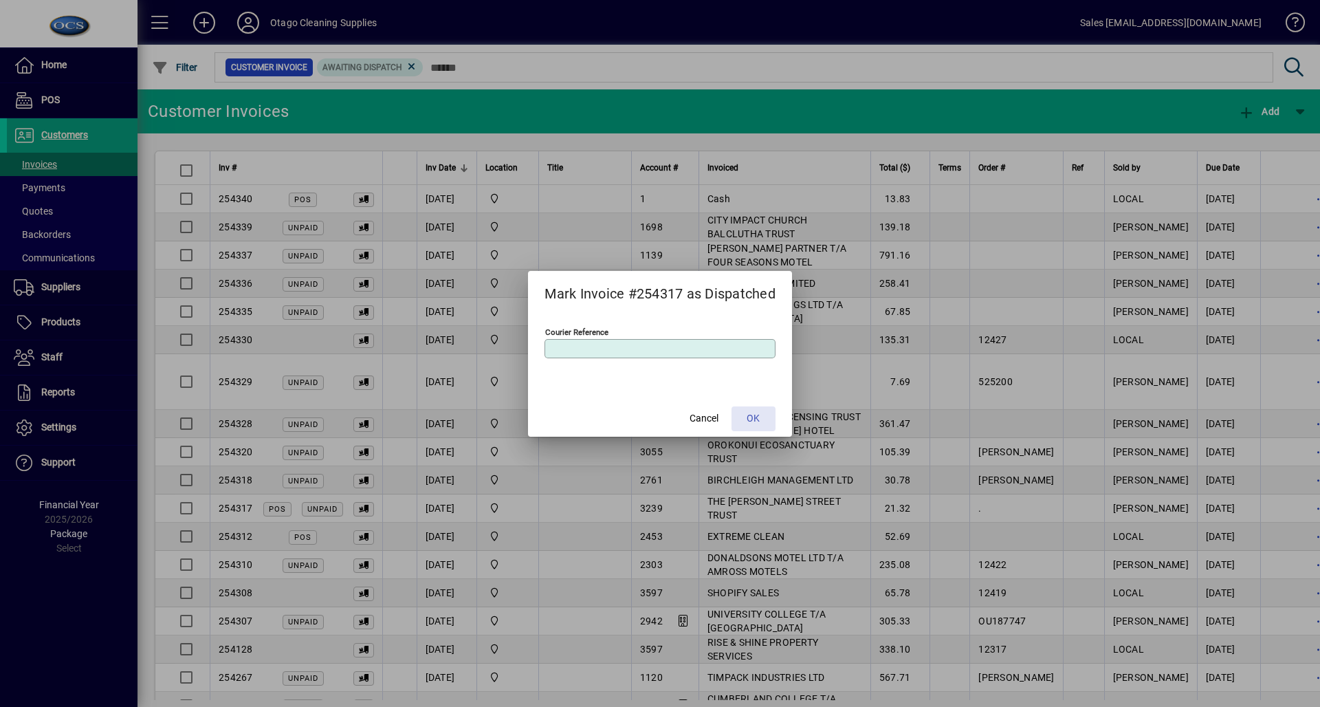
click at [768, 414] on span at bounding box center [754, 418] width 44 height 33
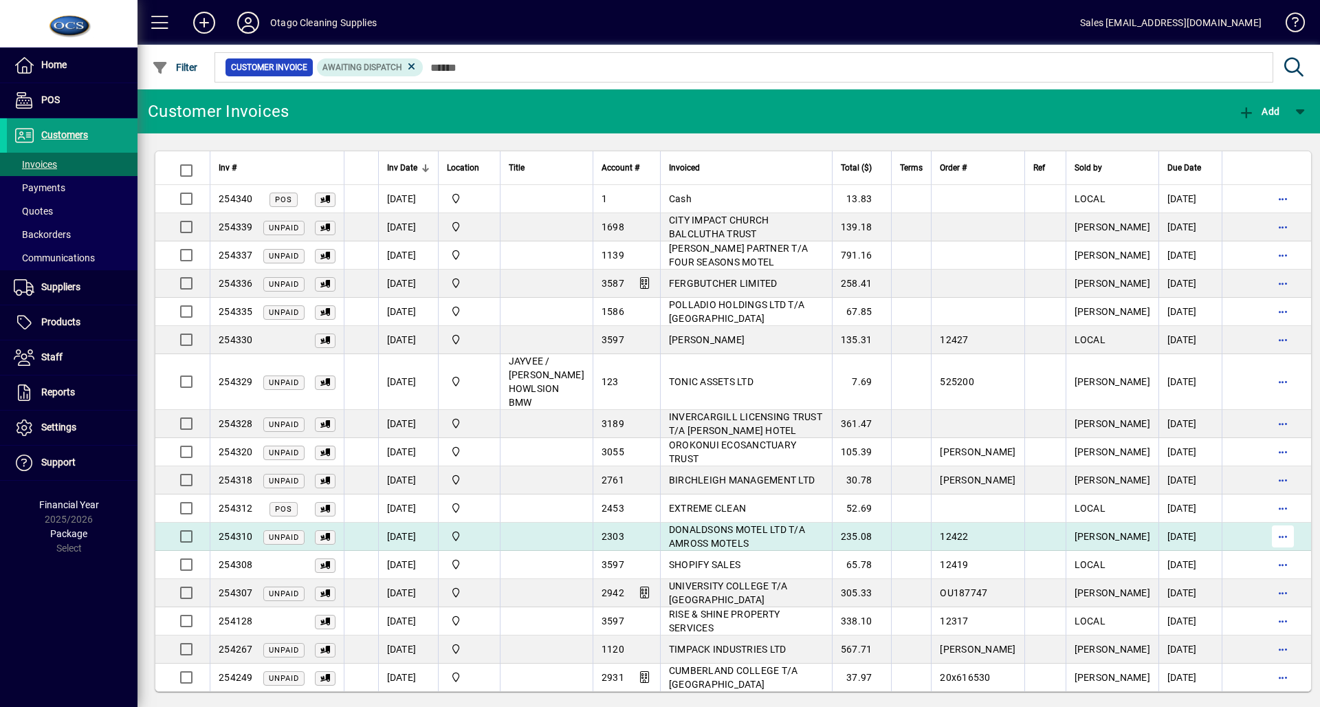
click at [1266, 532] on span "button" at bounding box center [1282, 536] width 33 height 33
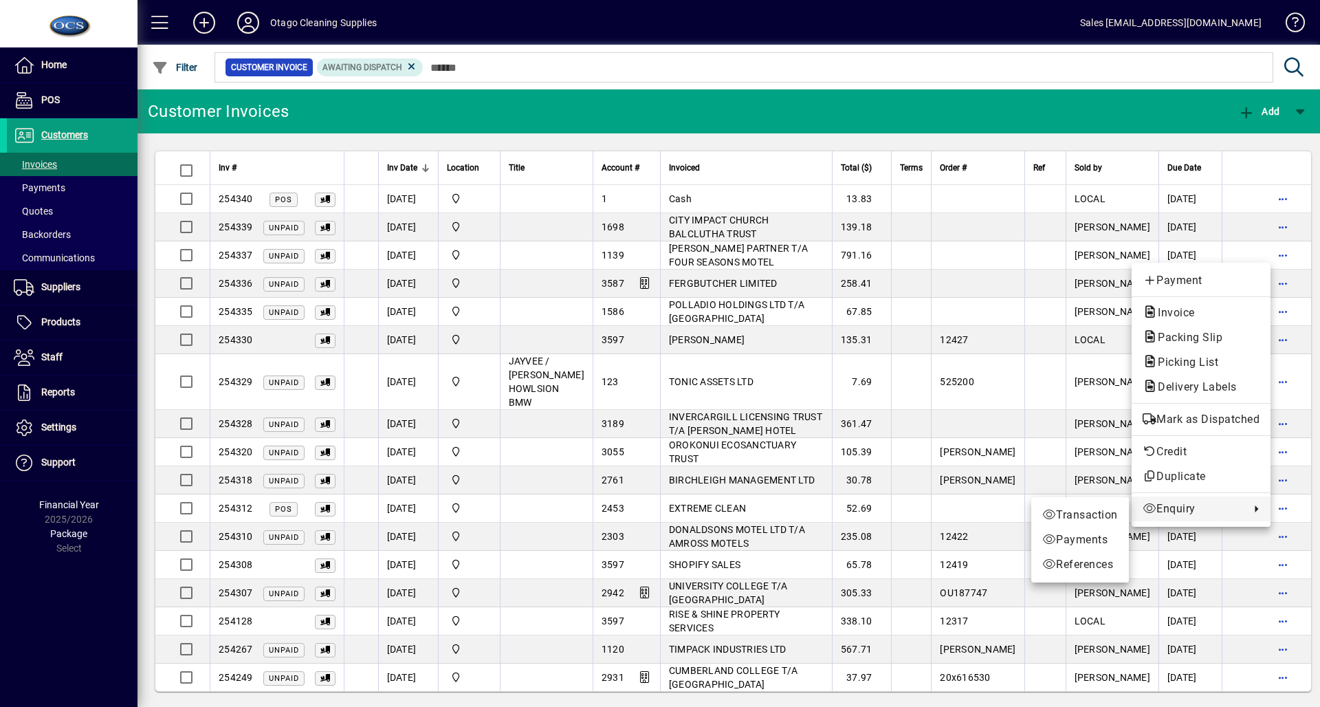
click at [1312, 562] on div at bounding box center [660, 353] width 1320 height 707
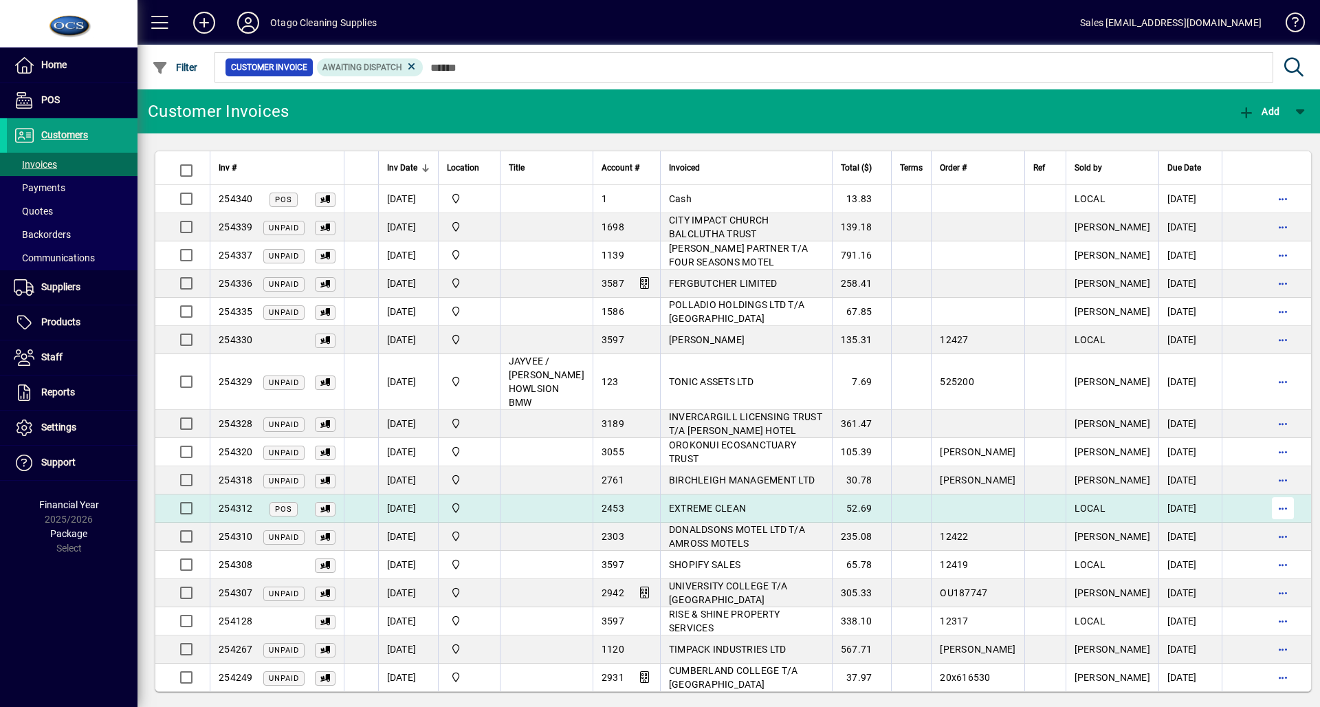
click at [1266, 509] on span "button" at bounding box center [1282, 508] width 33 height 33
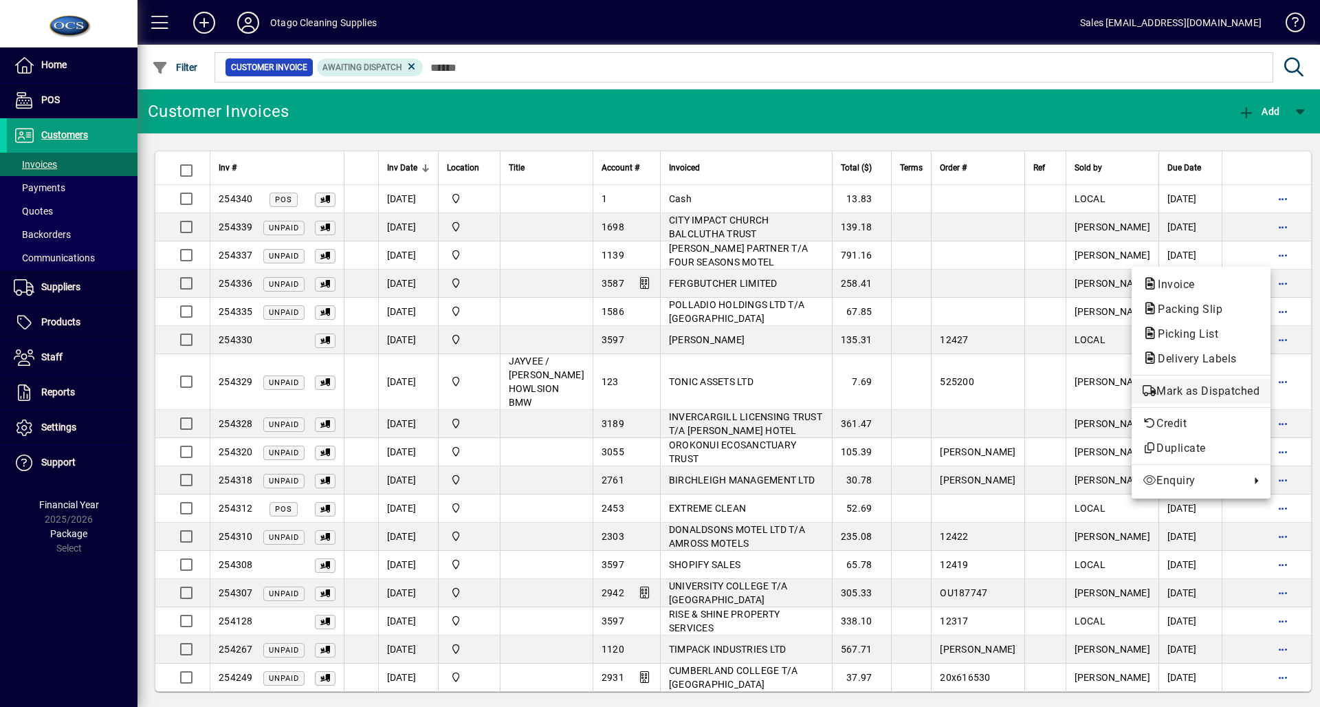
click at [1209, 400] on button "Mark as Dispatched" at bounding box center [1201, 391] width 139 height 25
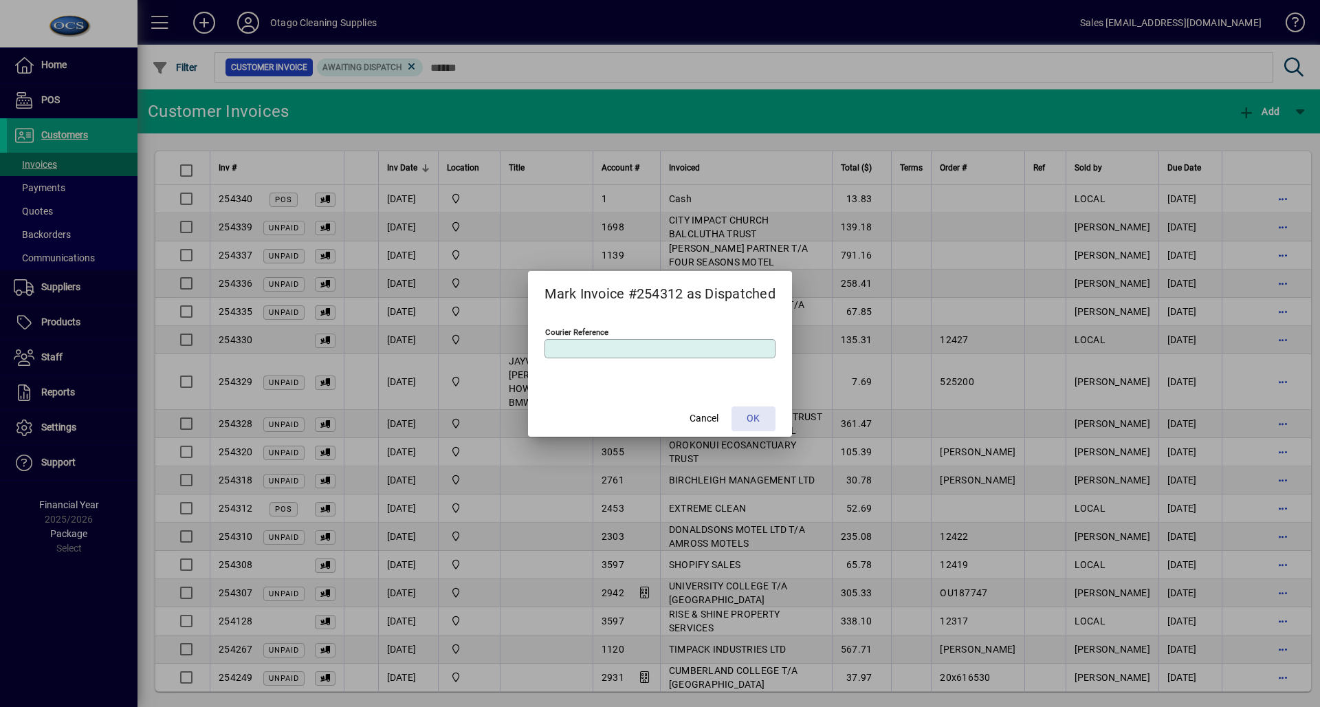
click at [760, 423] on span "OK" at bounding box center [753, 418] width 13 height 14
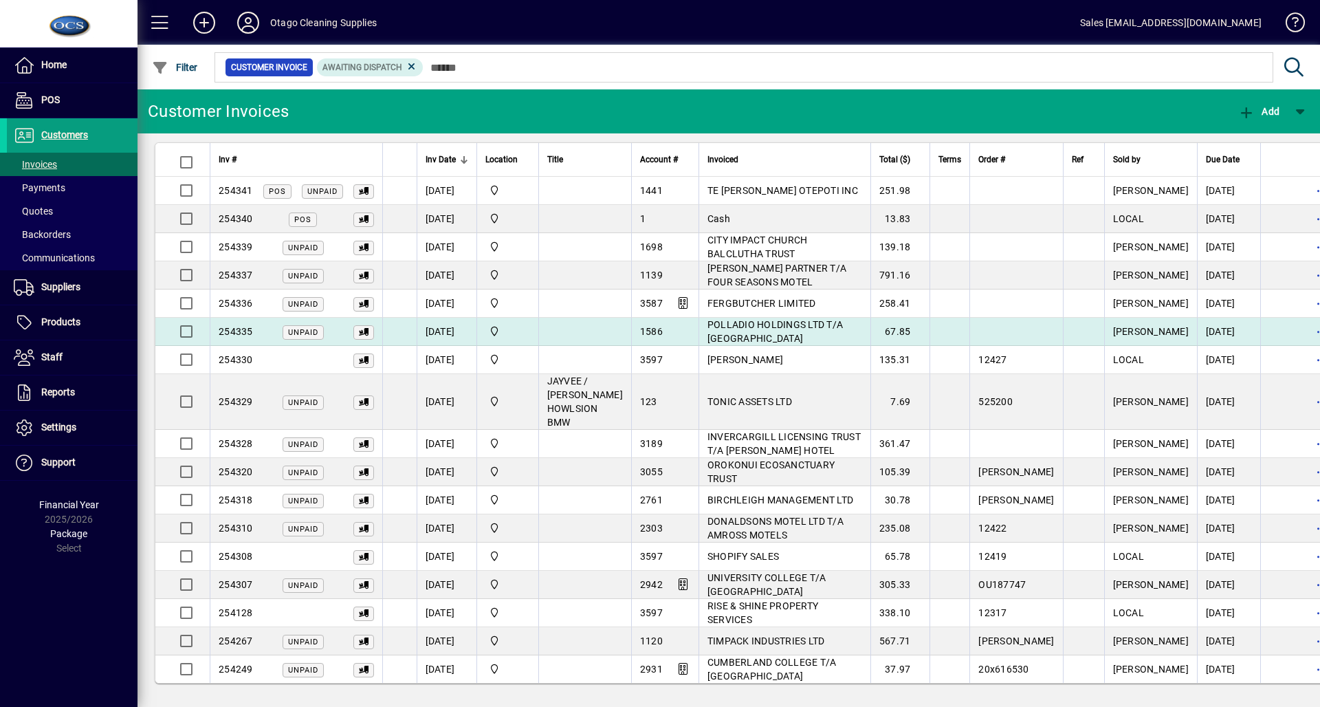
scroll to position [10, 0]
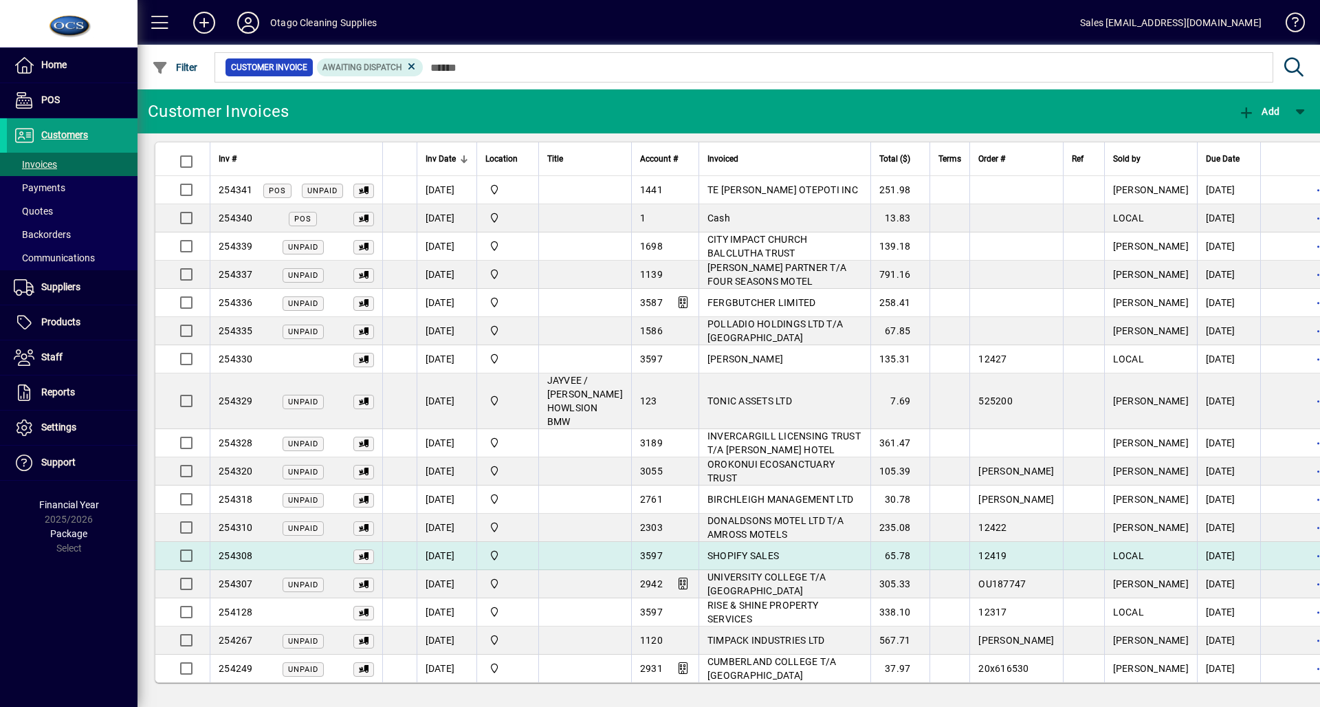
click at [824, 560] on td "SHOPIFY SALES" at bounding box center [785, 556] width 172 height 28
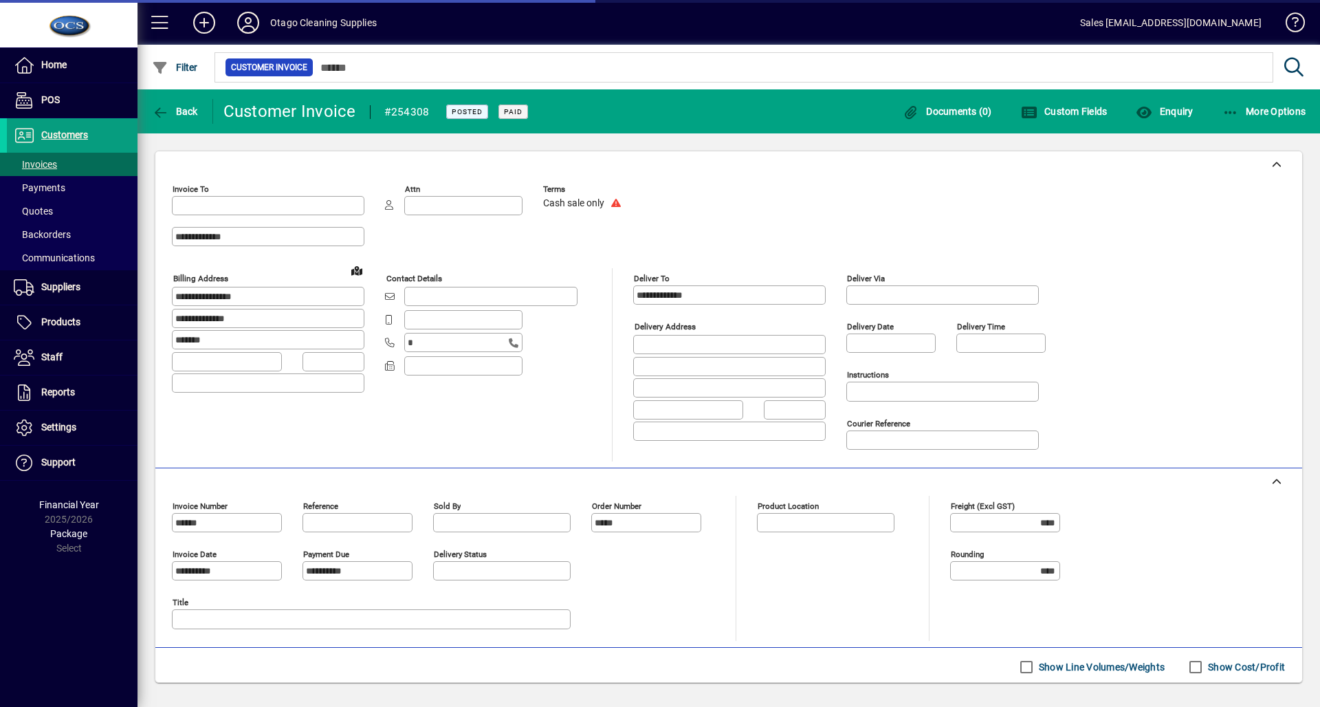
type input "**********"
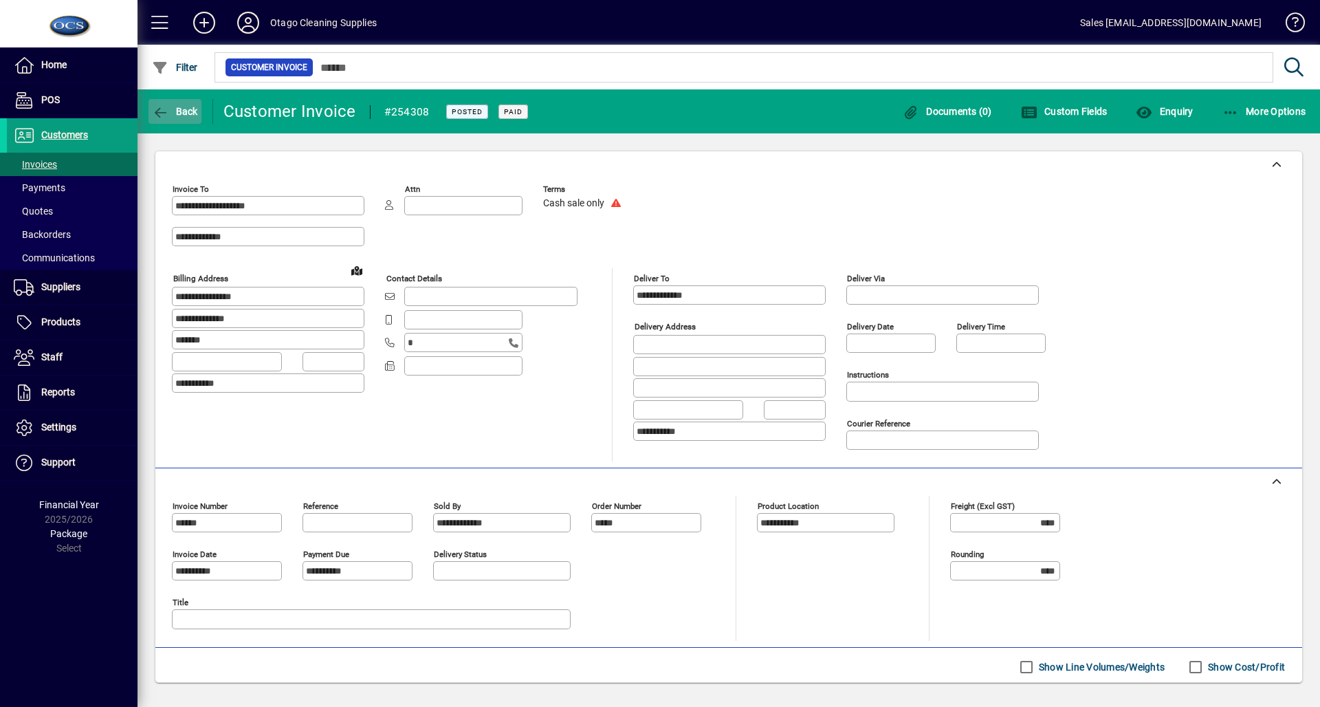
click at [170, 103] on span "button" at bounding box center [175, 111] width 53 height 33
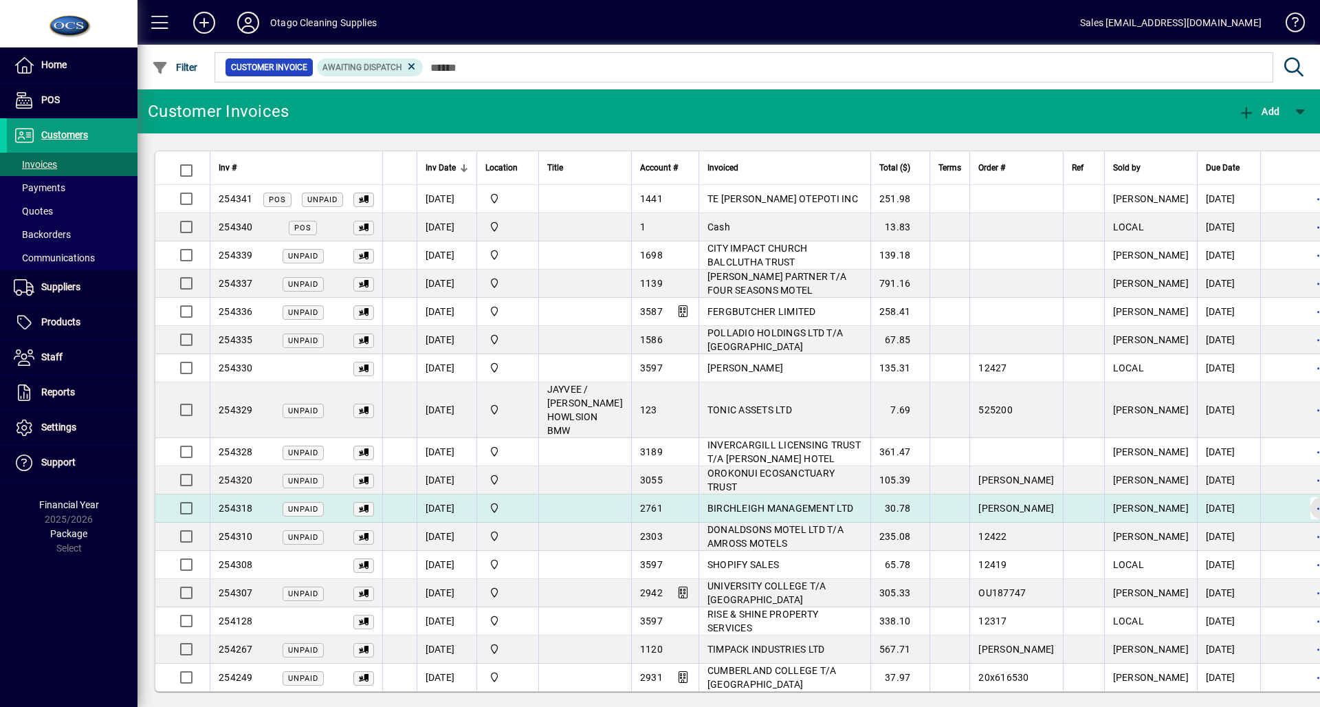
click at [1305, 508] on span "button" at bounding box center [1321, 508] width 33 height 33
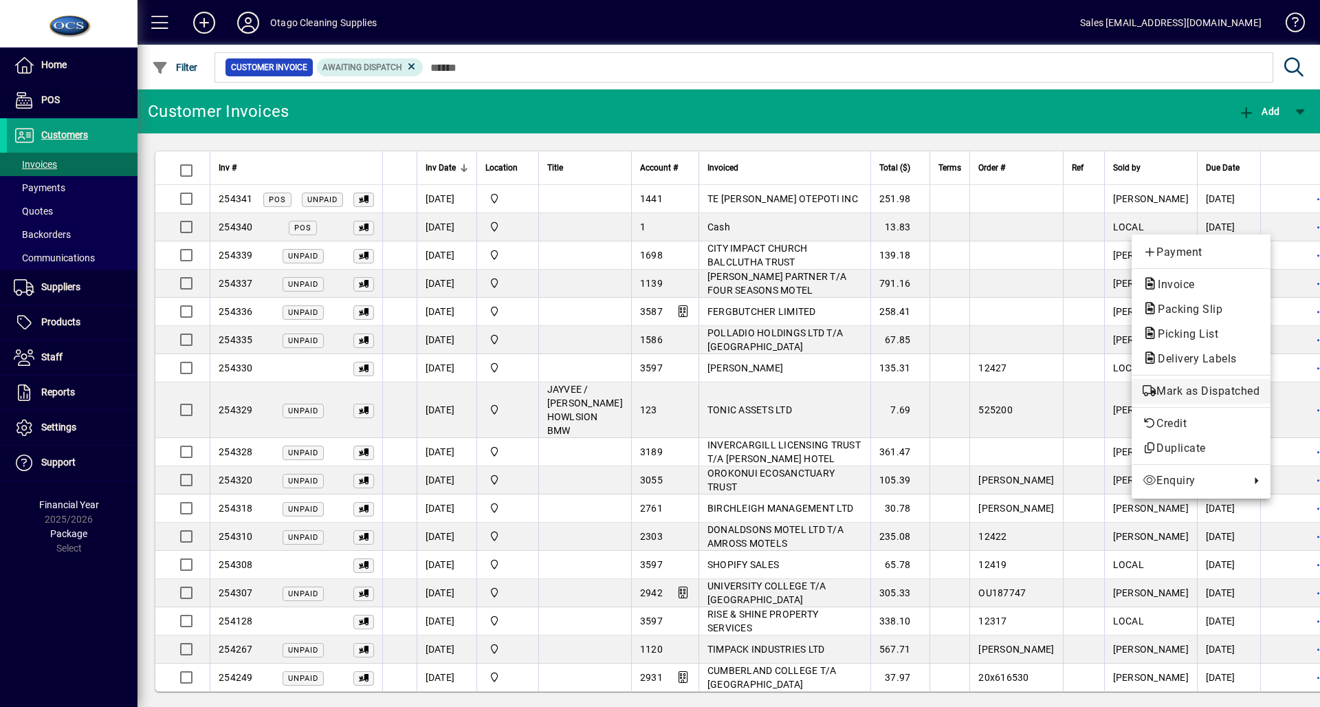
click at [1219, 384] on span "Mark as Dispatched" at bounding box center [1201, 391] width 117 height 17
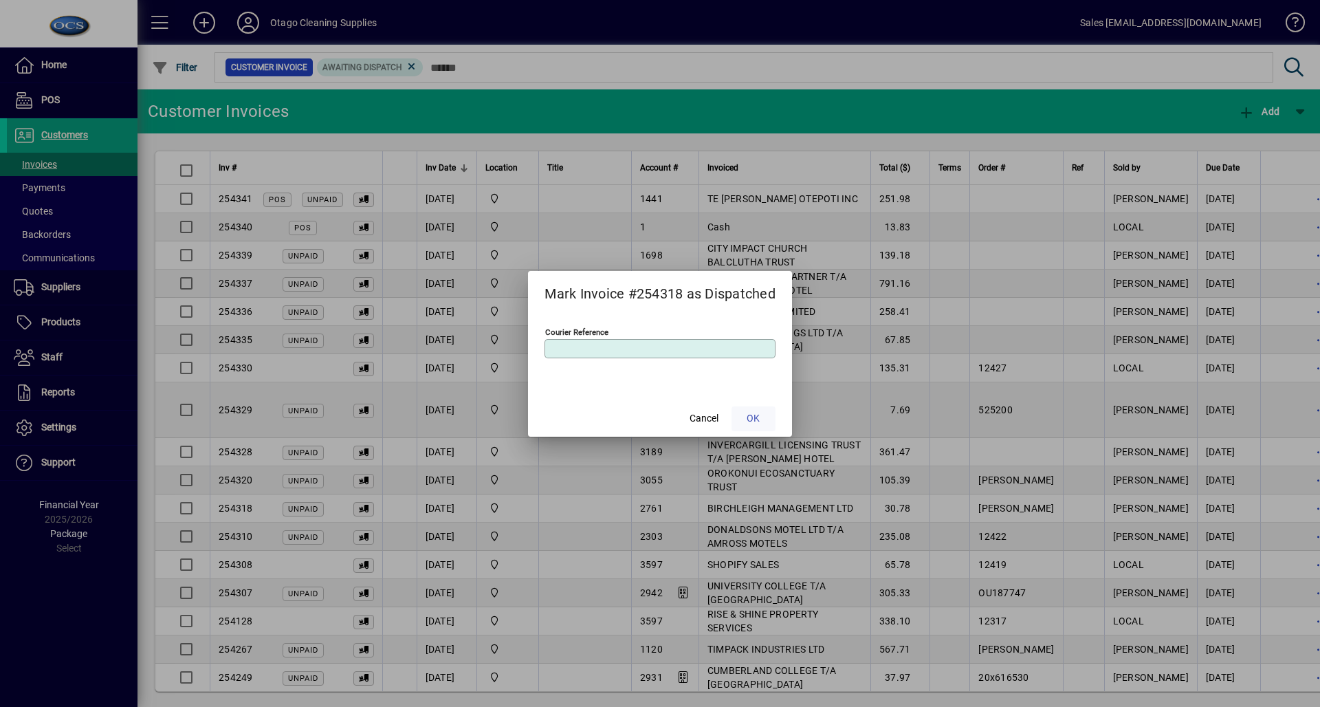
click at [764, 414] on span at bounding box center [754, 418] width 44 height 33
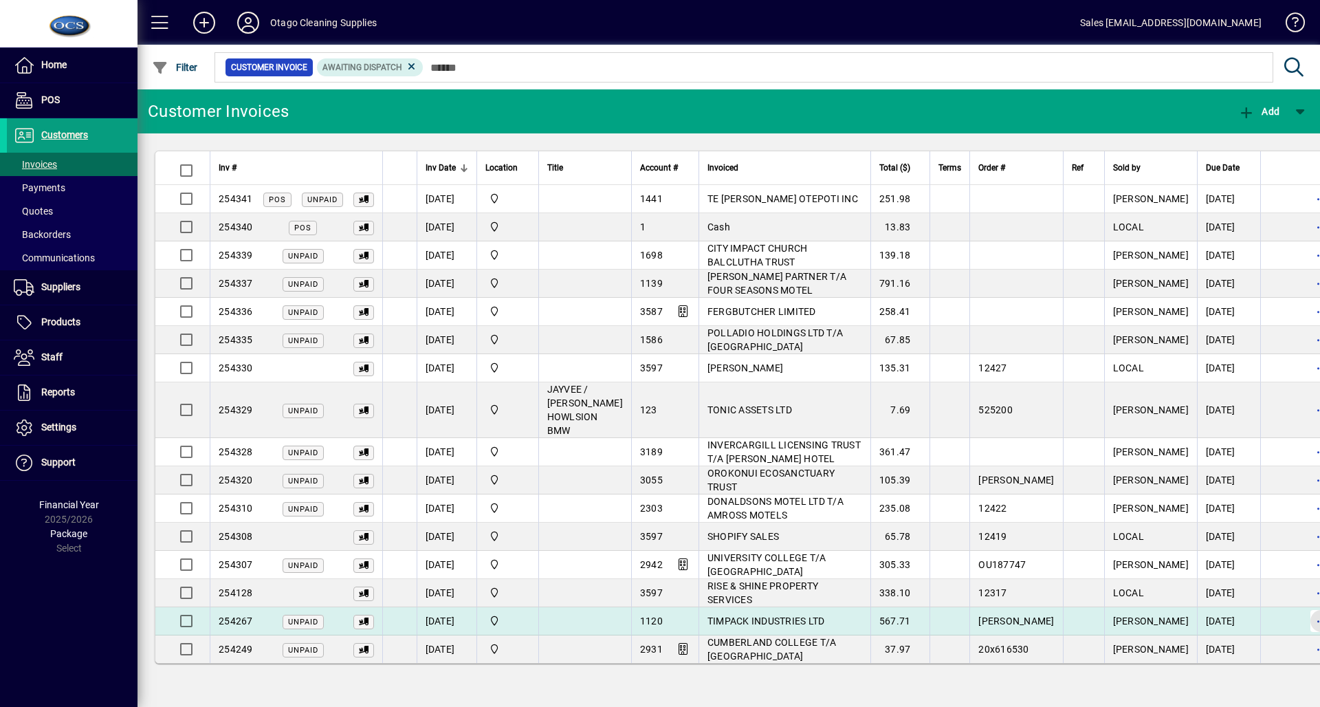
click at [1305, 628] on span "button" at bounding box center [1321, 620] width 33 height 33
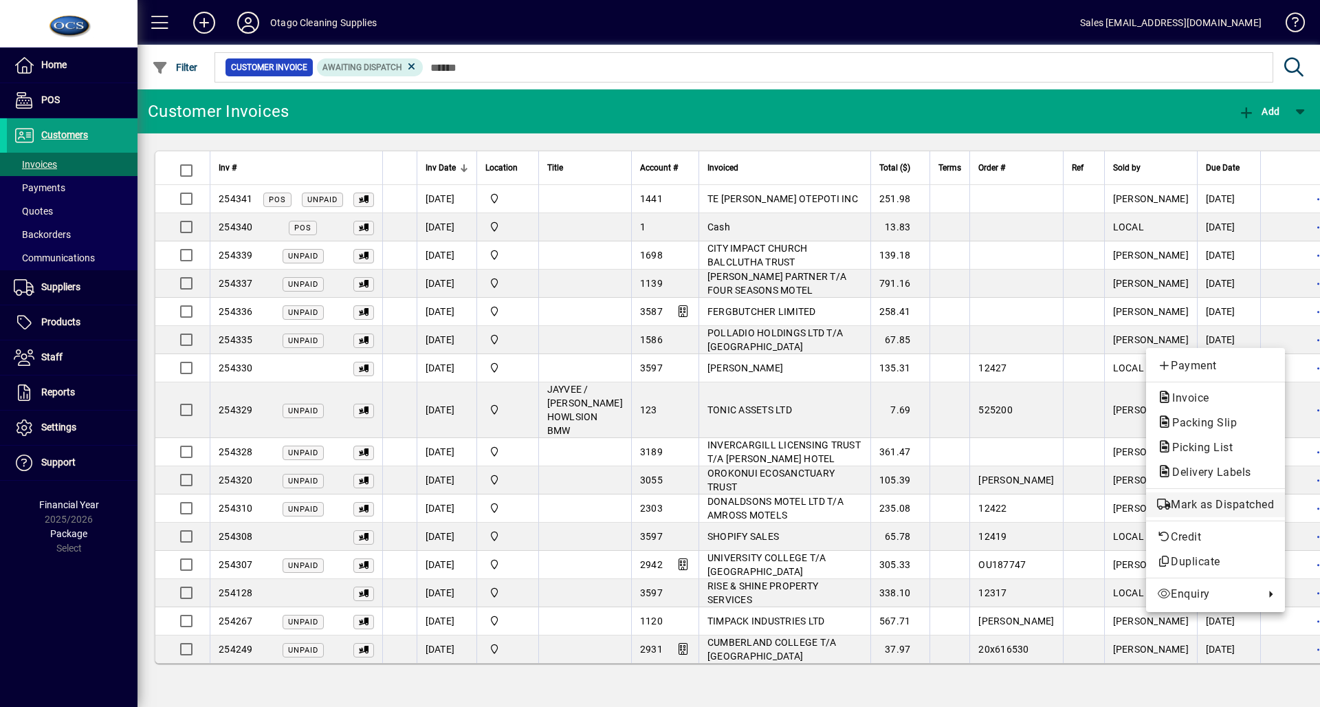
click at [1226, 506] on span "Mark as Dispatched" at bounding box center [1215, 504] width 117 height 17
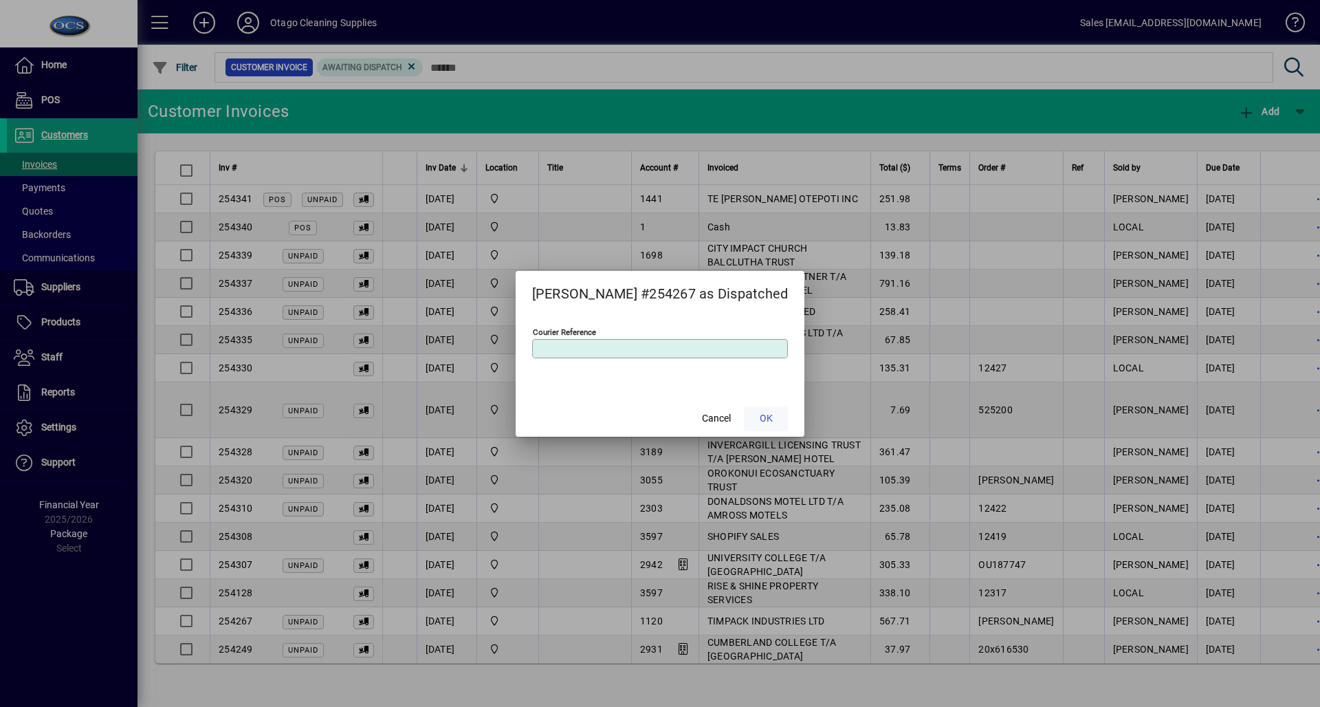
click at [760, 425] on span "OK" at bounding box center [766, 418] width 13 height 14
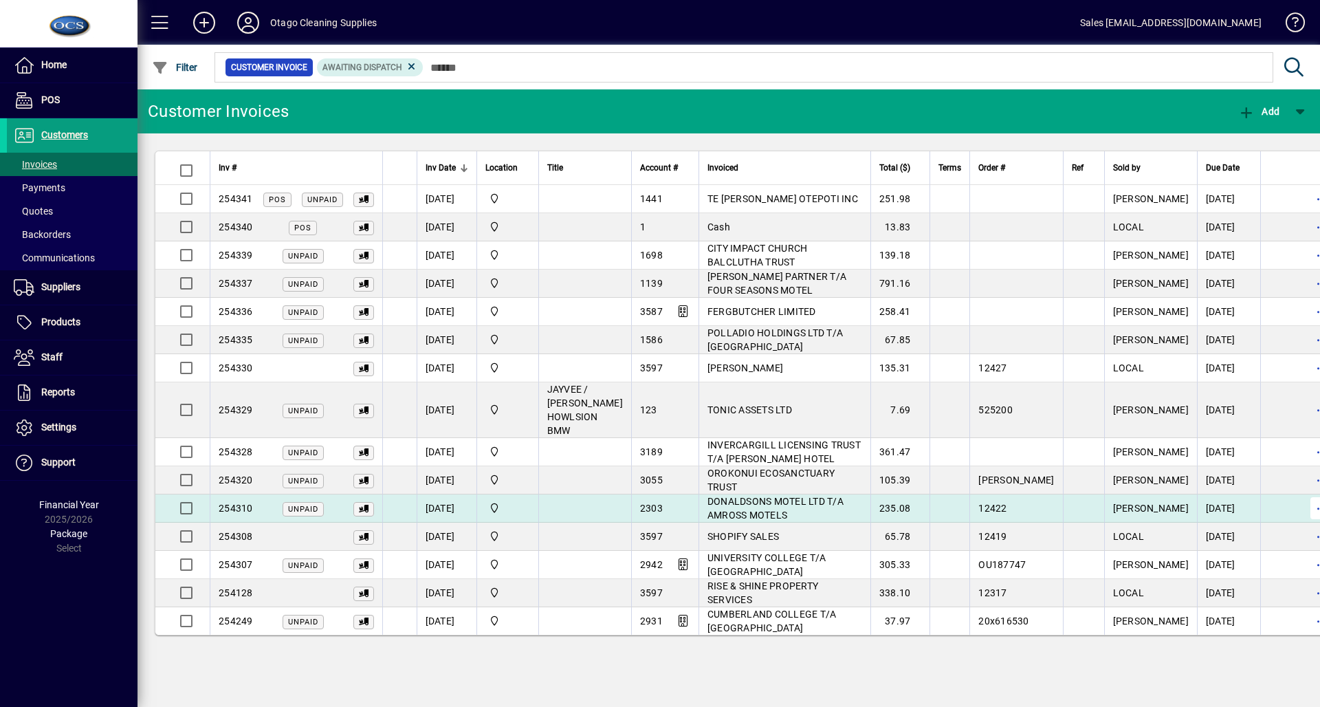
click at [1305, 506] on span "button" at bounding box center [1321, 508] width 33 height 33
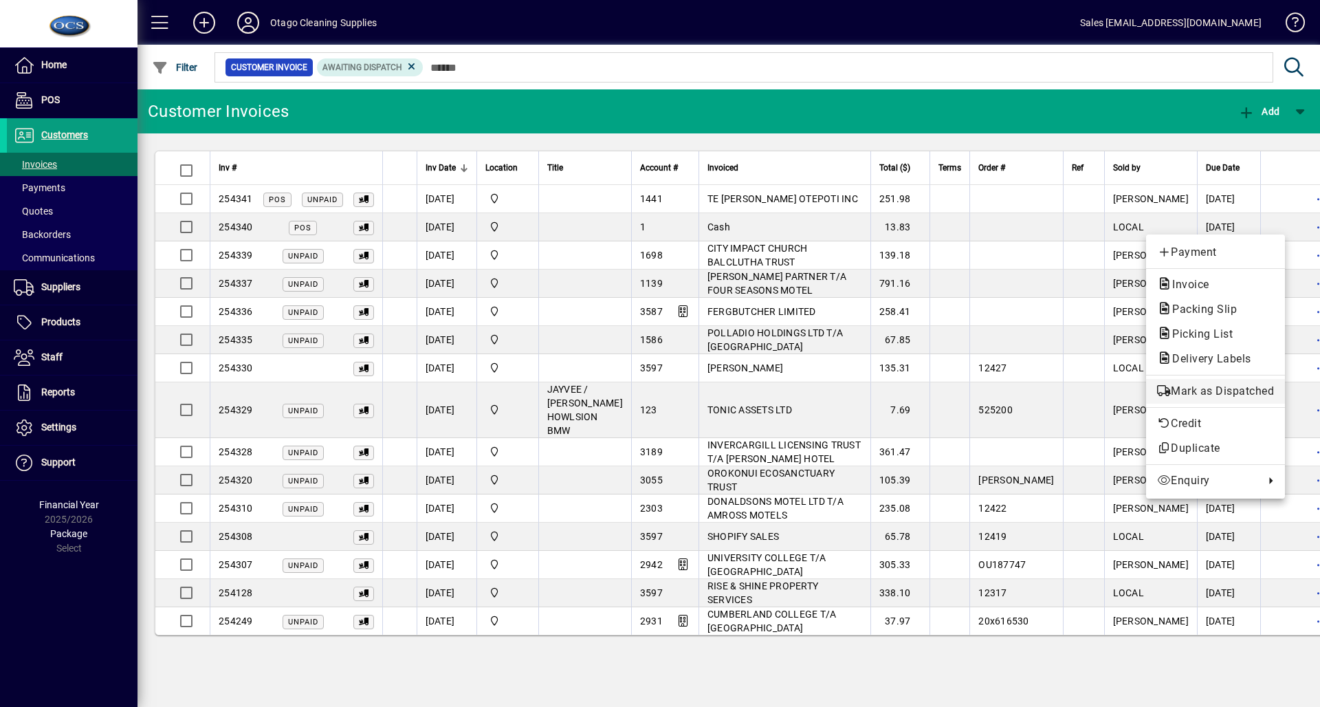
click at [1240, 388] on span "Mark as Dispatched" at bounding box center [1215, 391] width 117 height 17
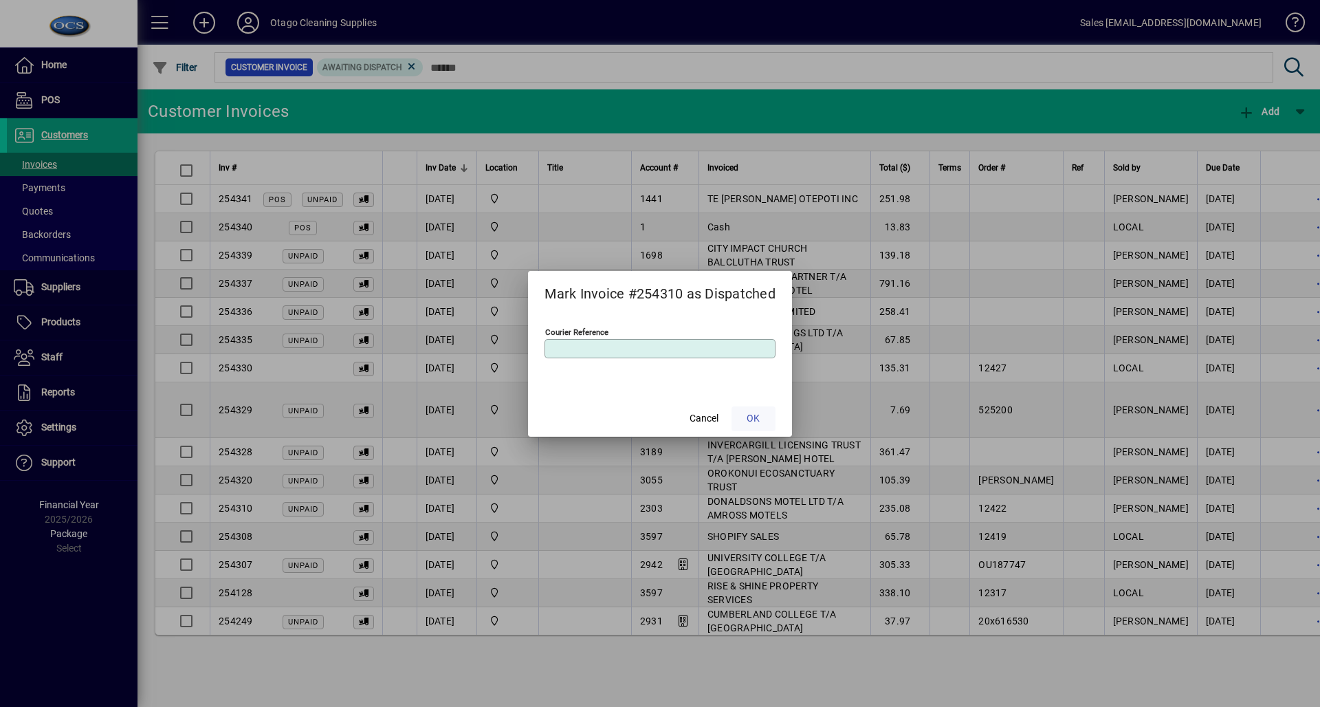
click at [760, 413] on span "OK" at bounding box center [753, 418] width 13 height 14
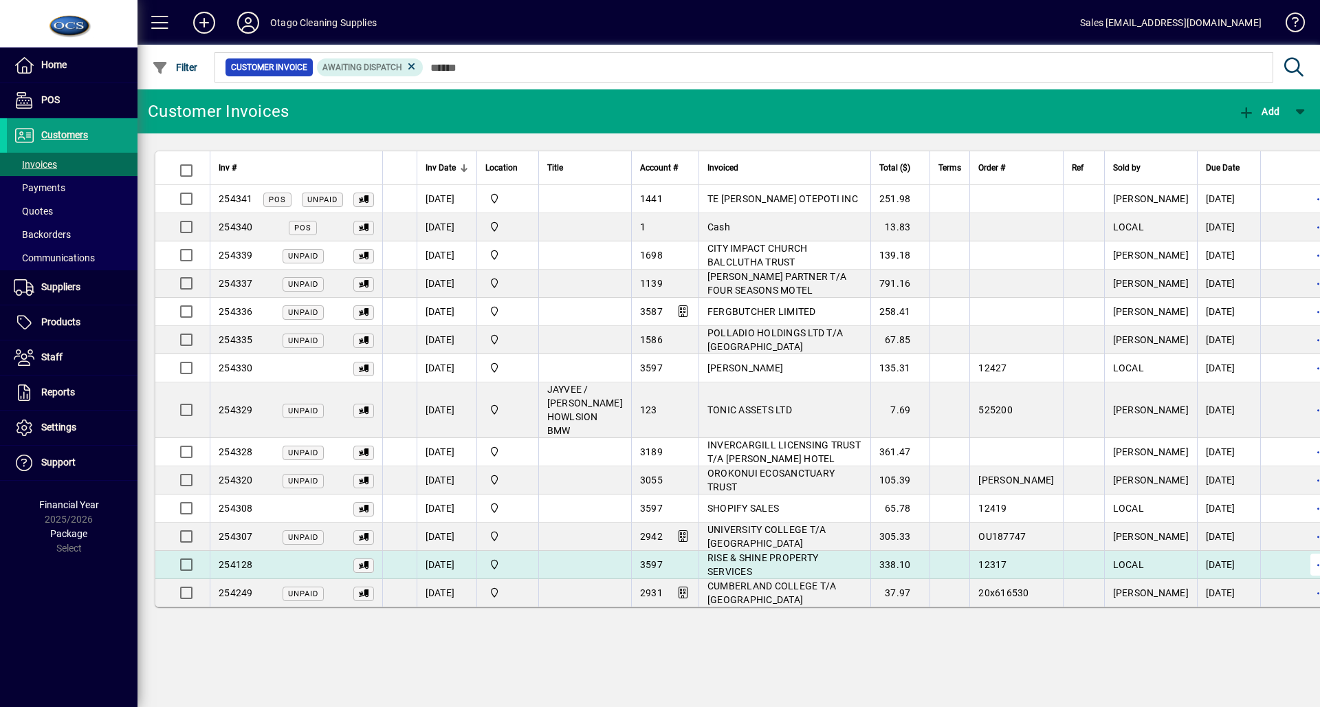
click at [1305, 561] on span "button" at bounding box center [1321, 564] width 33 height 33
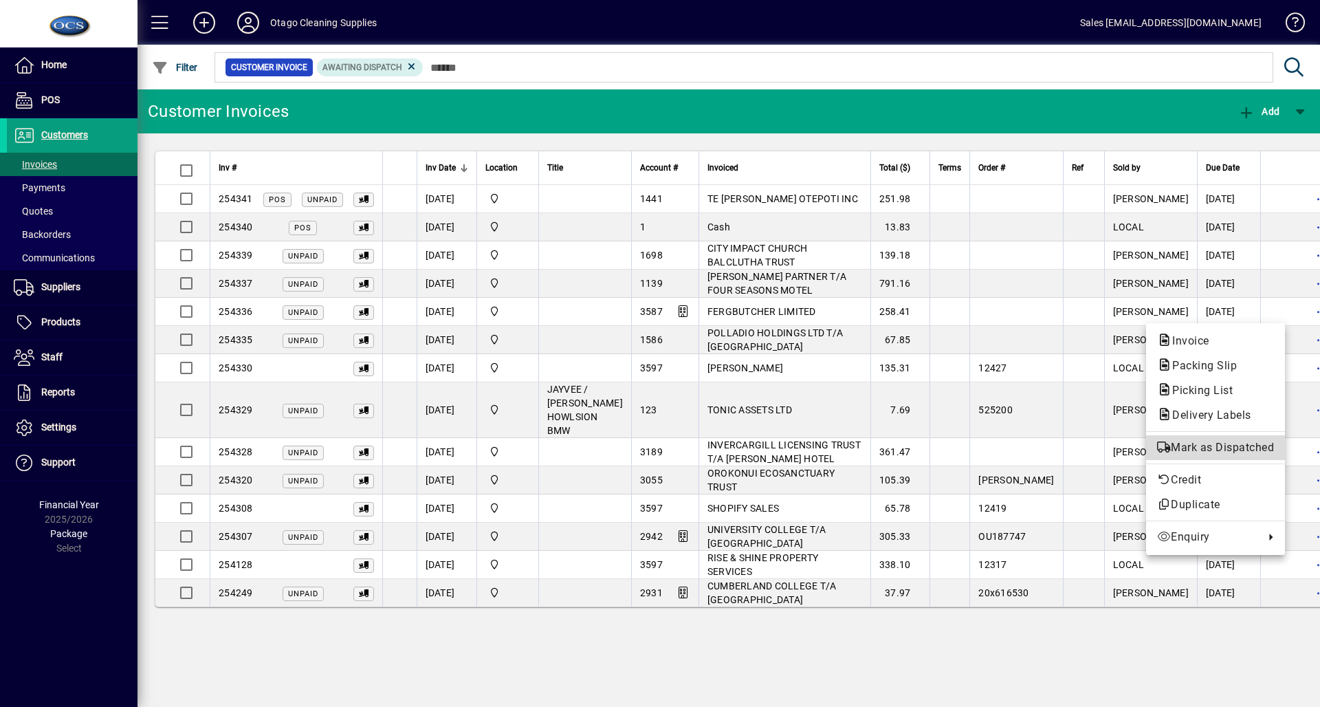
click at [1236, 443] on span "Mark as Dispatched" at bounding box center [1215, 447] width 117 height 17
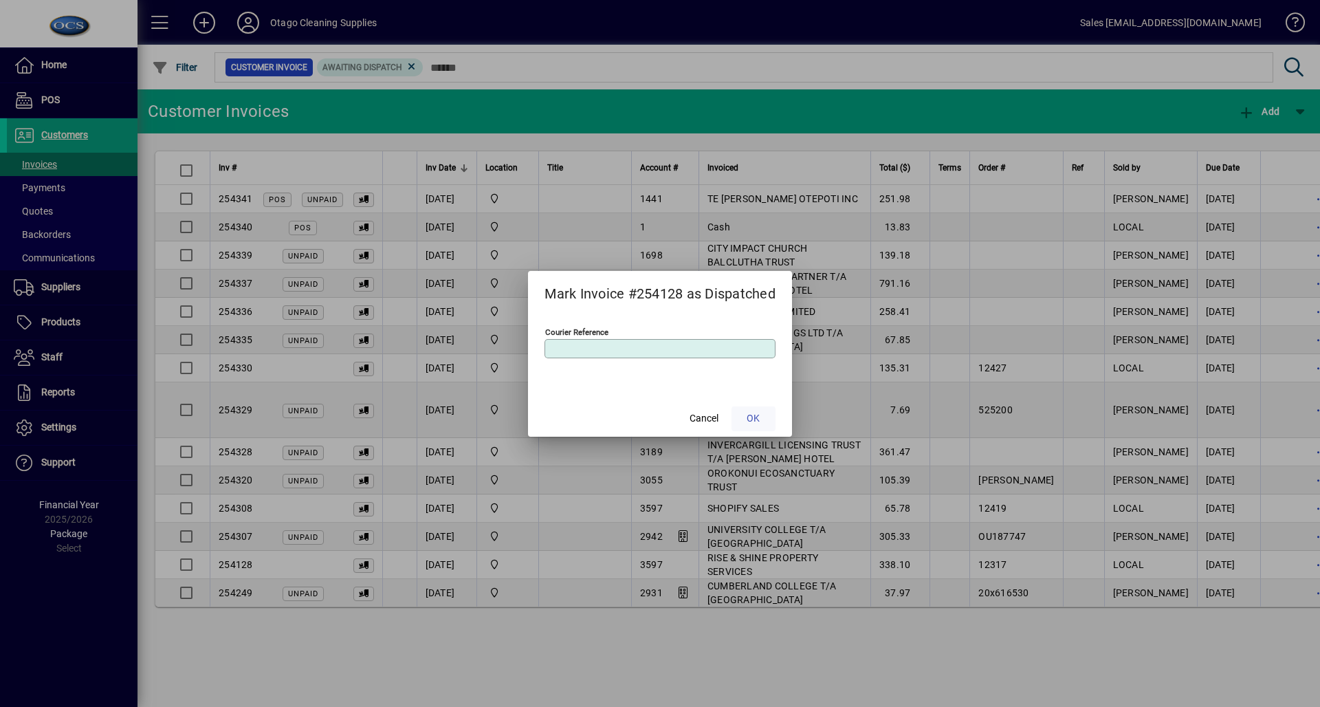
click at [762, 421] on span at bounding box center [754, 418] width 44 height 33
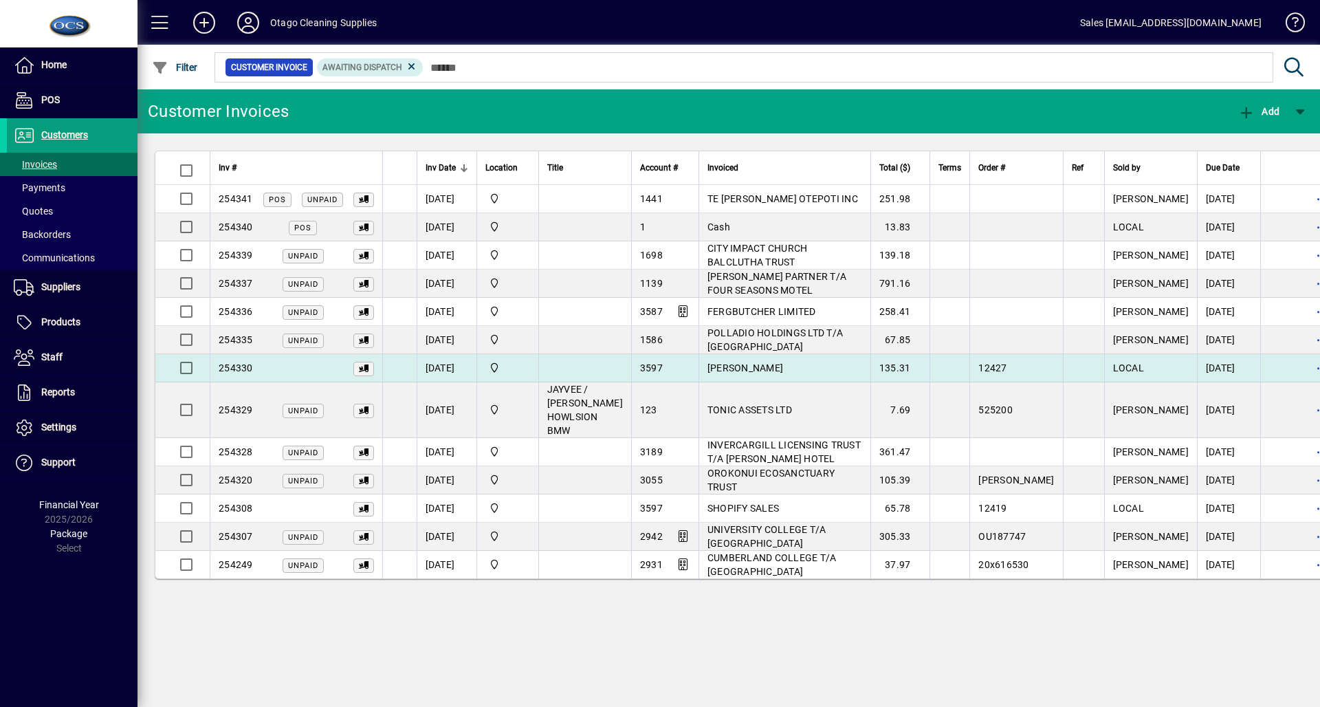
click at [870, 369] on td "135.31" at bounding box center [900, 368] width 60 height 28
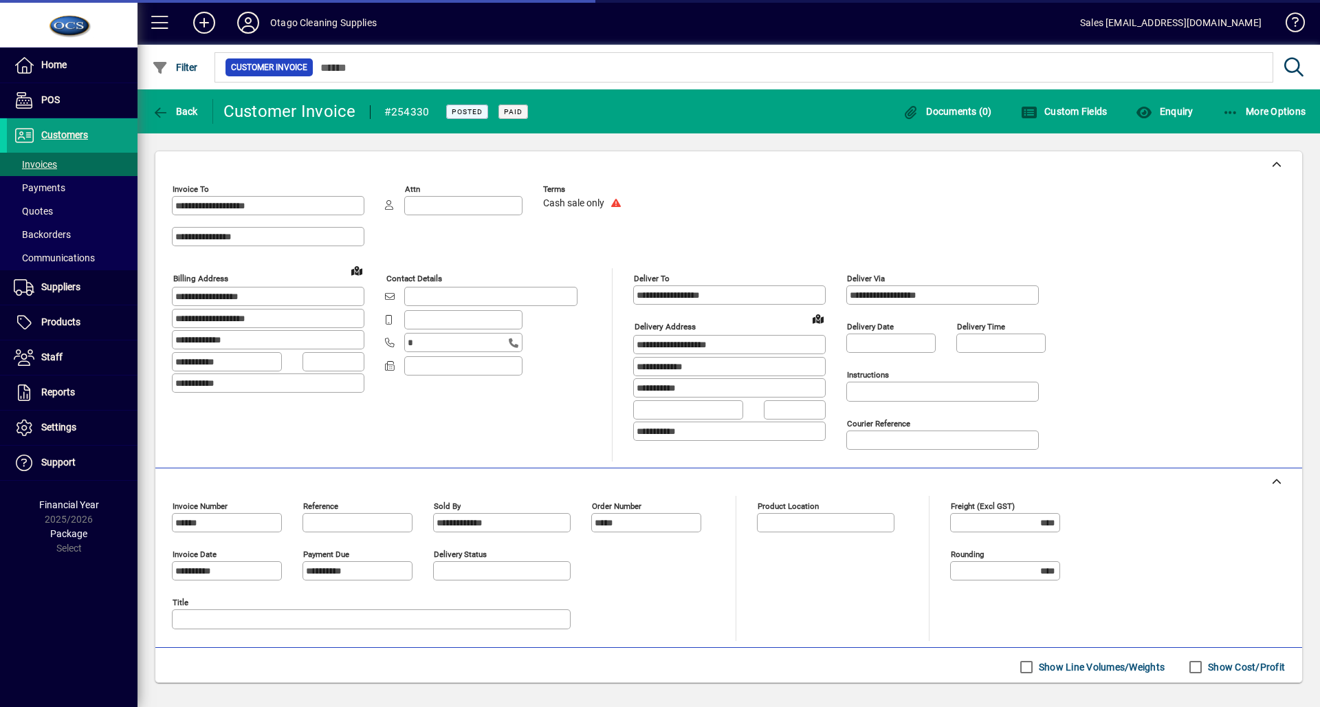
type input "**********"
click at [191, 106] on span "Back" at bounding box center [175, 111] width 46 height 11
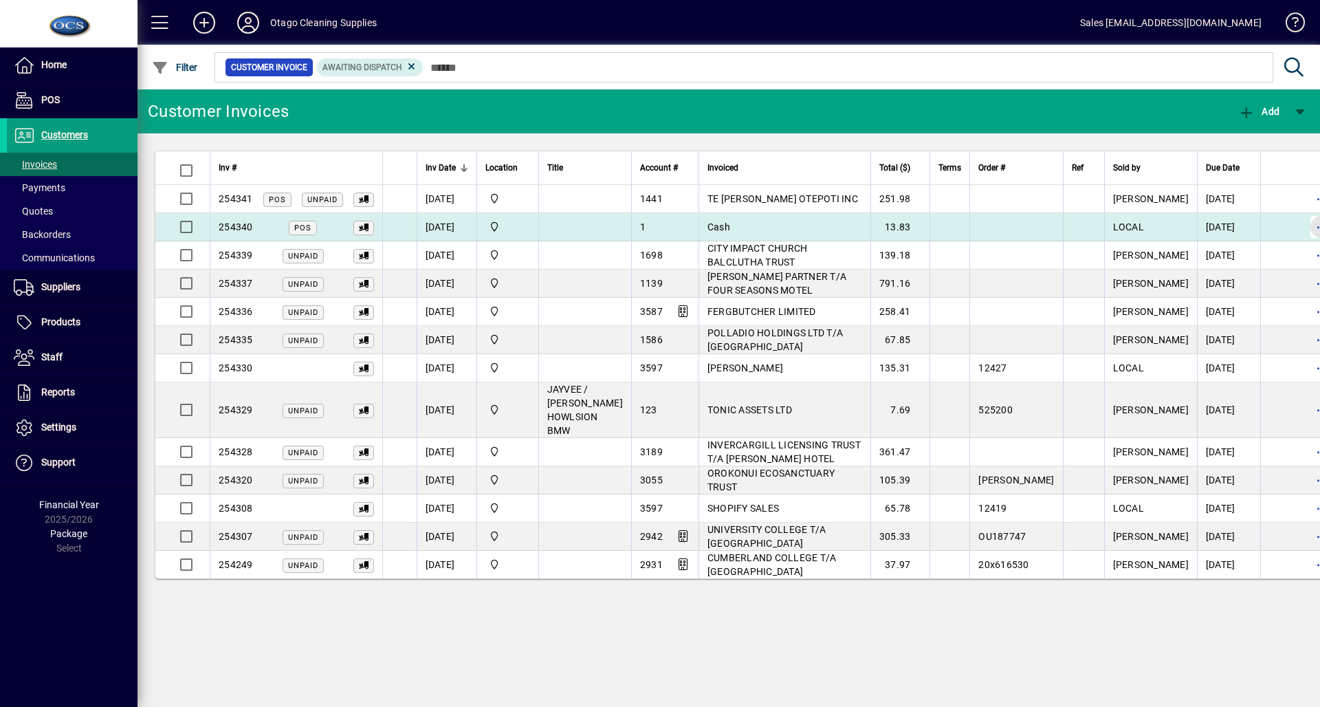
click at [1305, 223] on span "button" at bounding box center [1321, 226] width 33 height 33
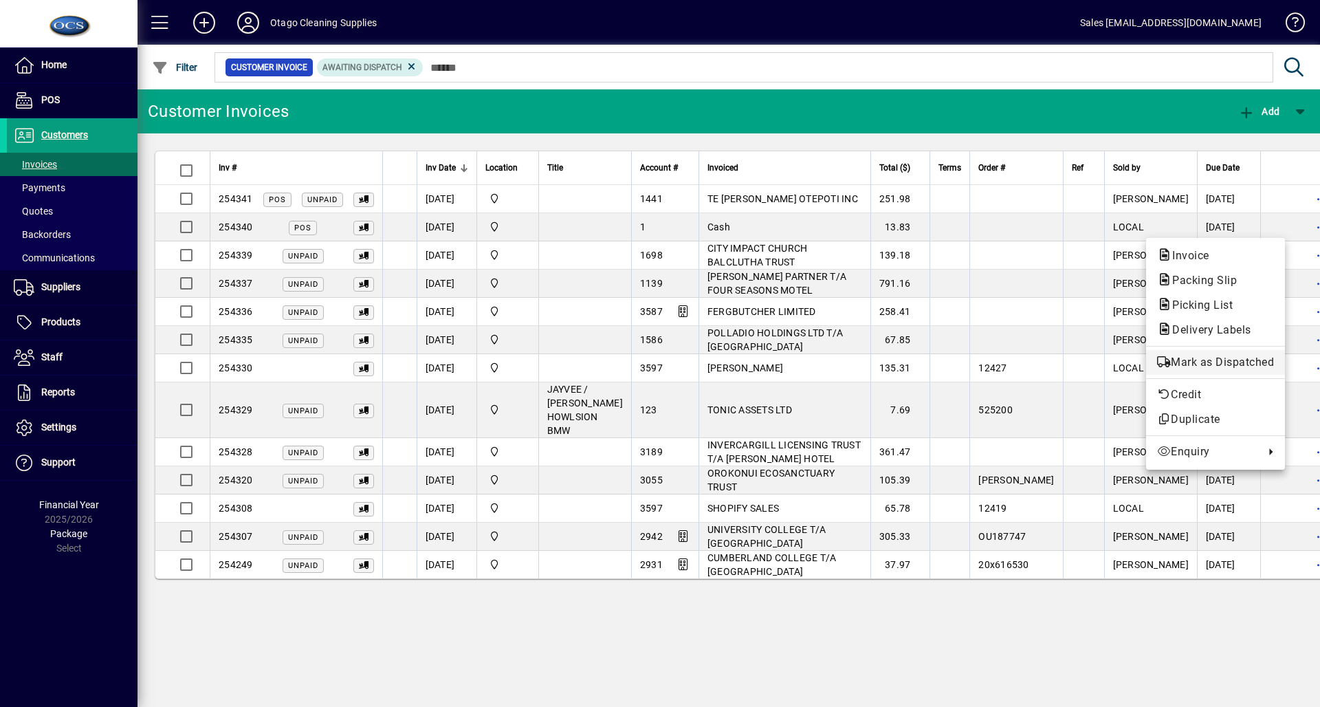
click at [1197, 360] on span "Mark as Dispatched" at bounding box center [1215, 362] width 117 height 17
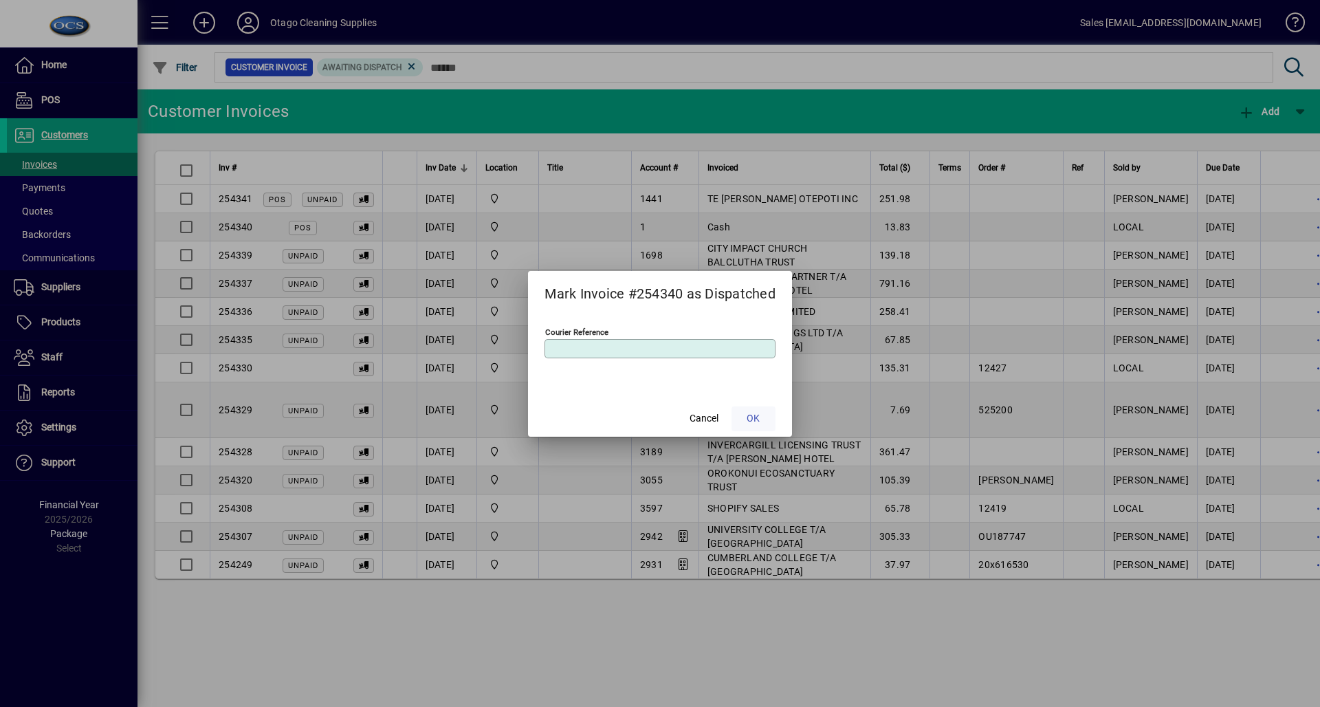
click at [747, 409] on span at bounding box center [754, 418] width 44 height 33
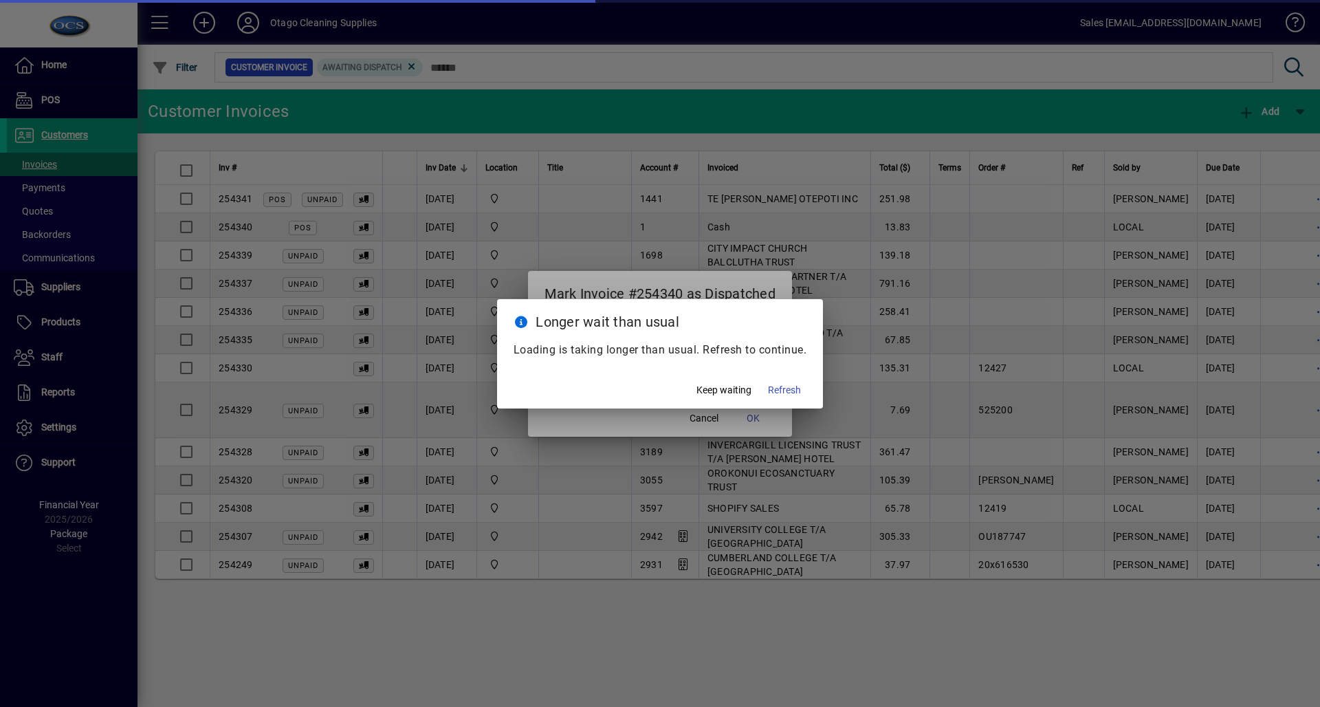
click at [850, 430] on div at bounding box center [660, 353] width 1320 height 707
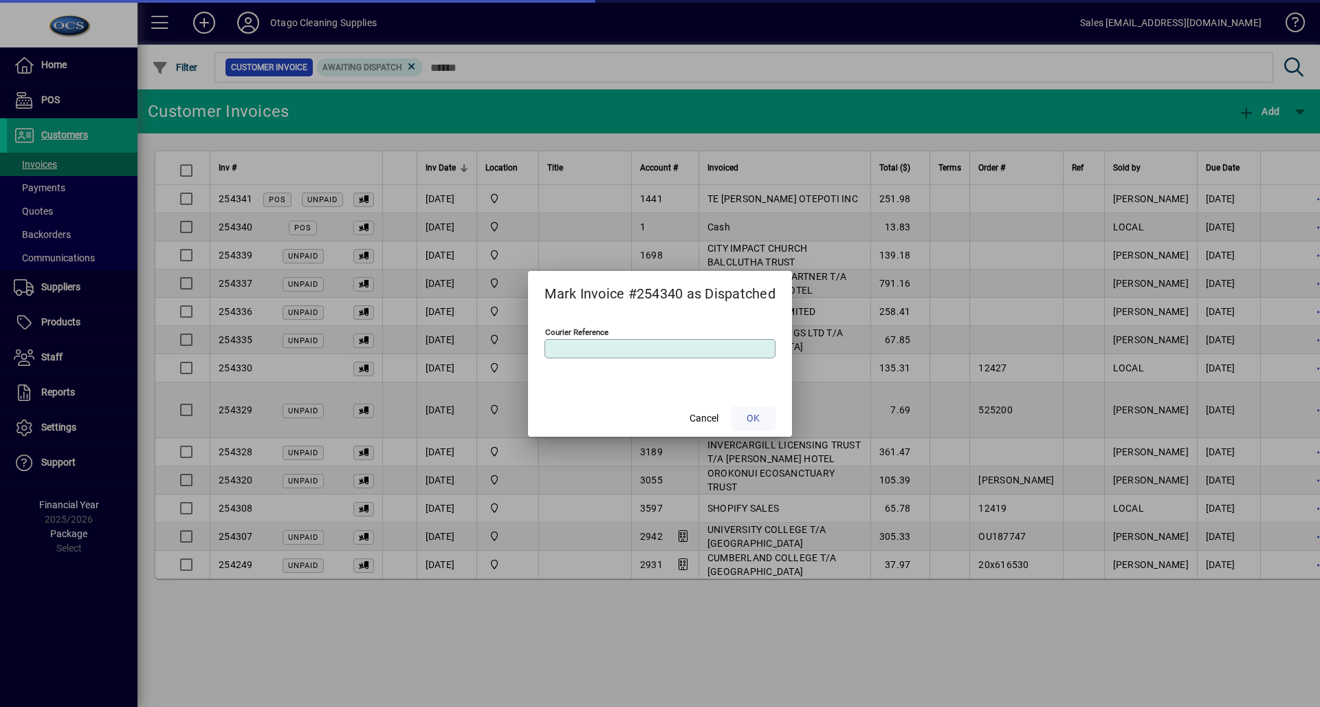
click at [756, 421] on span "OK" at bounding box center [753, 418] width 13 height 14
click at [700, 423] on span "Cancel" at bounding box center [704, 418] width 29 height 14
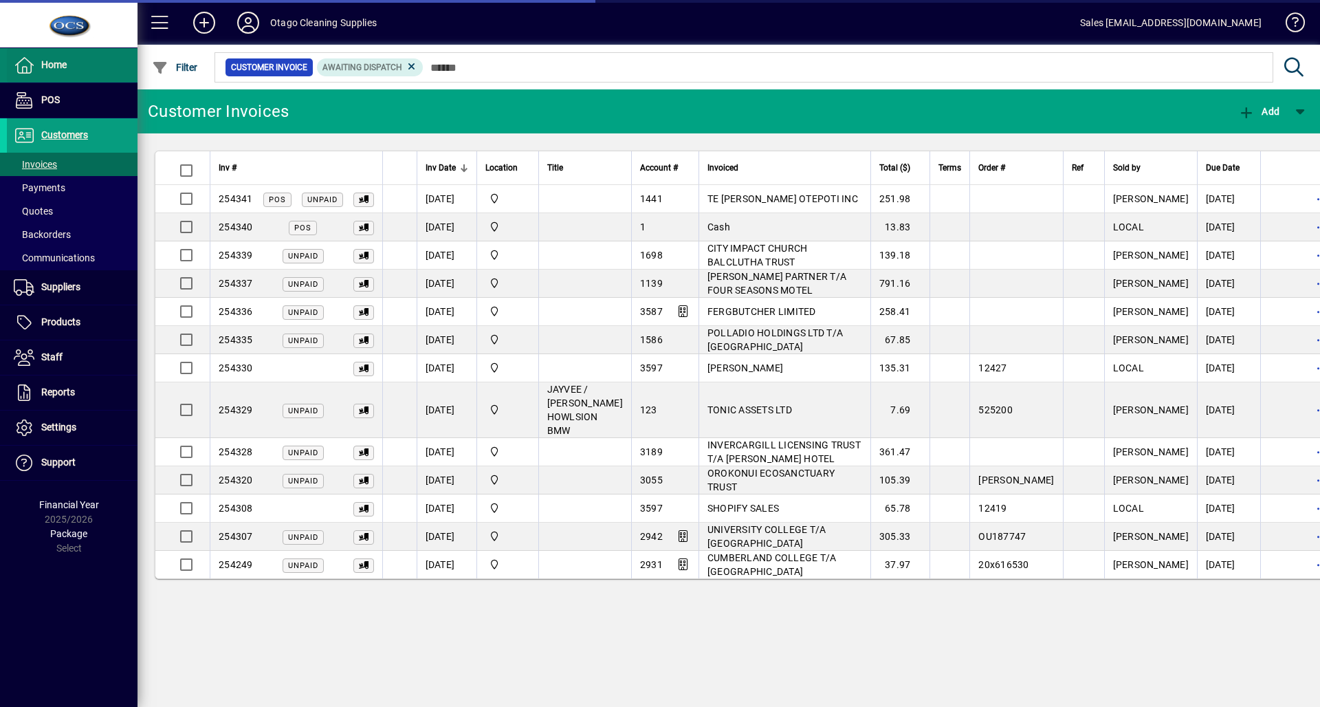
click at [89, 72] on span at bounding box center [72, 65] width 131 height 33
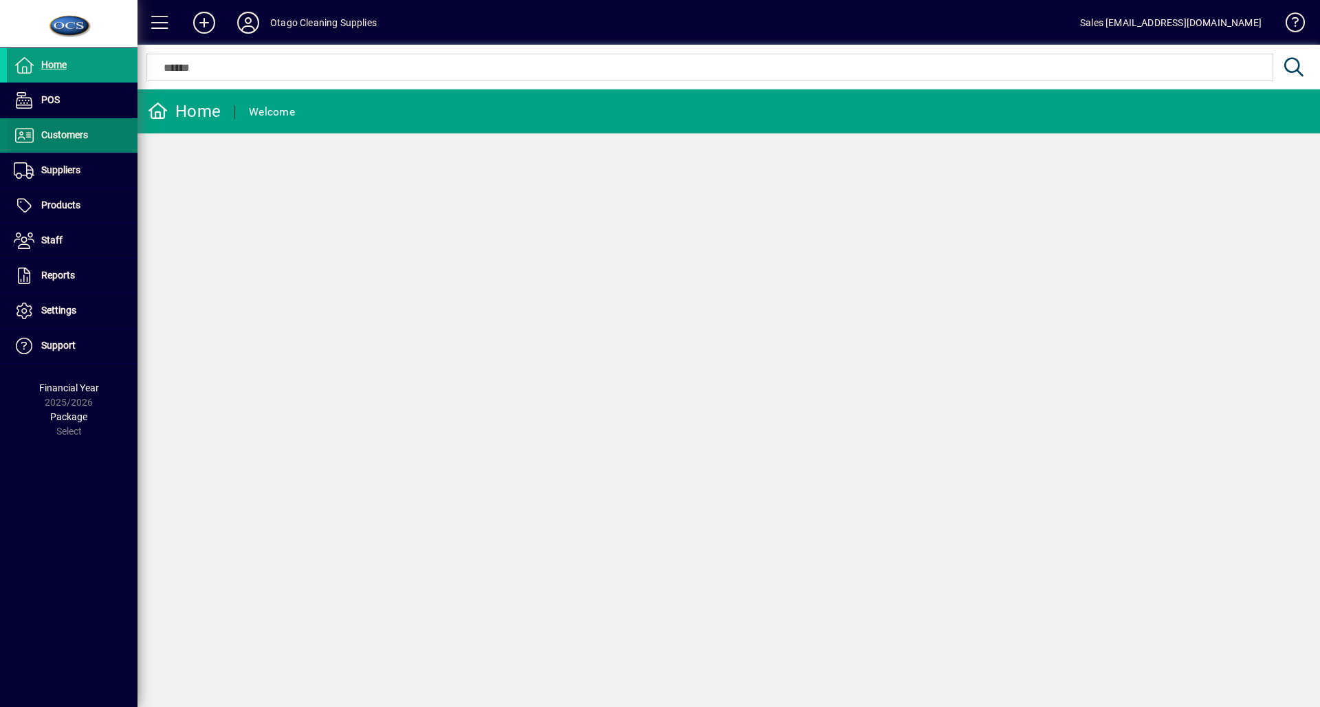
click at [55, 137] on span "Customers" at bounding box center [64, 134] width 47 height 11
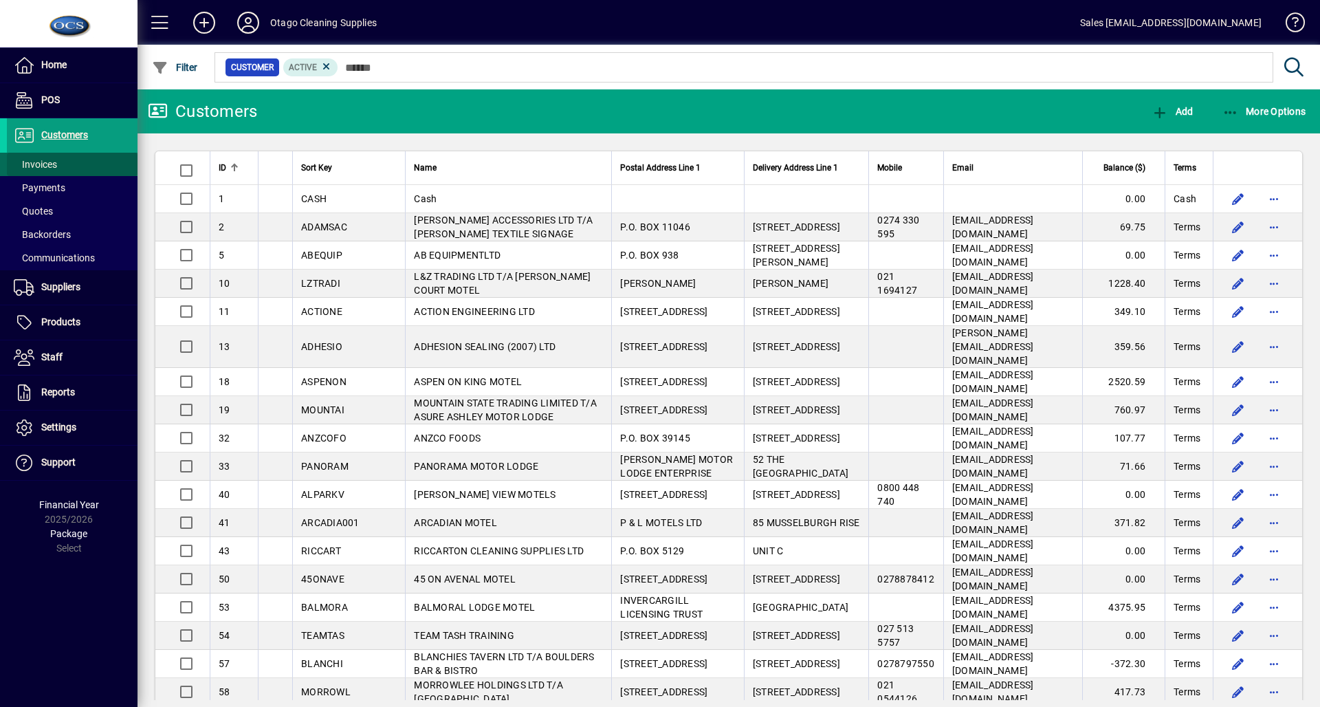
click at [43, 159] on span "Invoices" at bounding box center [35, 164] width 43 height 11
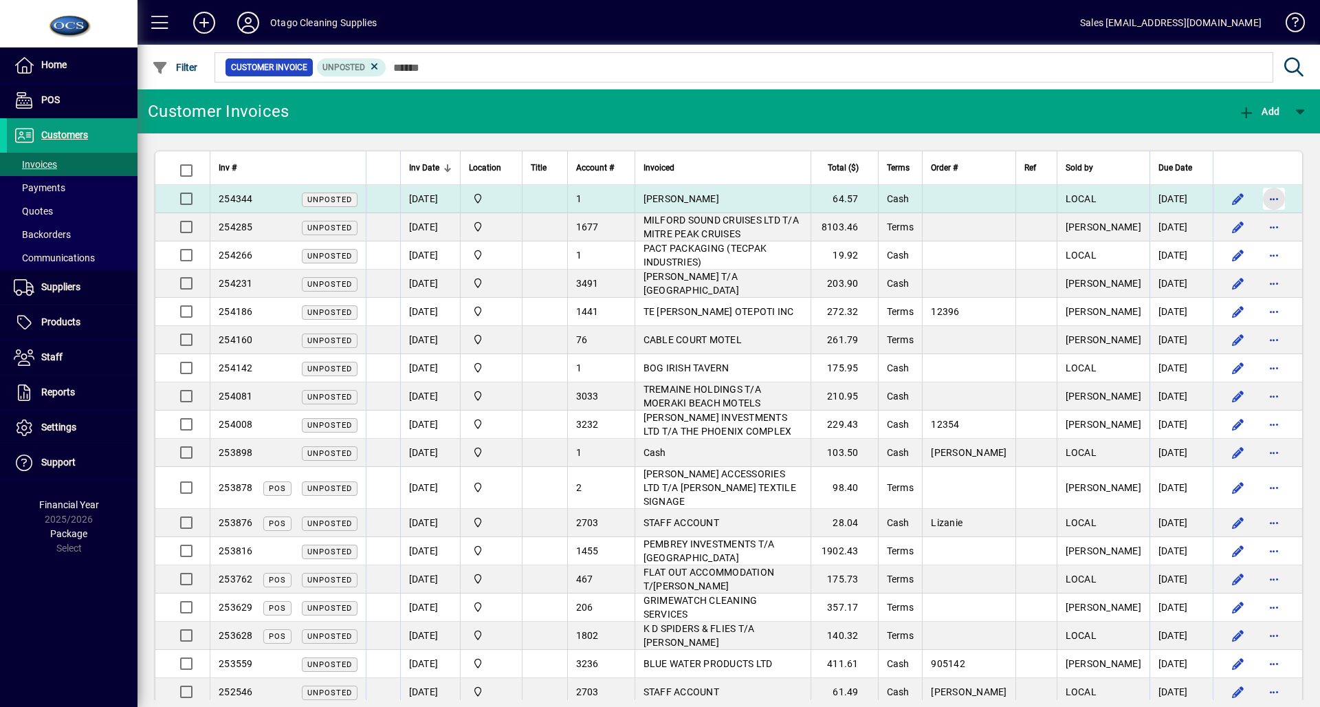
click at [1267, 192] on span "button" at bounding box center [1273, 198] width 33 height 33
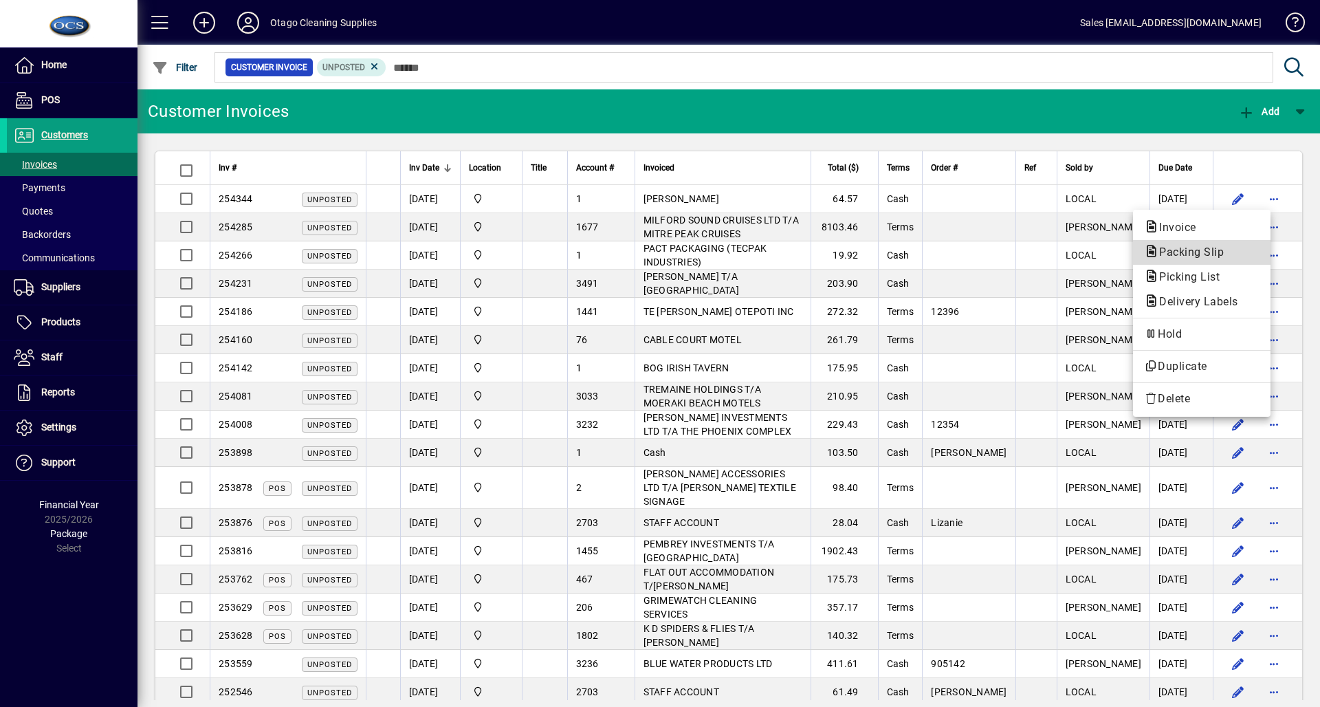
click at [1188, 250] on span "Packing Slip" at bounding box center [1187, 251] width 87 height 13
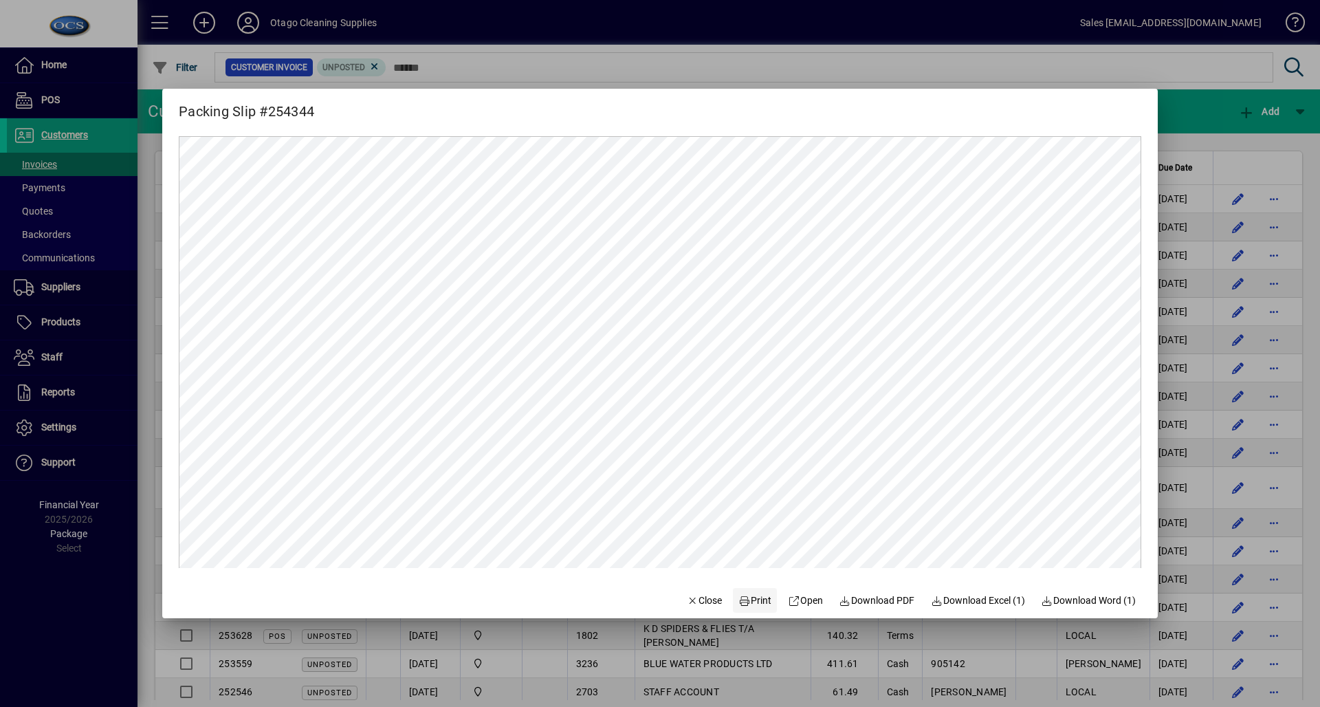
click at [745, 598] on span "Print" at bounding box center [754, 600] width 33 height 14
click at [687, 597] on icon "button" at bounding box center [693, 601] width 12 height 10
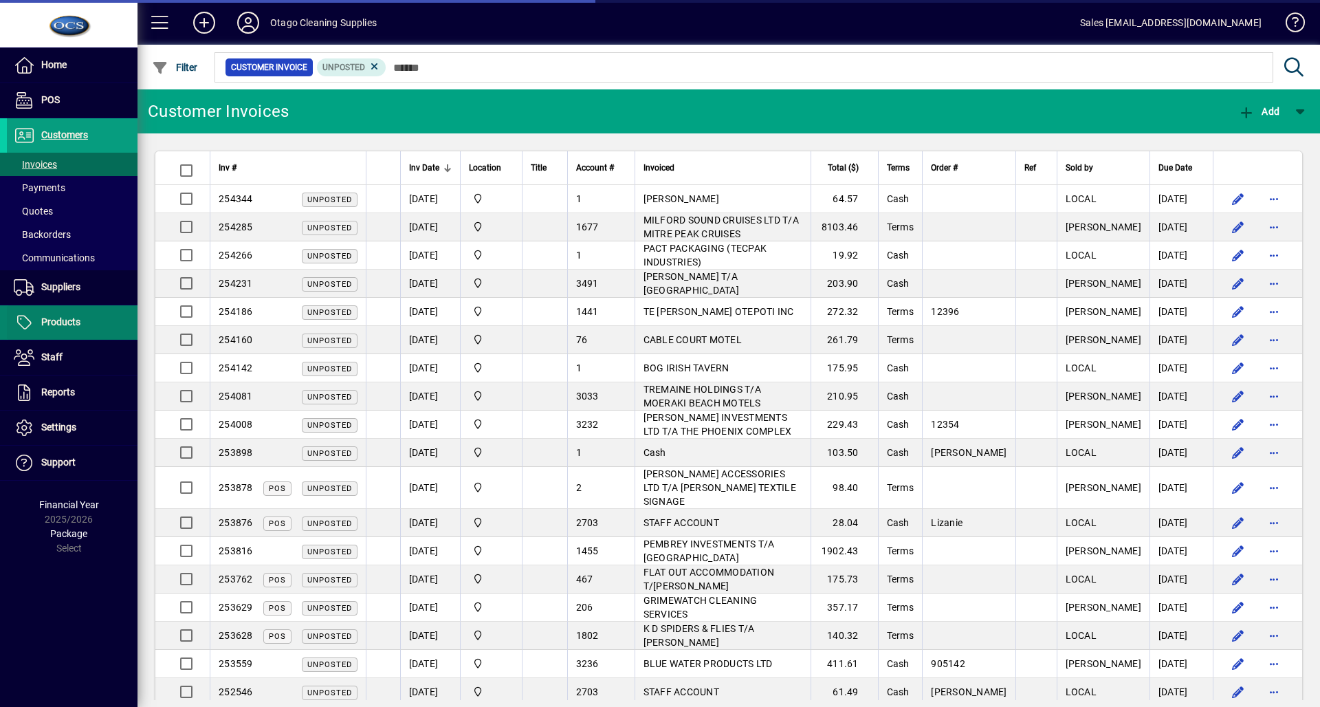
drag, startPoint x: 138, startPoint y: 285, endPoint x: 96, endPoint y: 310, distance: 49.3
click at [87, 314] on span at bounding box center [72, 322] width 131 height 33
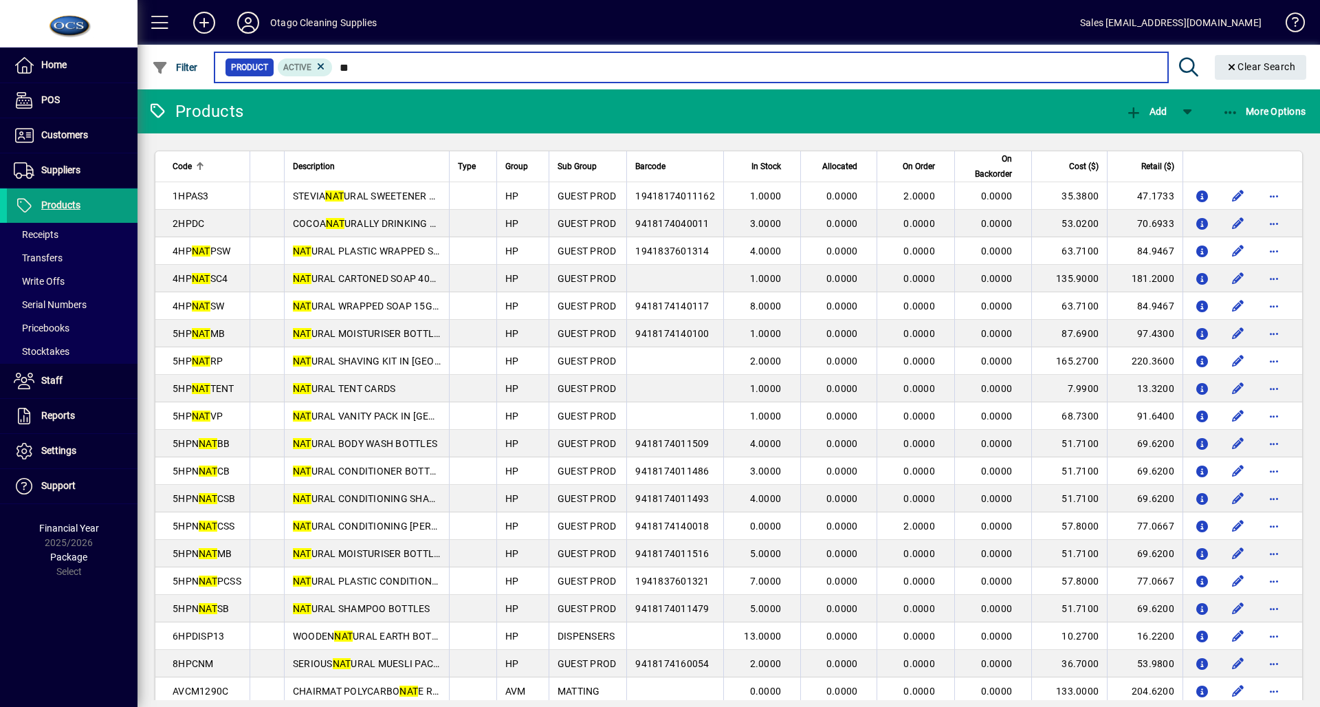
type input "*"
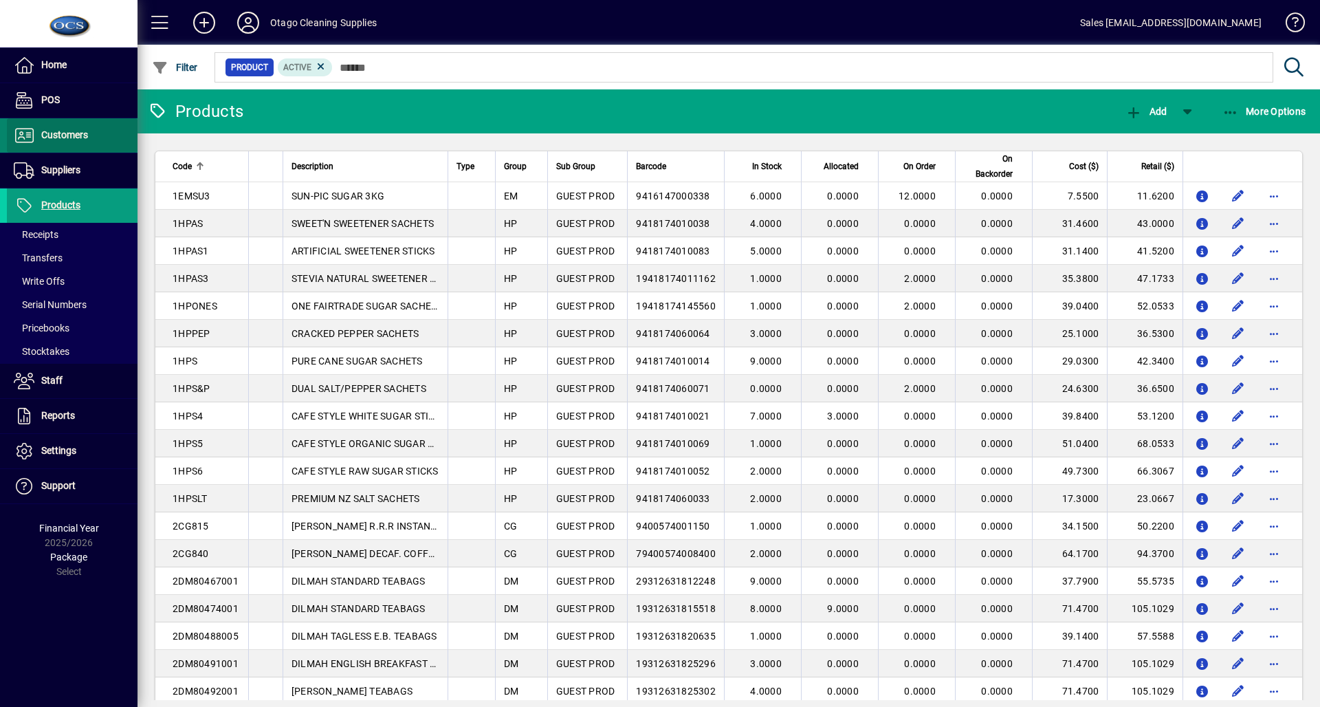
click at [67, 130] on span "Customers" at bounding box center [64, 134] width 47 height 11
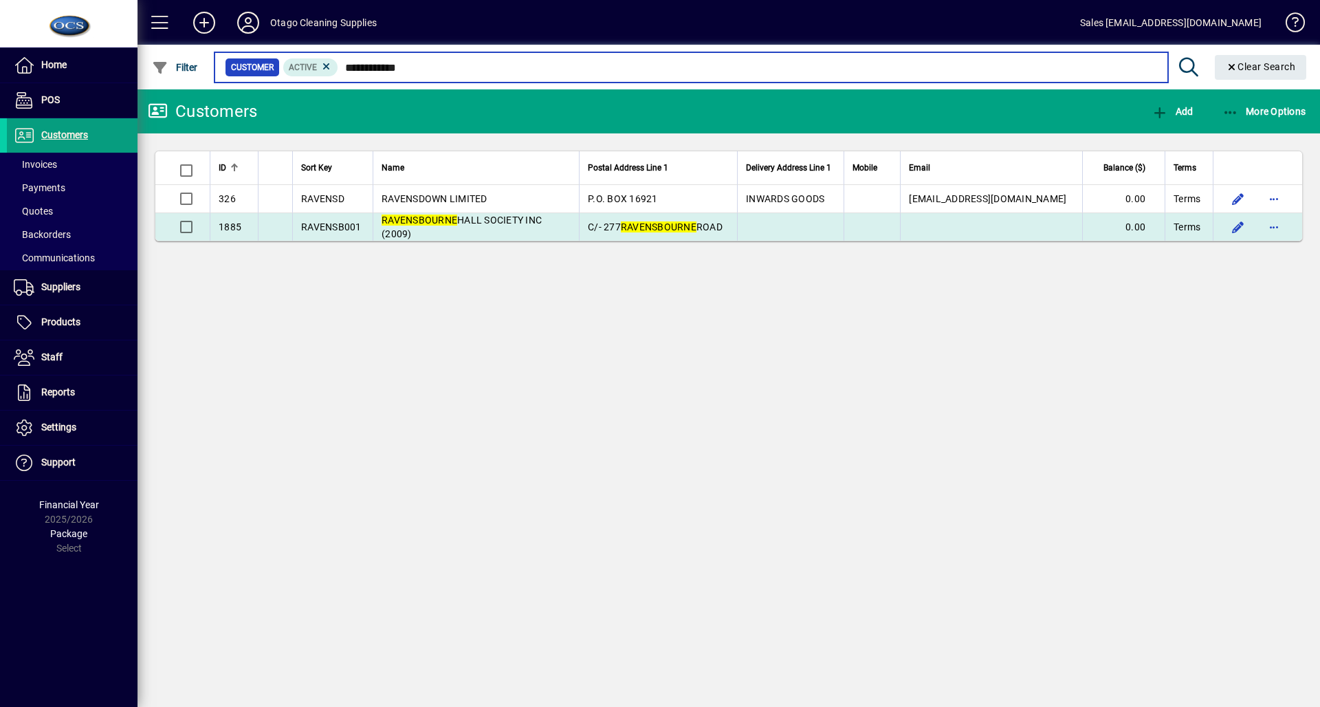
type input "**********"
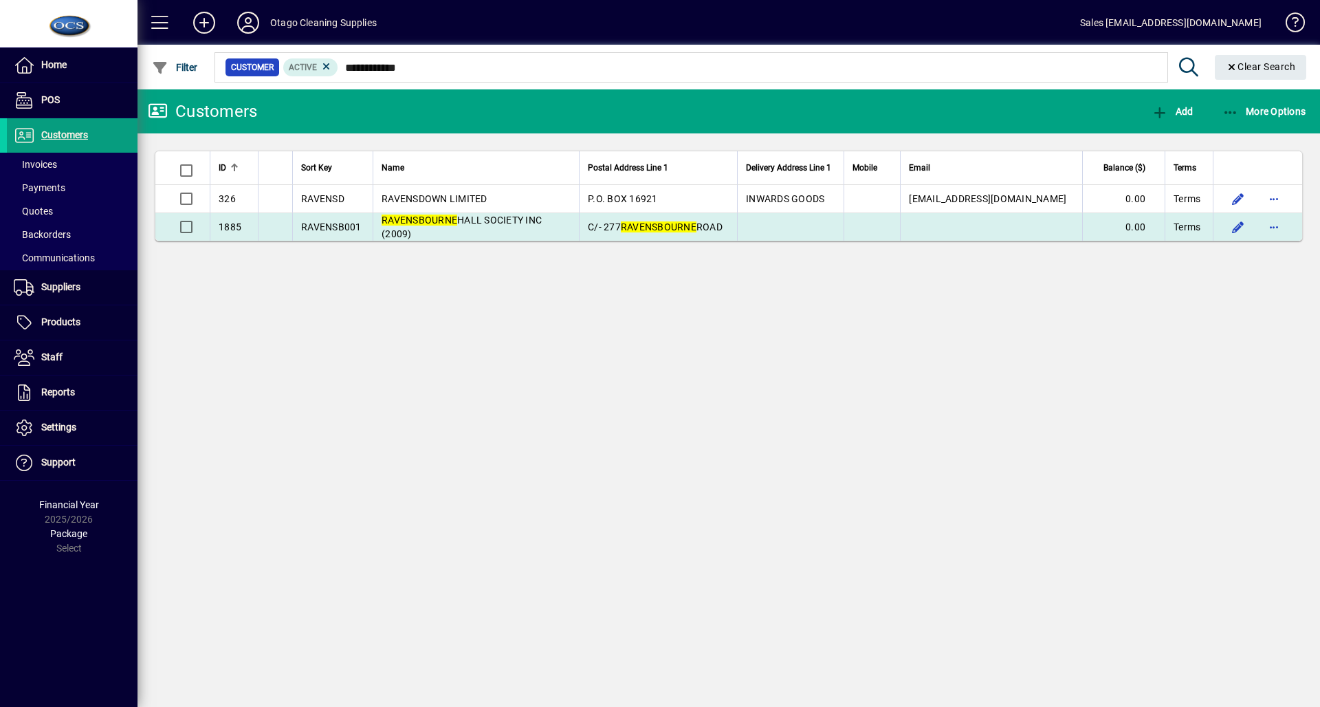
click at [551, 225] on td "RAVENSBOURNE HALL SOCIETY INC (2009)" at bounding box center [476, 227] width 206 height 28
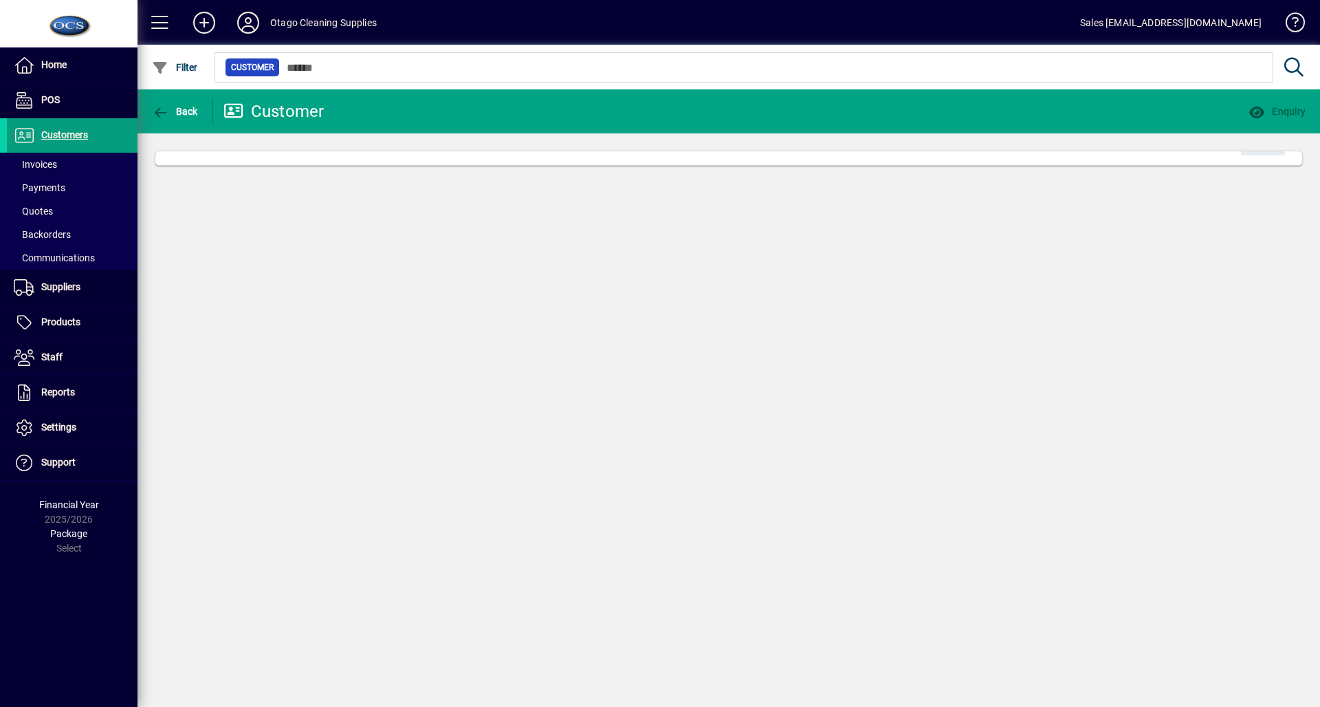
click at [551, 228] on div "Back Customer Enquiry Edit" at bounding box center [729, 397] width 1183 height 617
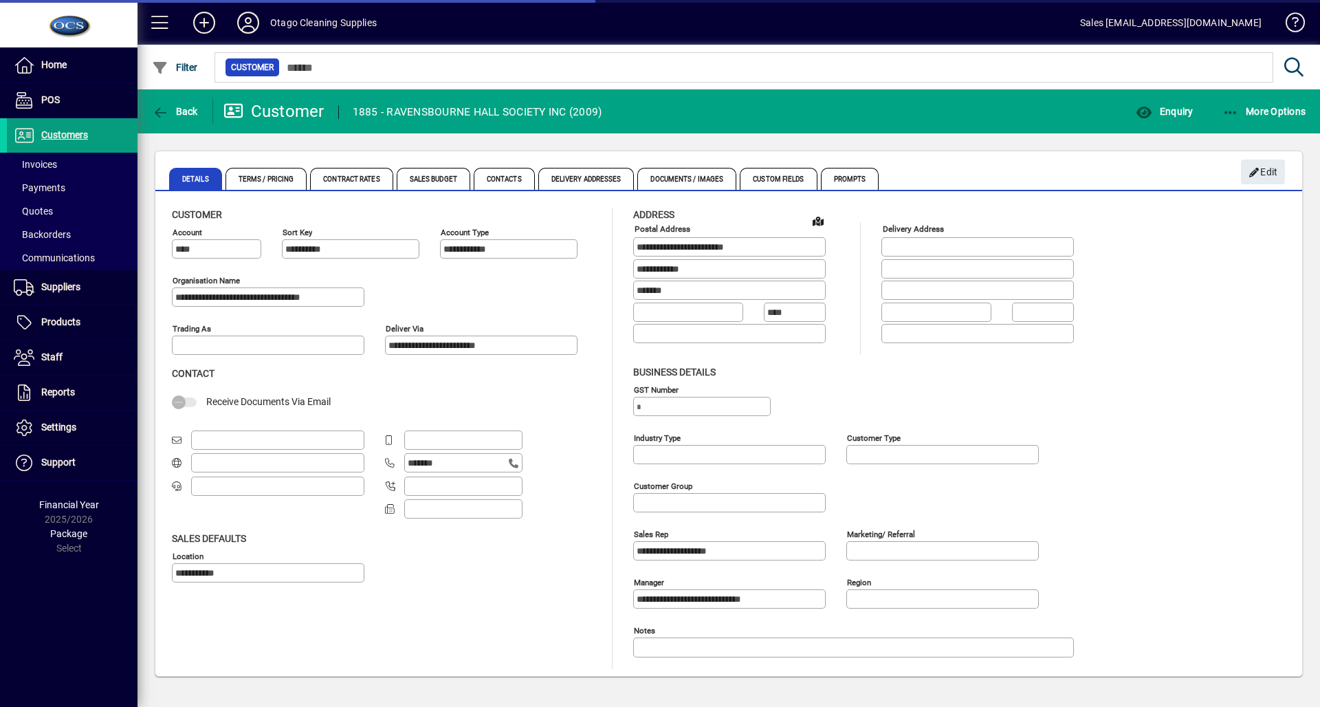
type input "**********"
click at [167, 106] on icon "button" at bounding box center [160, 113] width 17 height 14
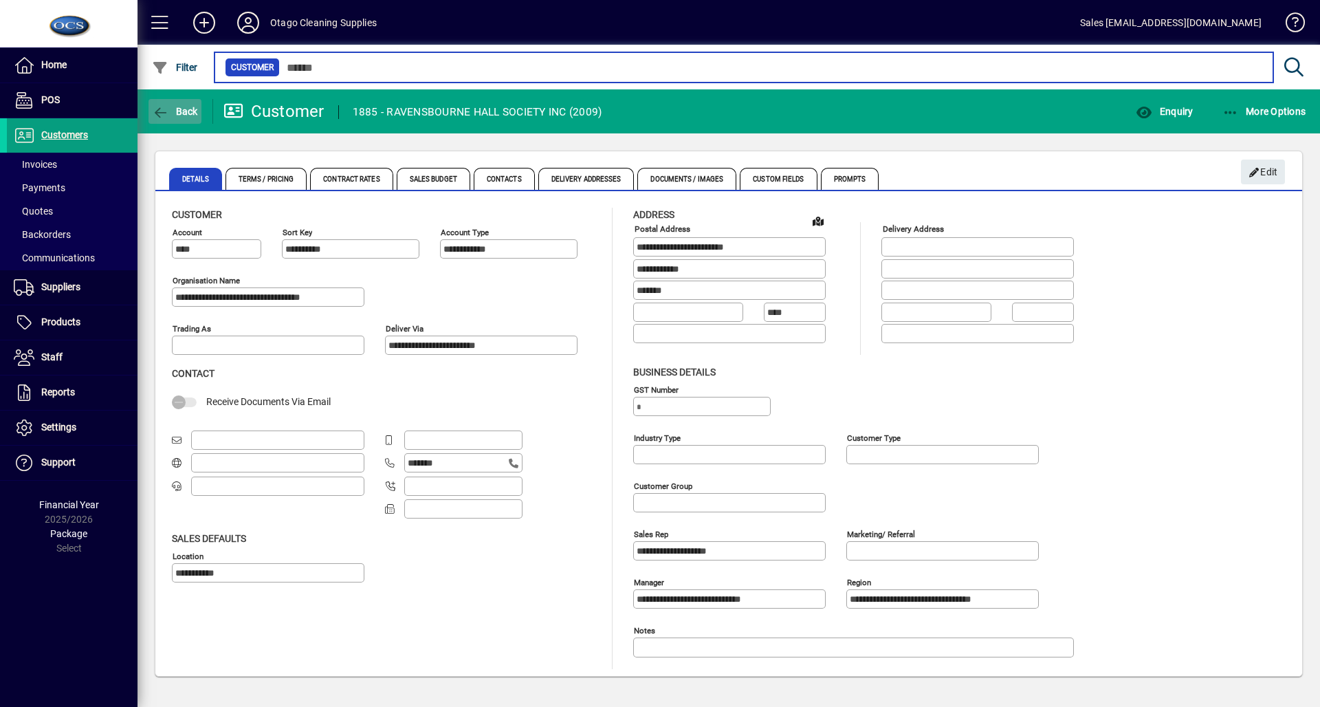
type input "**********"
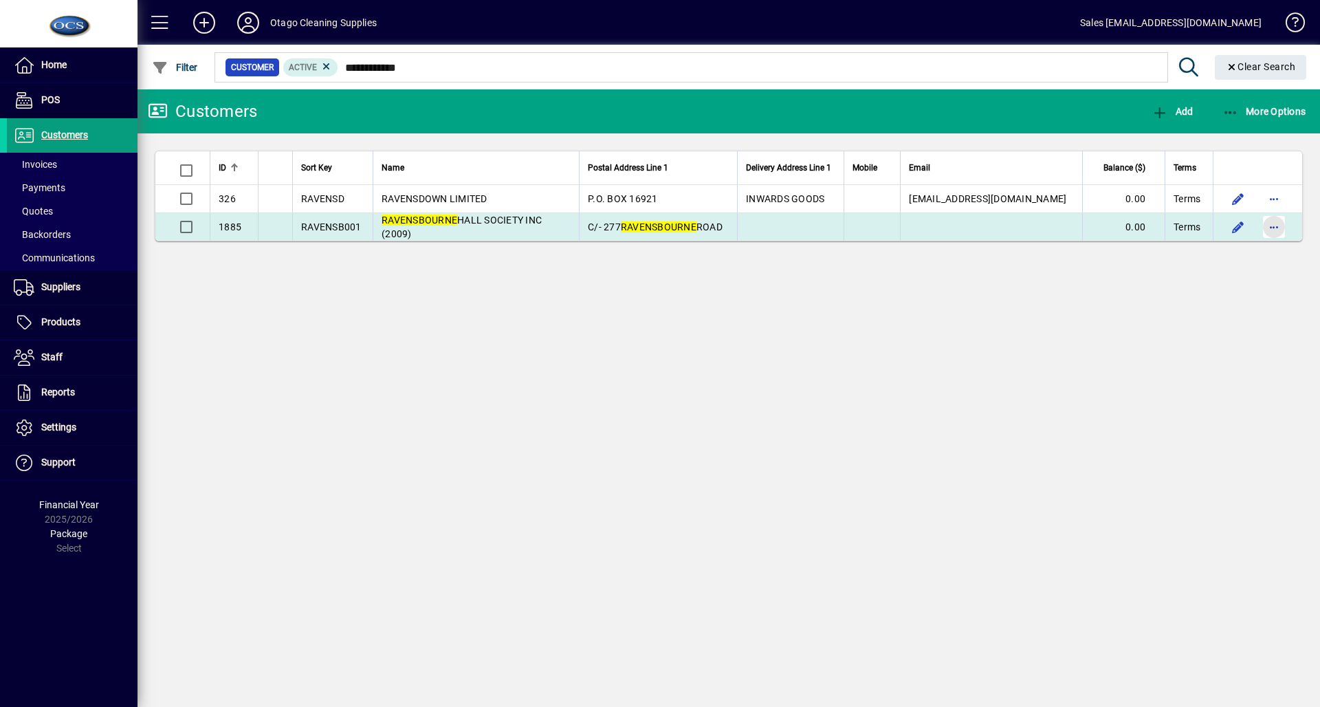
click at [1268, 224] on span "button" at bounding box center [1273, 226] width 33 height 33
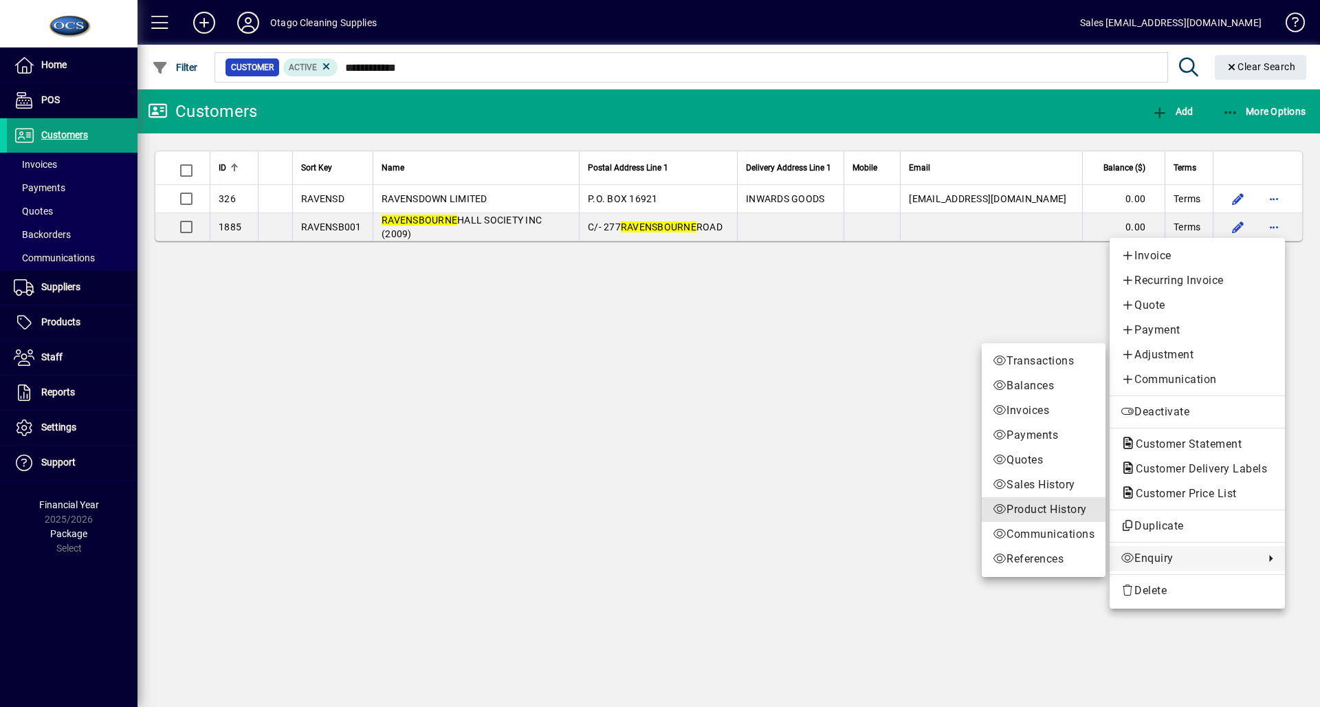
click at [1058, 506] on span "Product History" at bounding box center [1044, 509] width 102 height 17
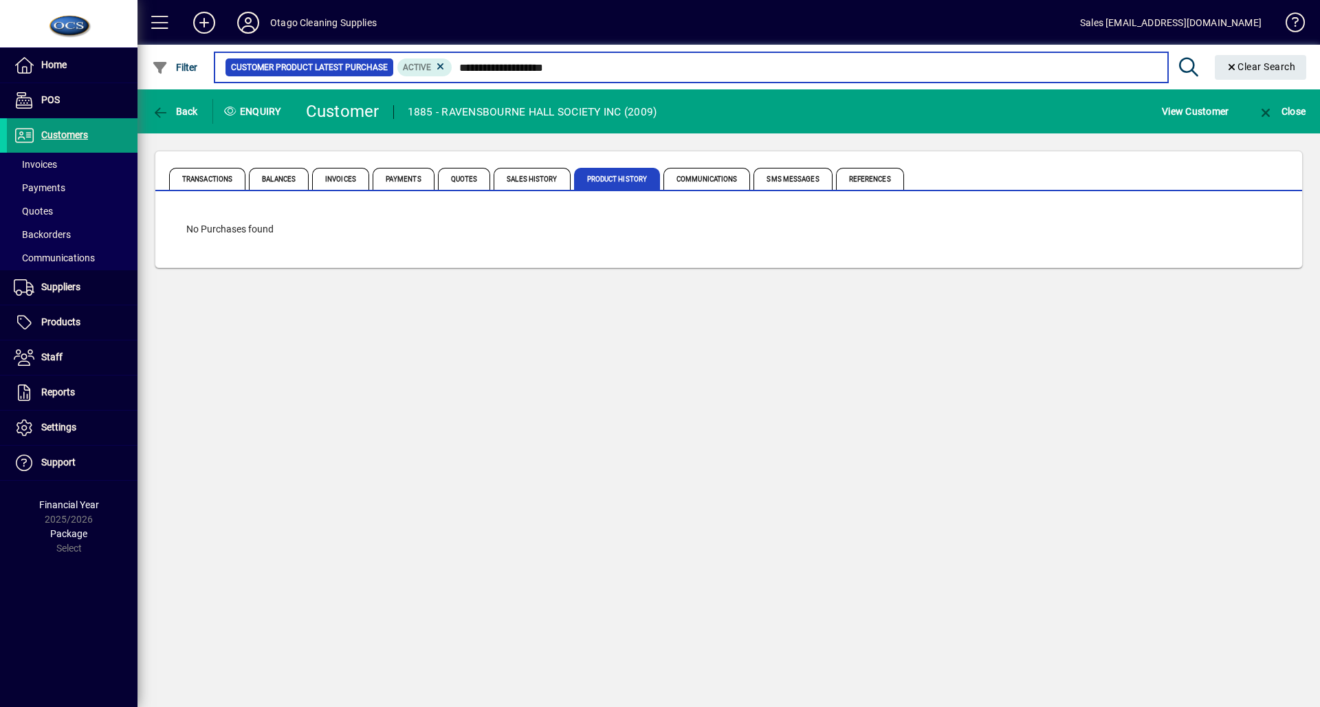
type input "**********"
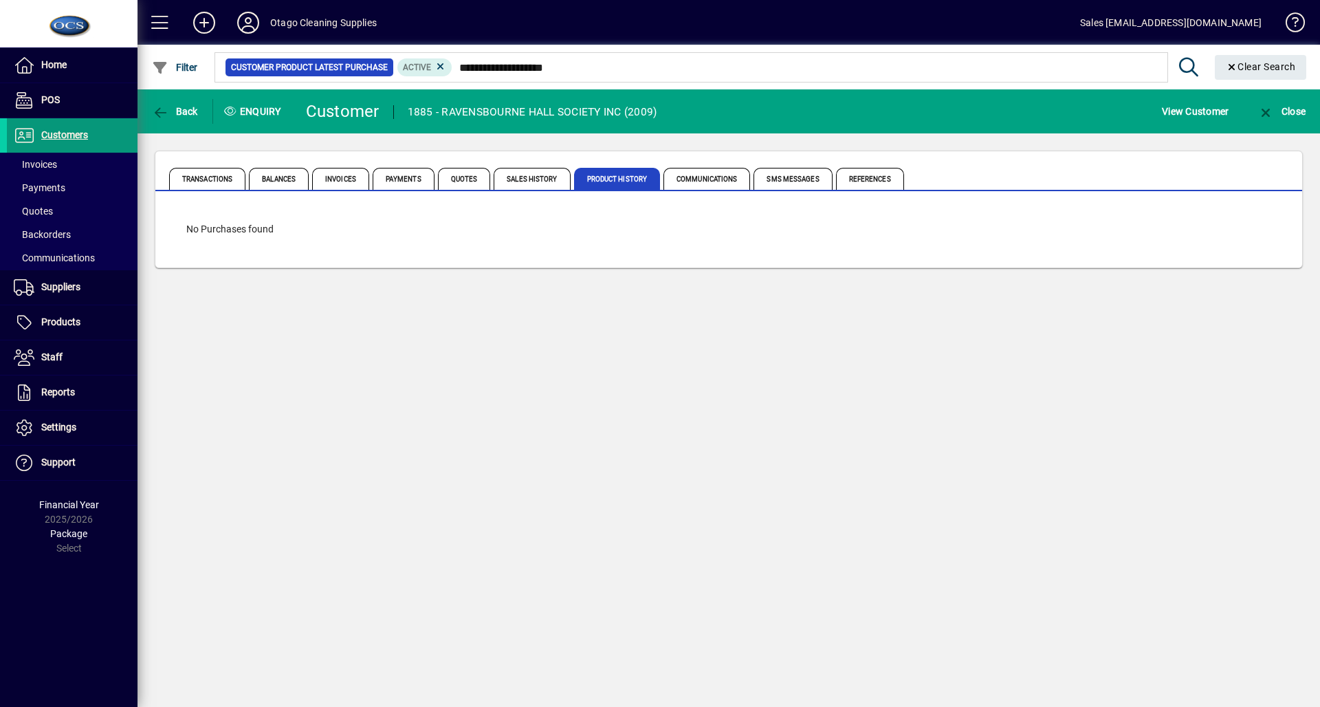
click at [47, 131] on span "Customers" at bounding box center [64, 134] width 47 height 11
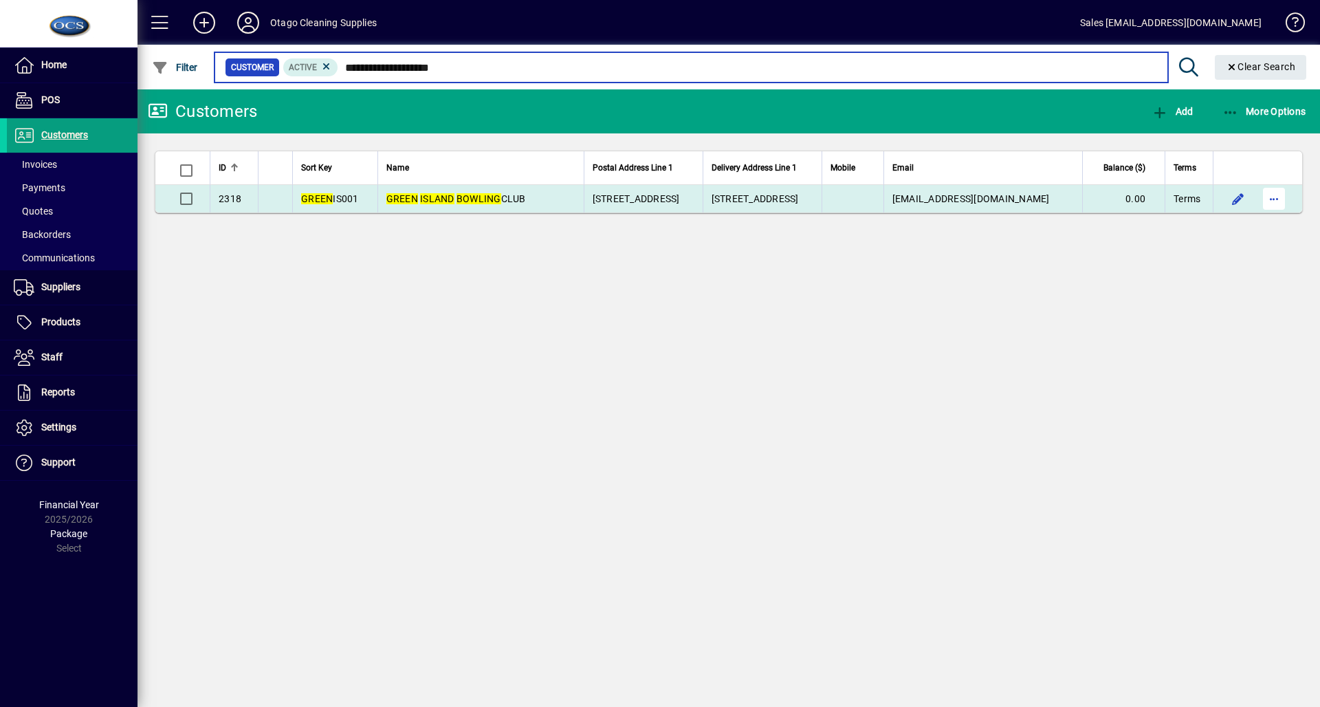
type input "**********"
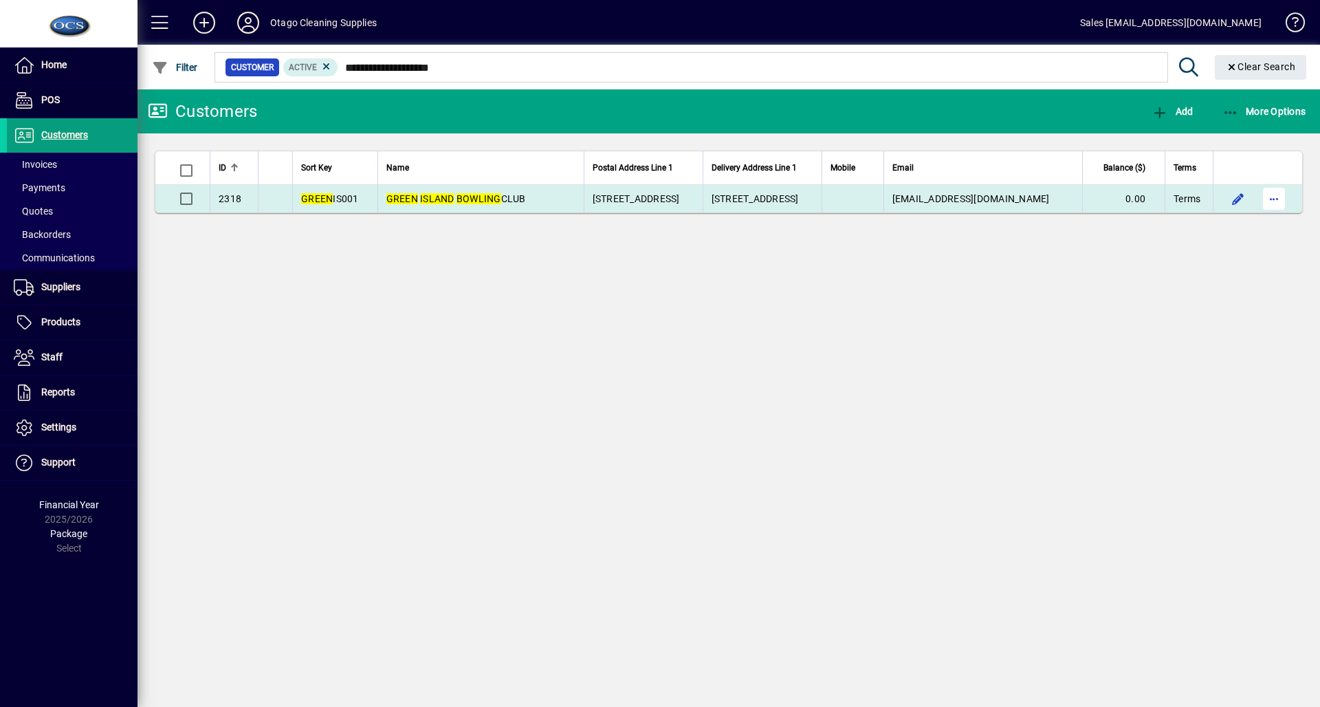
click at [1273, 197] on span "button" at bounding box center [1273, 198] width 33 height 33
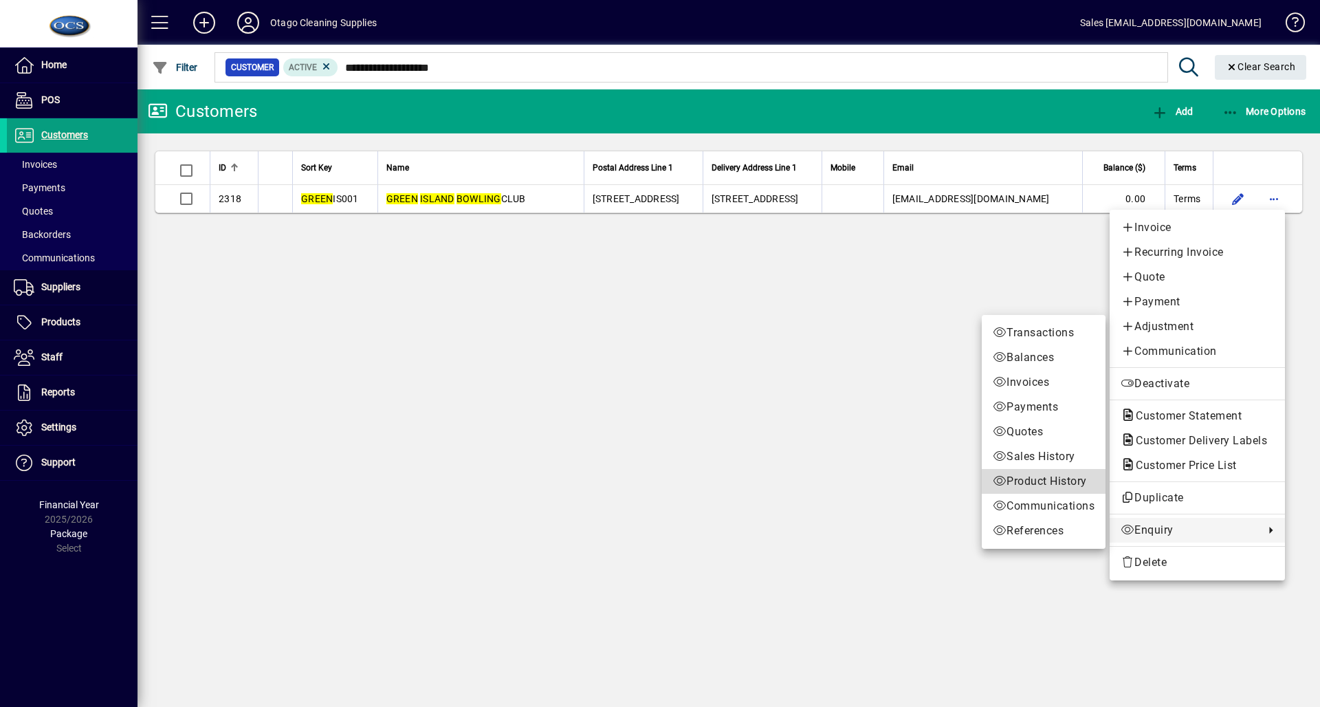
click at [1026, 476] on span "Product History" at bounding box center [1044, 481] width 102 height 17
